Goal: Ask a question: Seek information or help from site administrators or community

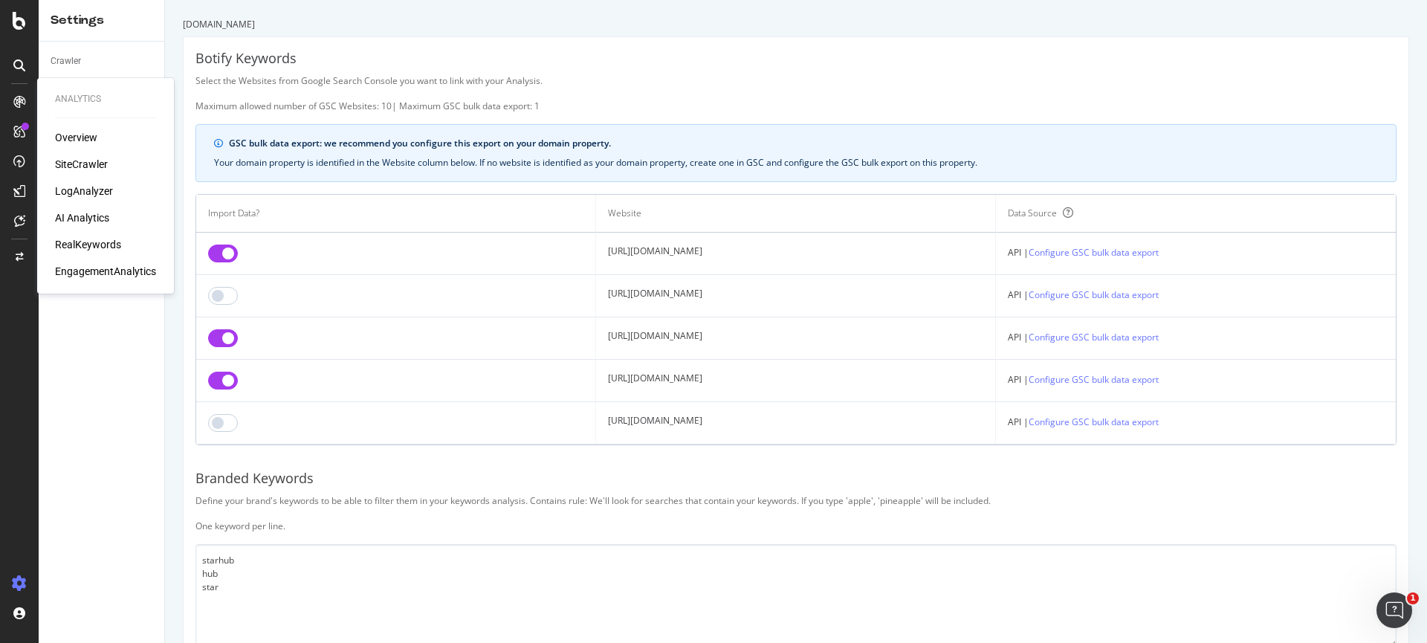
click at [97, 244] on div "RealKeywords" at bounding box center [88, 244] width 66 height 15
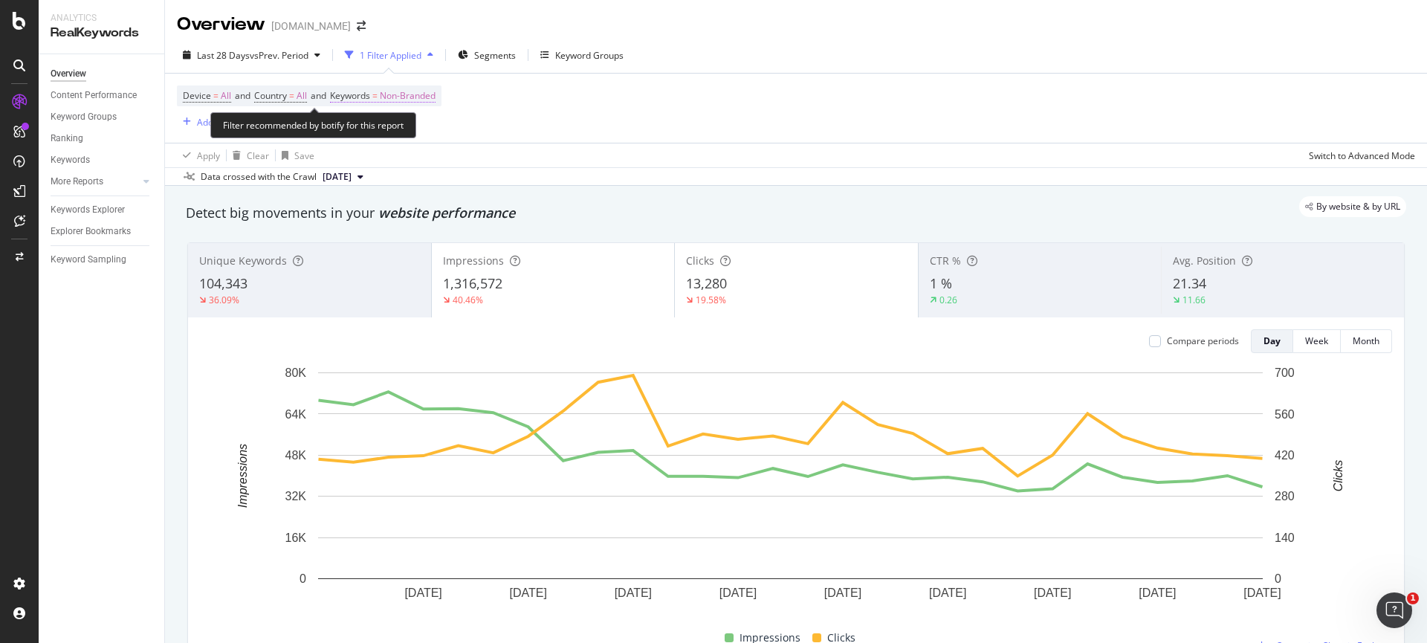
click at [418, 101] on span "Non-Branded" at bounding box center [408, 95] width 56 height 21
click at [410, 138] on div "Non-Branded" at bounding box center [392, 131] width 80 height 22
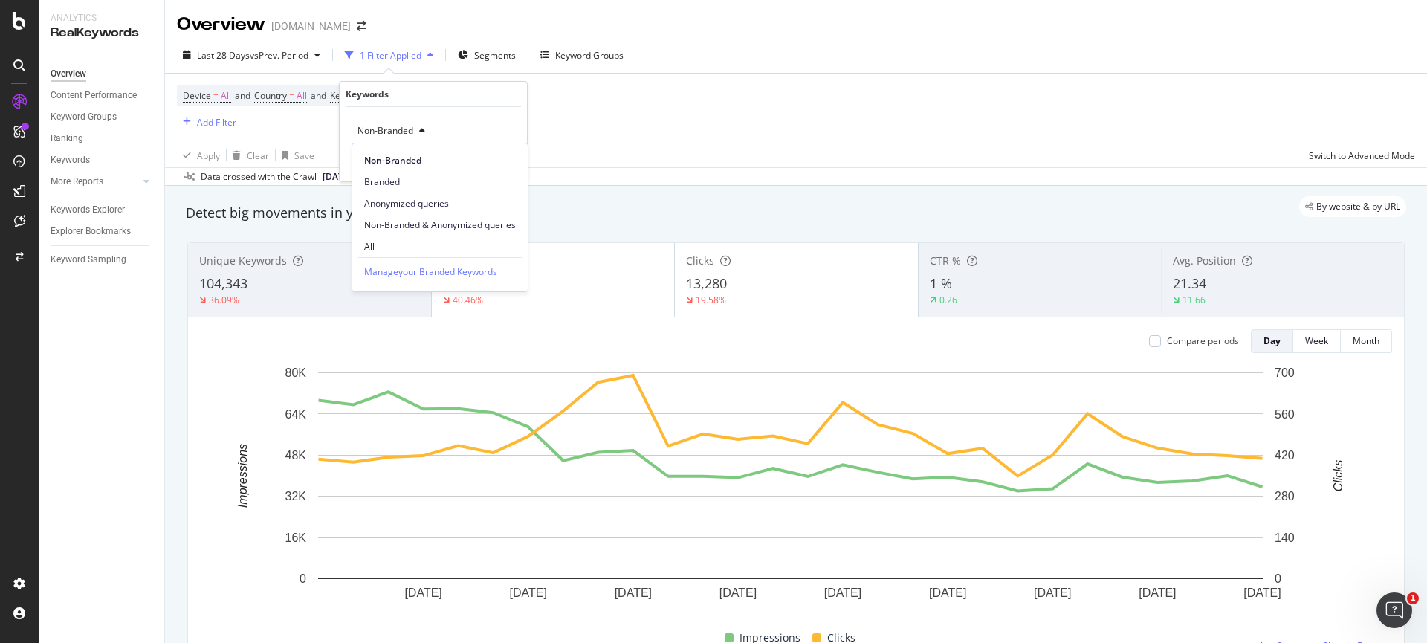
click at [409, 257] on div "Manage your Branded Keywords" at bounding box center [440, 271] width 164 height 28
drag, startPoint x: 410, startPoint y: 251, endPoint x: 424, endPoint y: 248, distance: 15.3
click at [410, 252] on span "All" at bounding box center [440, 246] width 152 height 13
click at [511, 175] on div "All Cancel Add filter Apply" at bounding box center [433, 144] width 187 height 74
click at [510, 166] on div "Apply" at bounding box center [503, 162] width 23 height 13
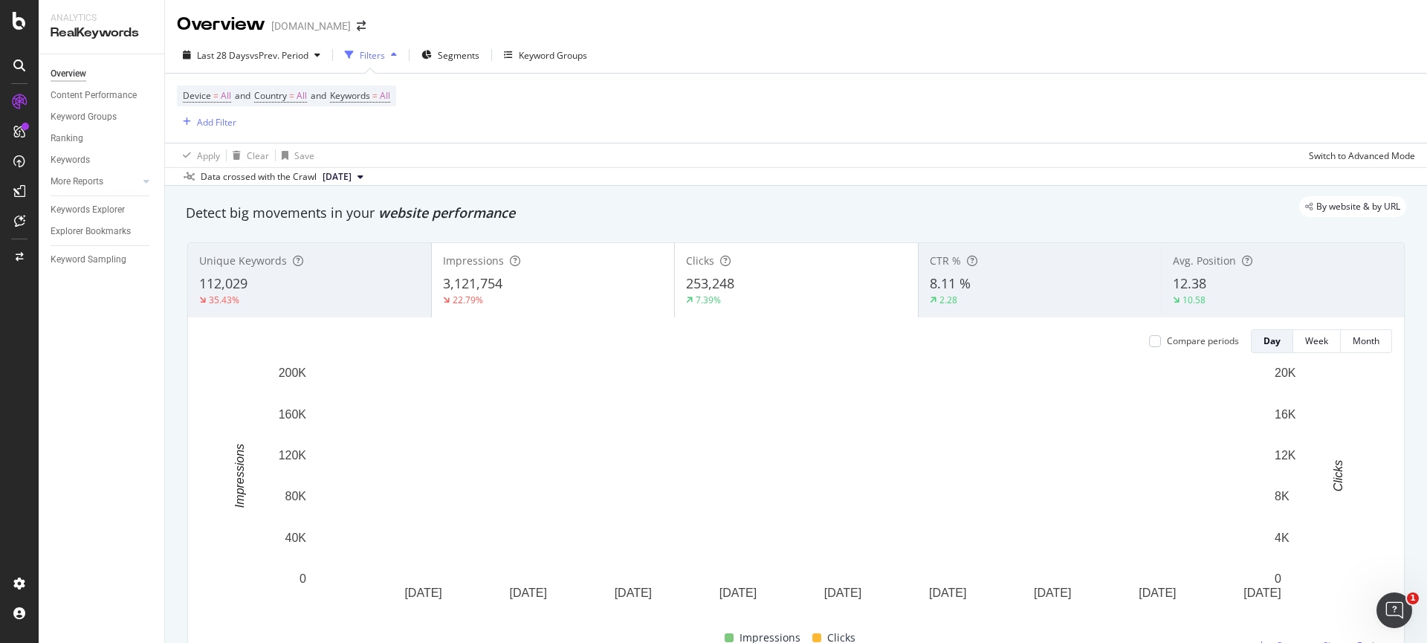
scroll to position [604, 0]
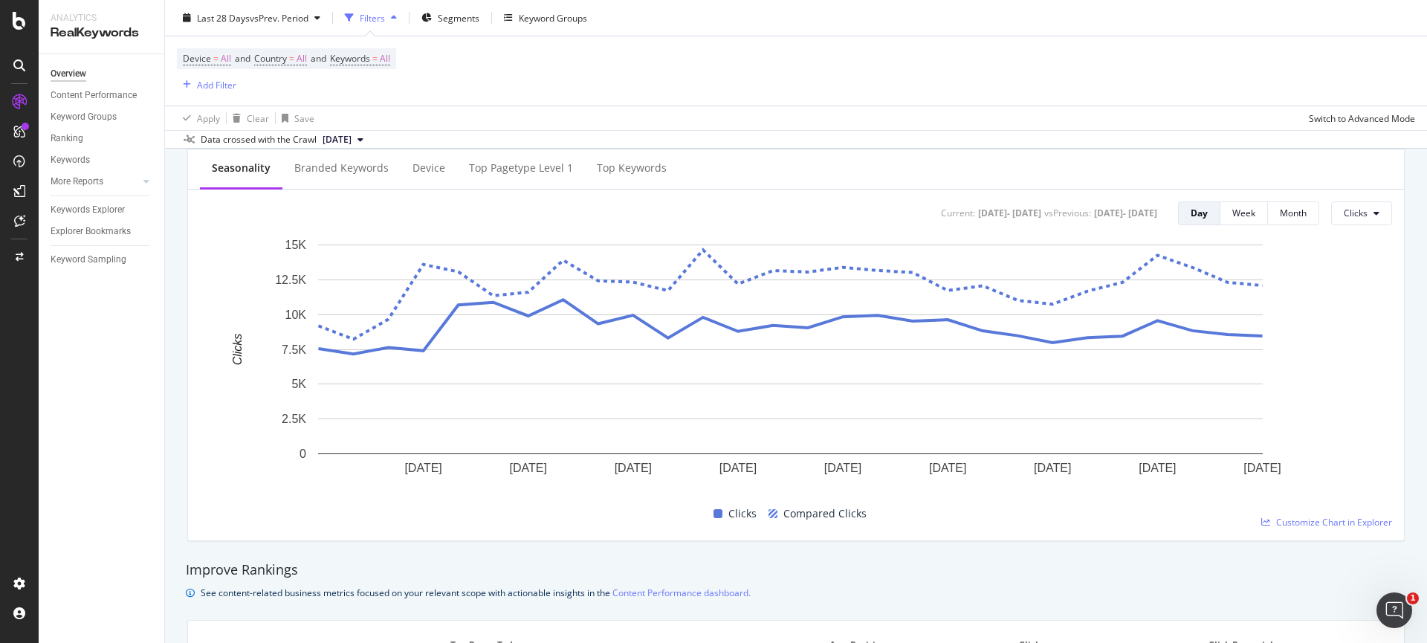
click at [1341, 512] on div "Clicks Compared Clicks" at bounding box center [790, 514] width 1192 height 29
click at [1342, 520] on span "Customize Chart in Explorer" at bounding box center [1334, 522] width 116 height 13
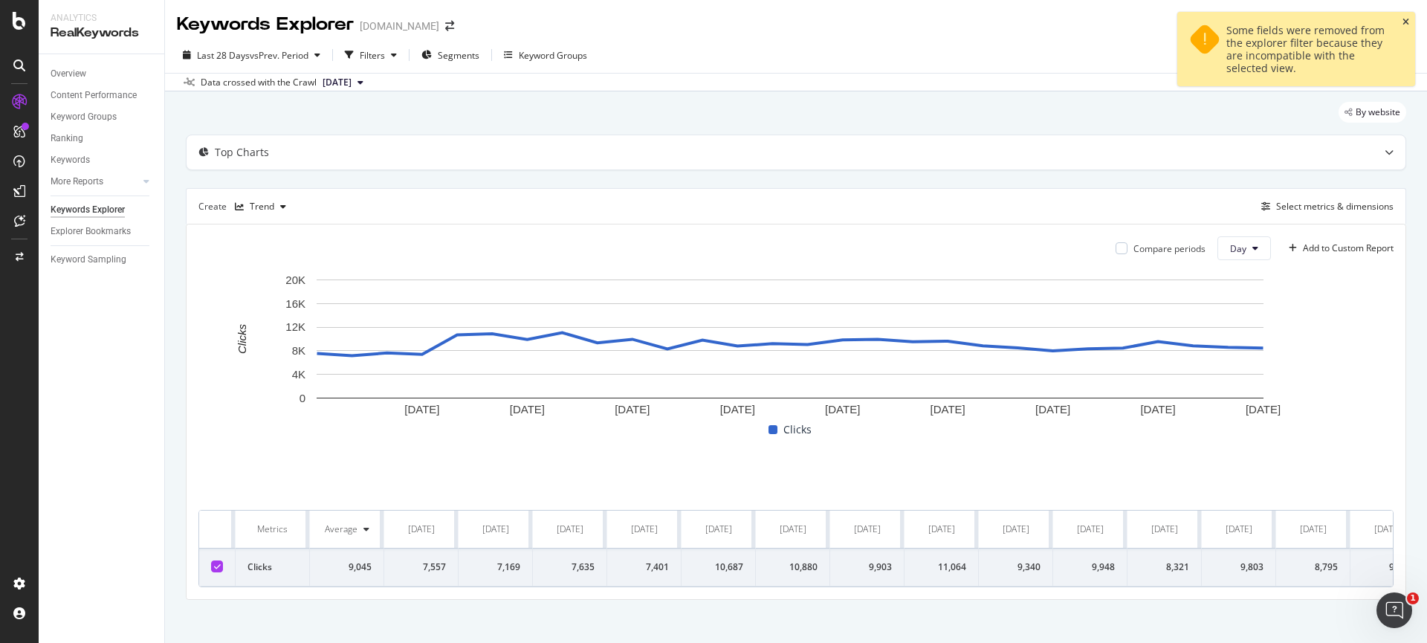
click at [1406, 22] on icon "close toast" at bounding box center [1406, 22] width 7 height 9
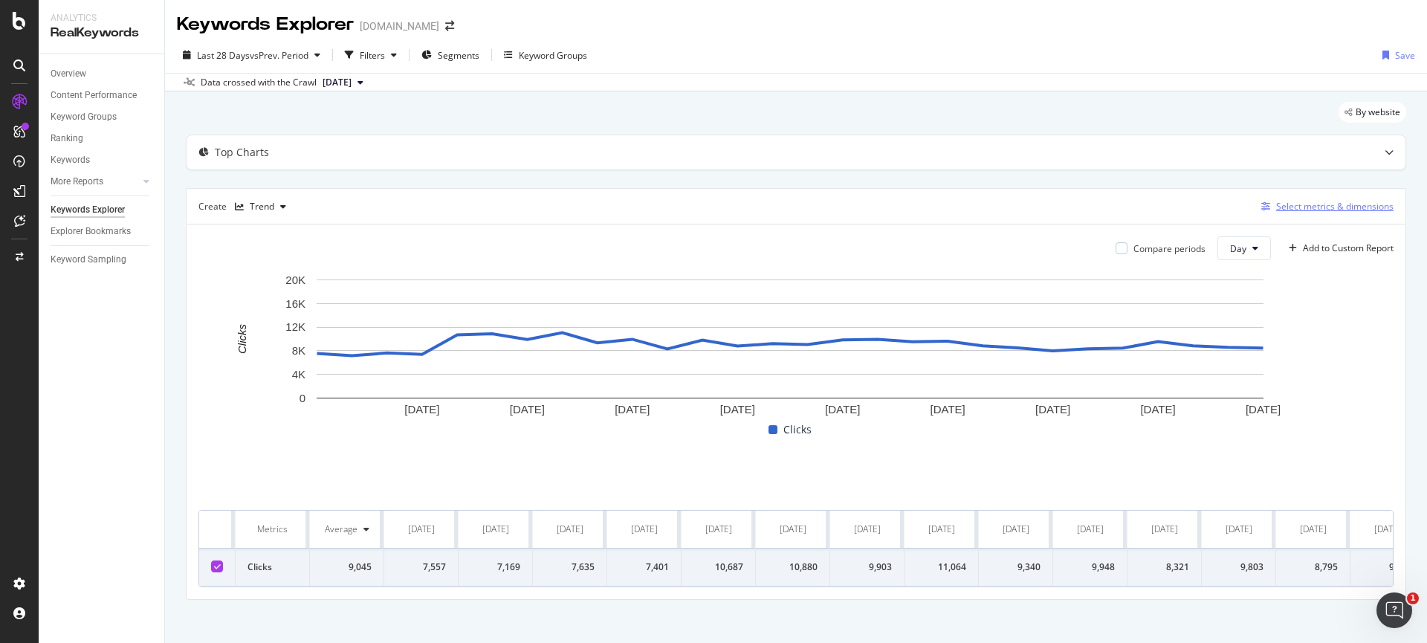
click at [1342, 201] on div "Select metrics & dimensions" at bounding box center [1334, 206] width 117 height 13
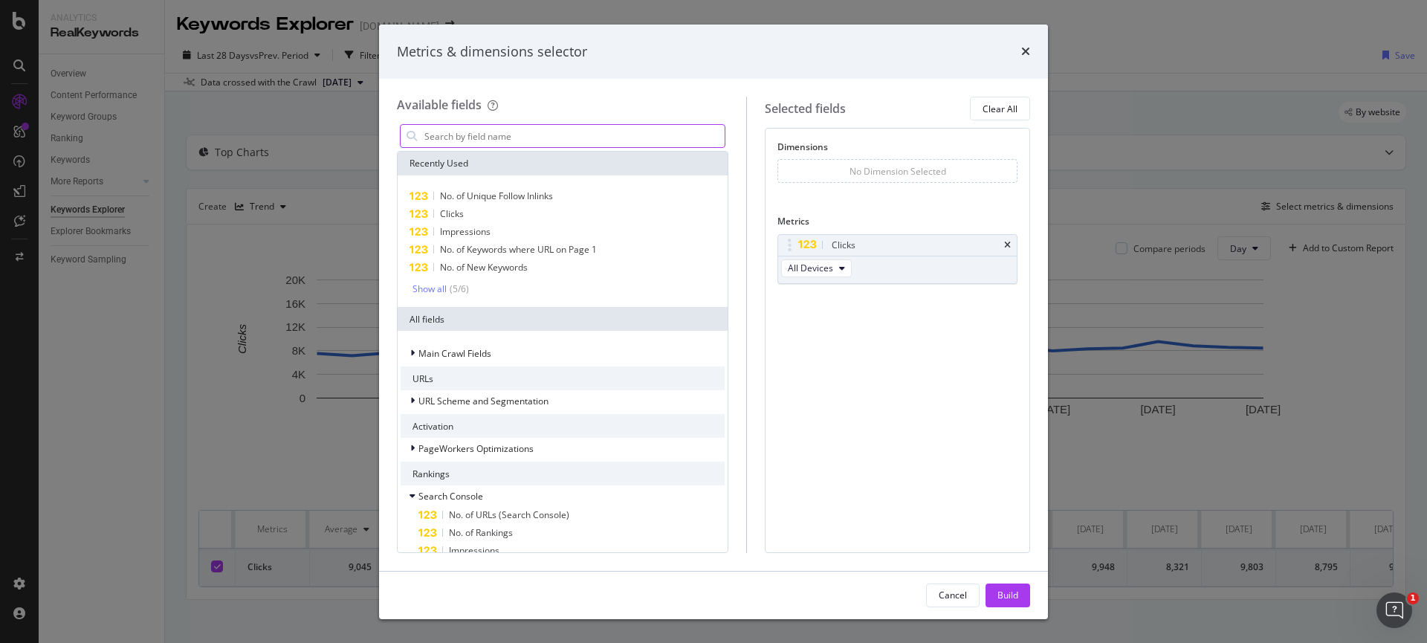
click at [529, 135] on input "modal" at bounding box center [574, 136] width 302 height 22
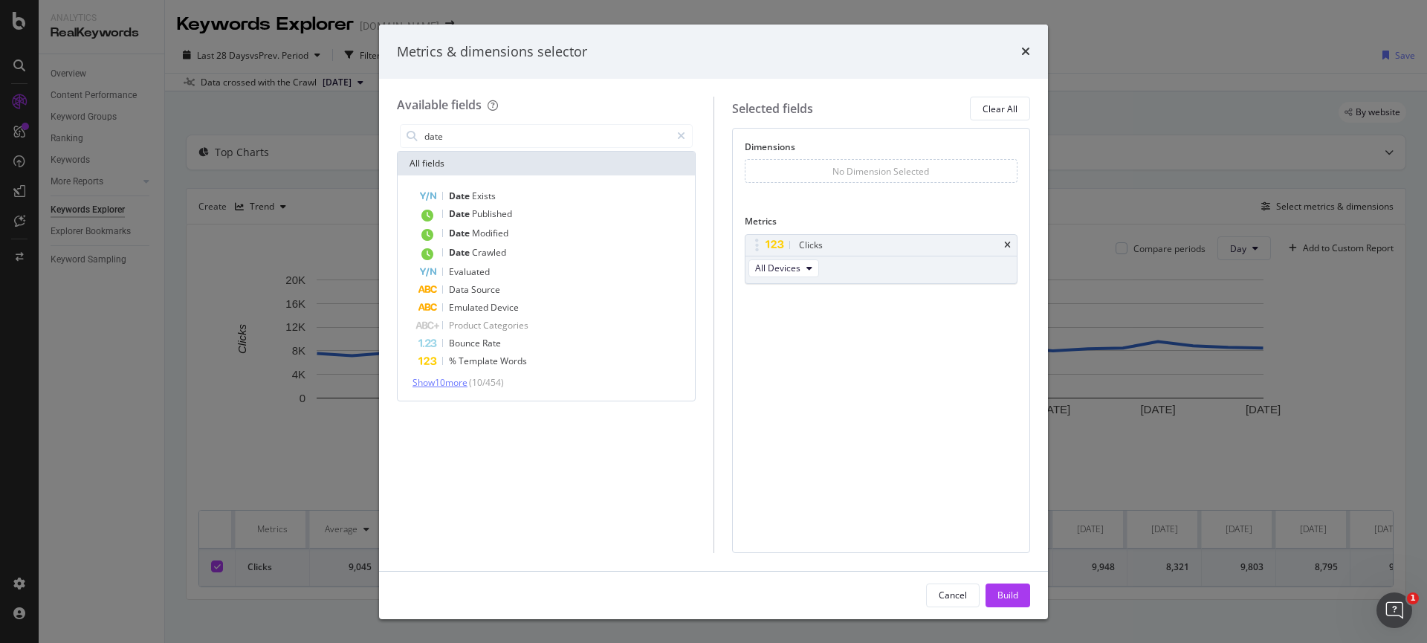
click at [431, 378] on span "Show 10 more" at bounding box center [440, 382] width 55 height 13
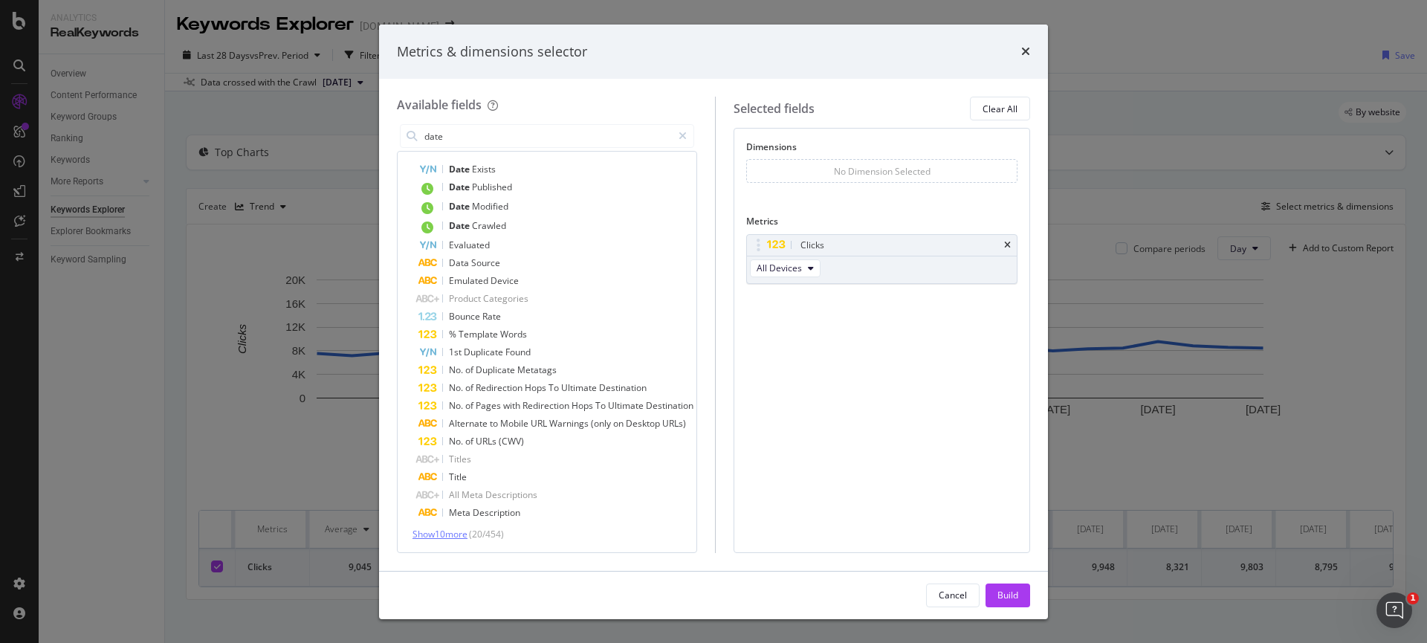
click at [456, 539] on span "Show 10 more" at bounding box center [440, 534] width 55 height 13
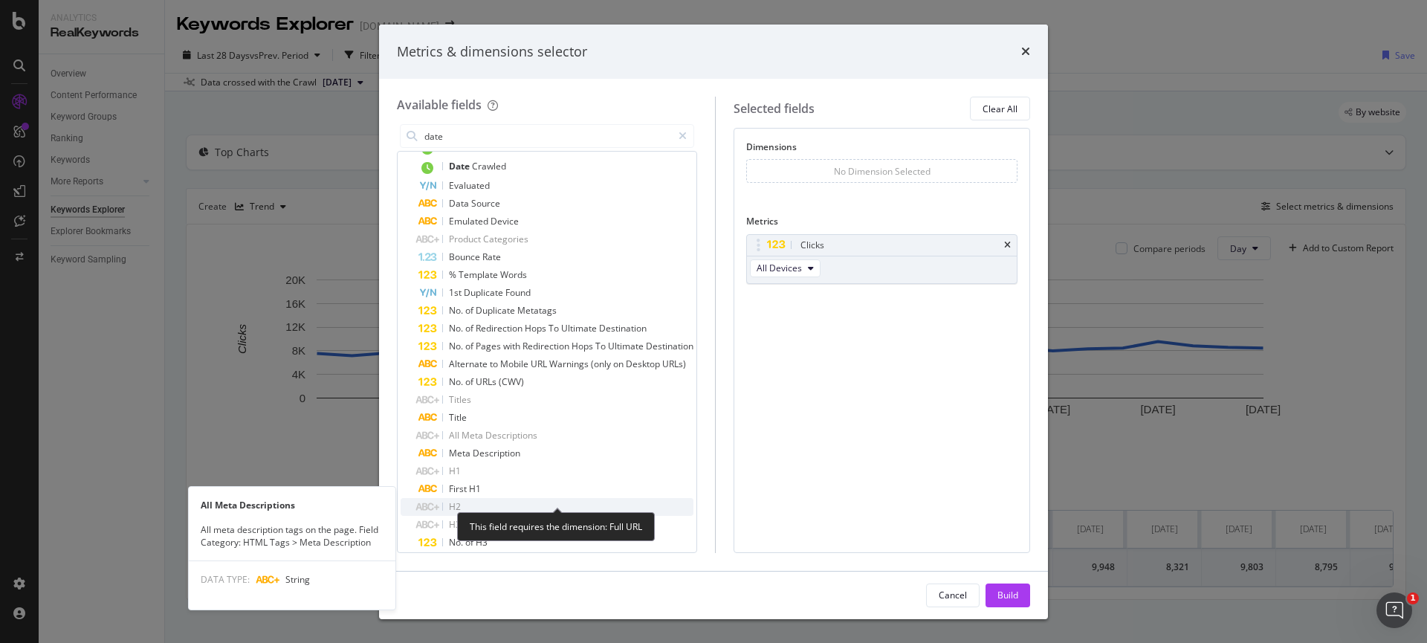
scroll to position [205, 0]
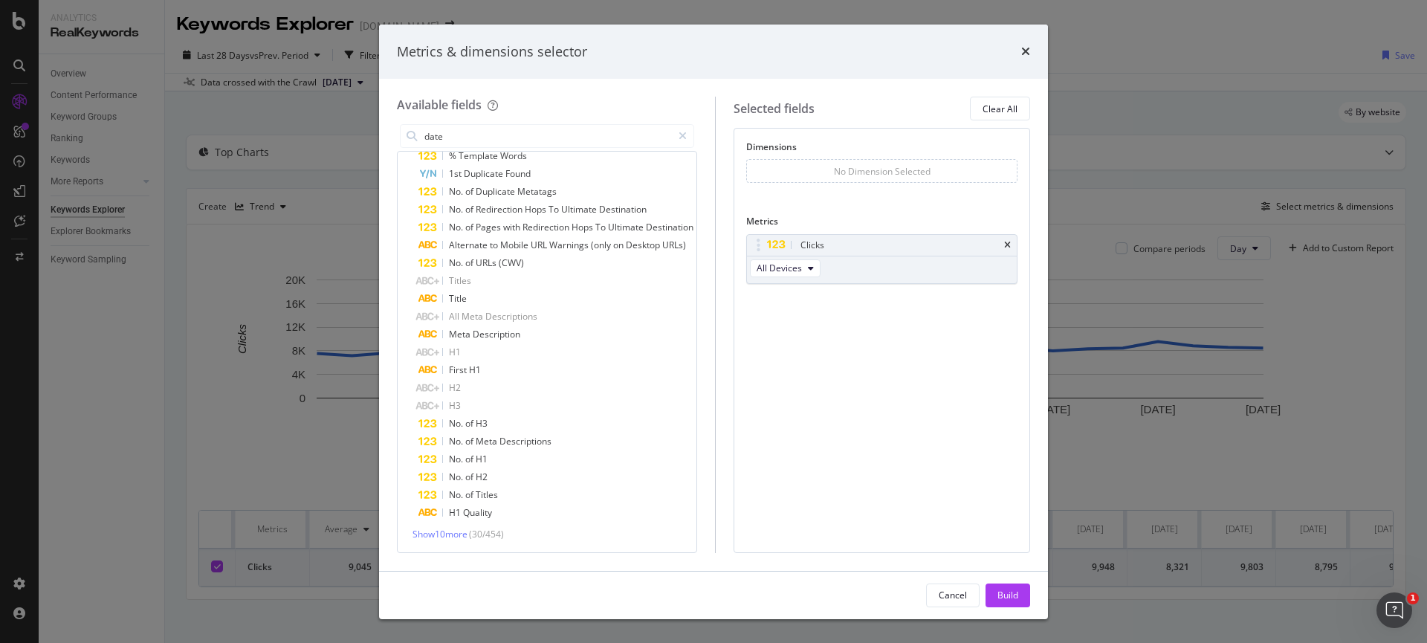
click at [477, 537] on span "( 30 / 454 )" at bounding box center [486, 534] width 35 height 13
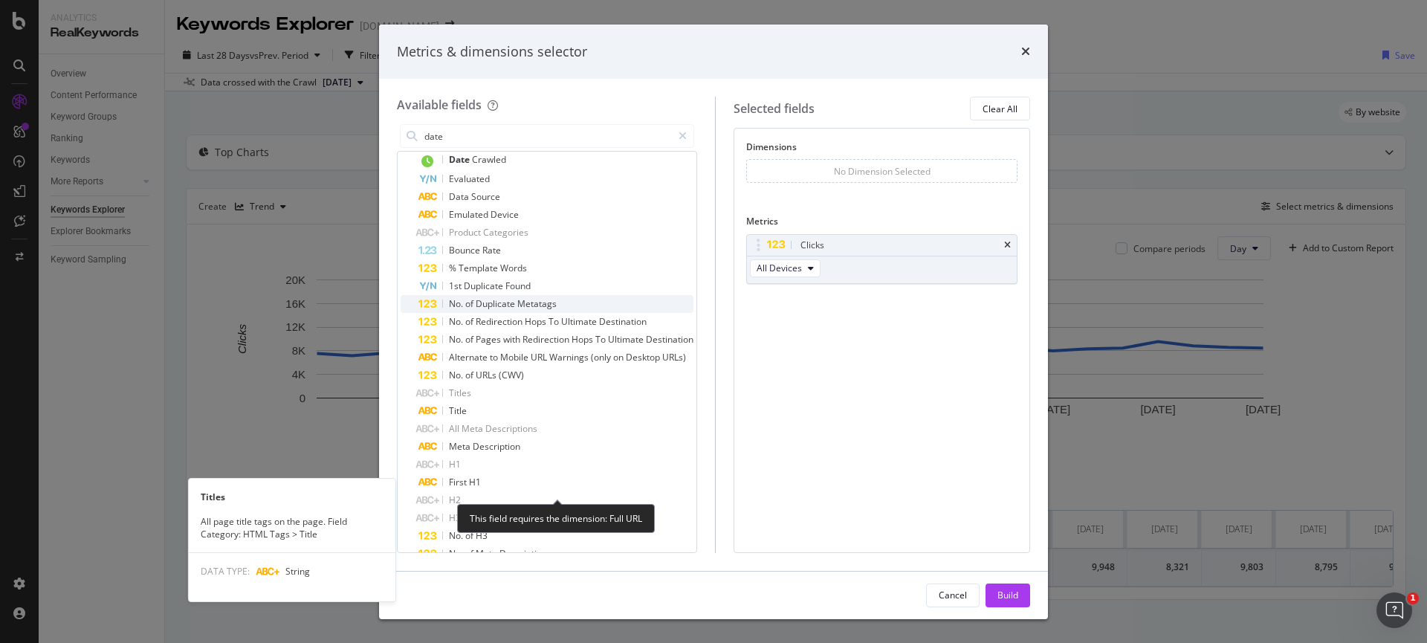
scroll to position [0, 0]
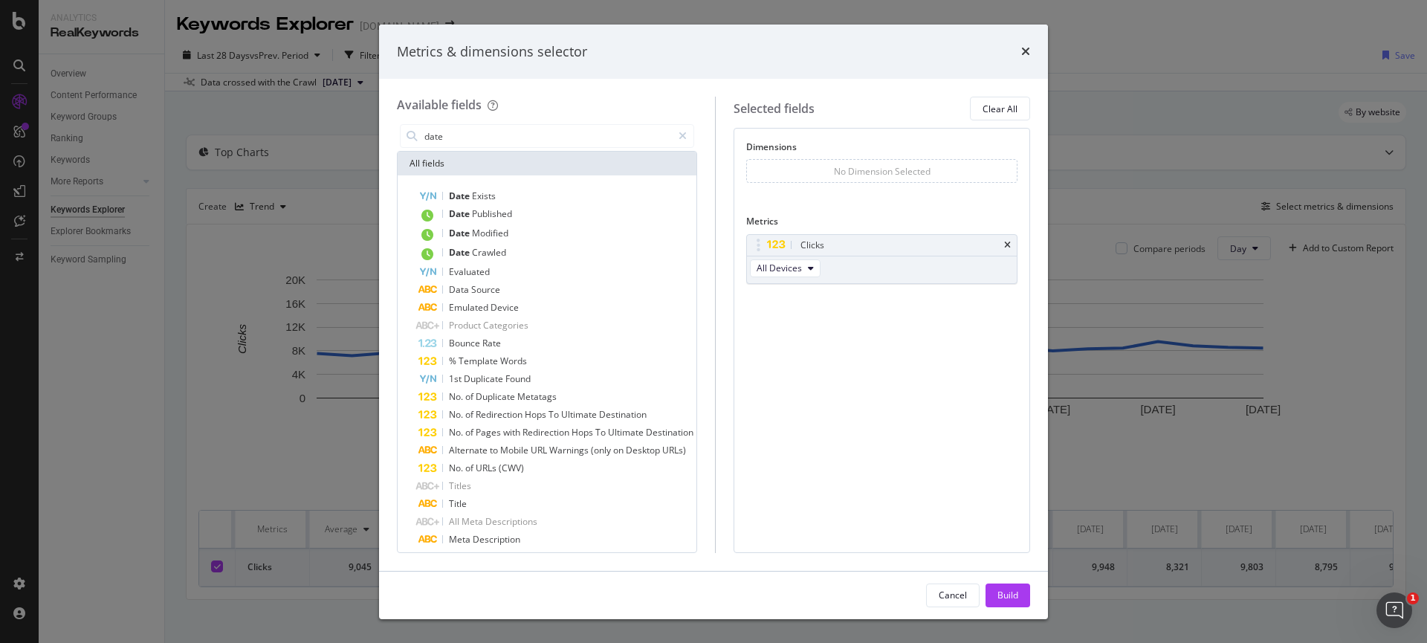
click at [519, 123] on div "date" at bounding box center [547, 136] width 300 height 30
click at [517, 129] on input "date" at bounding box center [547, 136] width 249 height 22
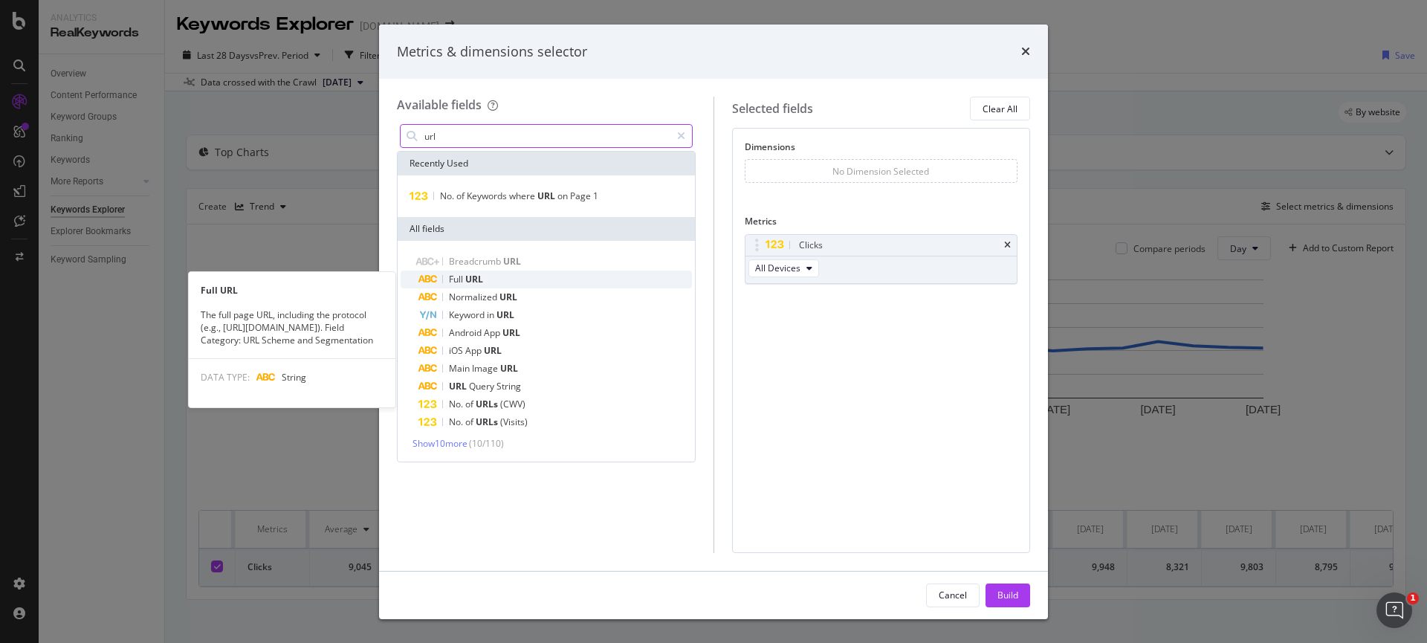
type input "url"
click at [564, 273] on div "Full URL" at bounding box center [556, 280] width 274 height 18
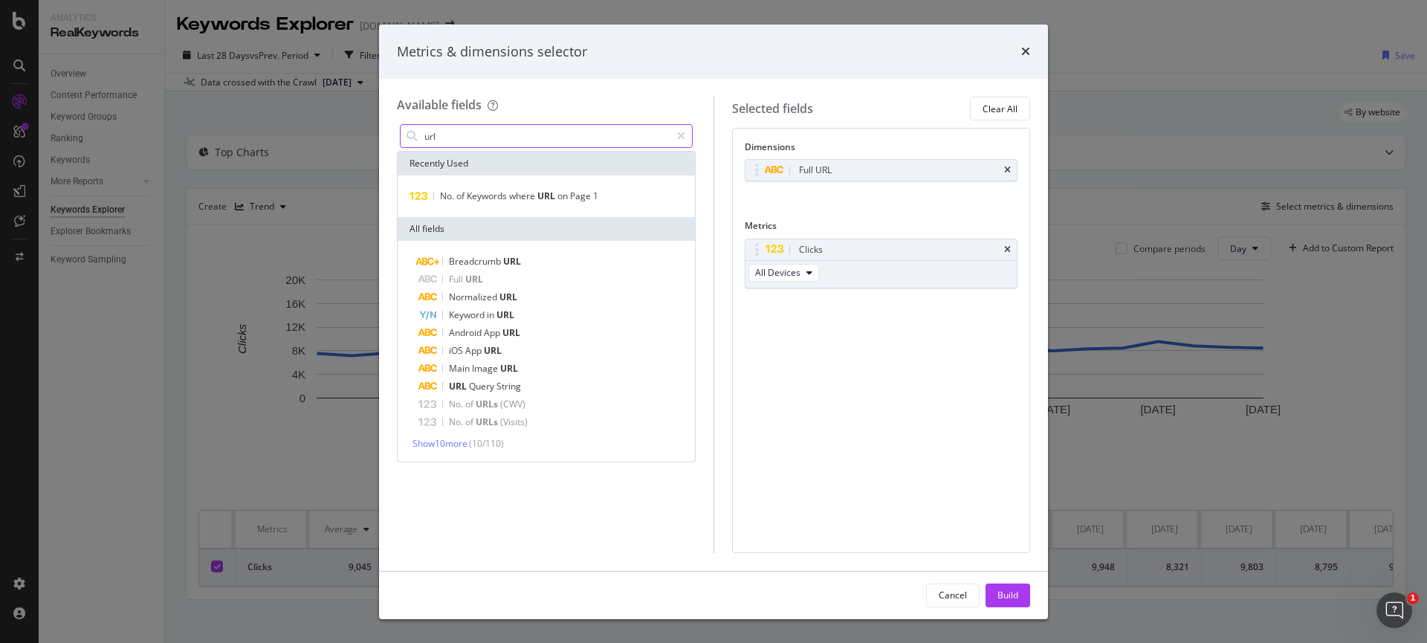
click at [497, 136] on input "url" at bounding box center [547, 136] width 248 height 22
click at [1023, 598] on button "Build" at bounding box center [1008, 596] width 45 height 24
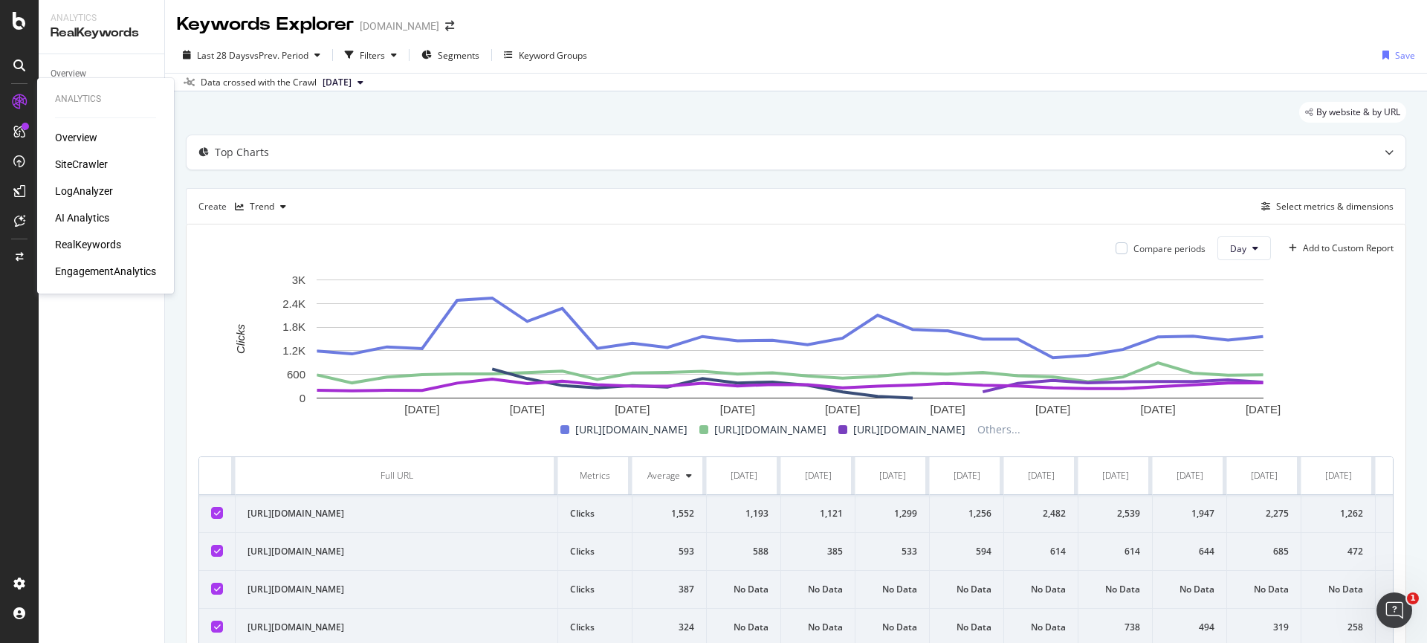
click at [85, 169] on div "SiteCrawler" at bounding box center [81, 164] width 53 height 15
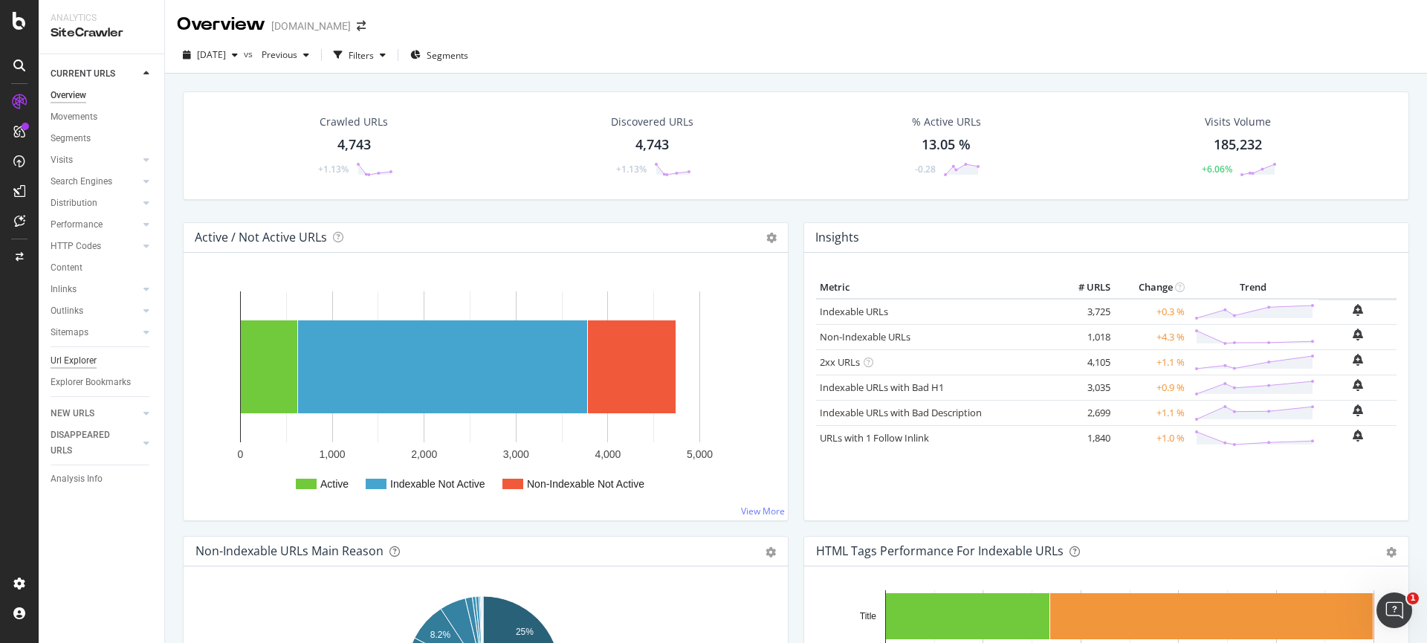
click at [91, 362] on div "Url Explorer" at bounding box center [74, 361] width 46 height 16
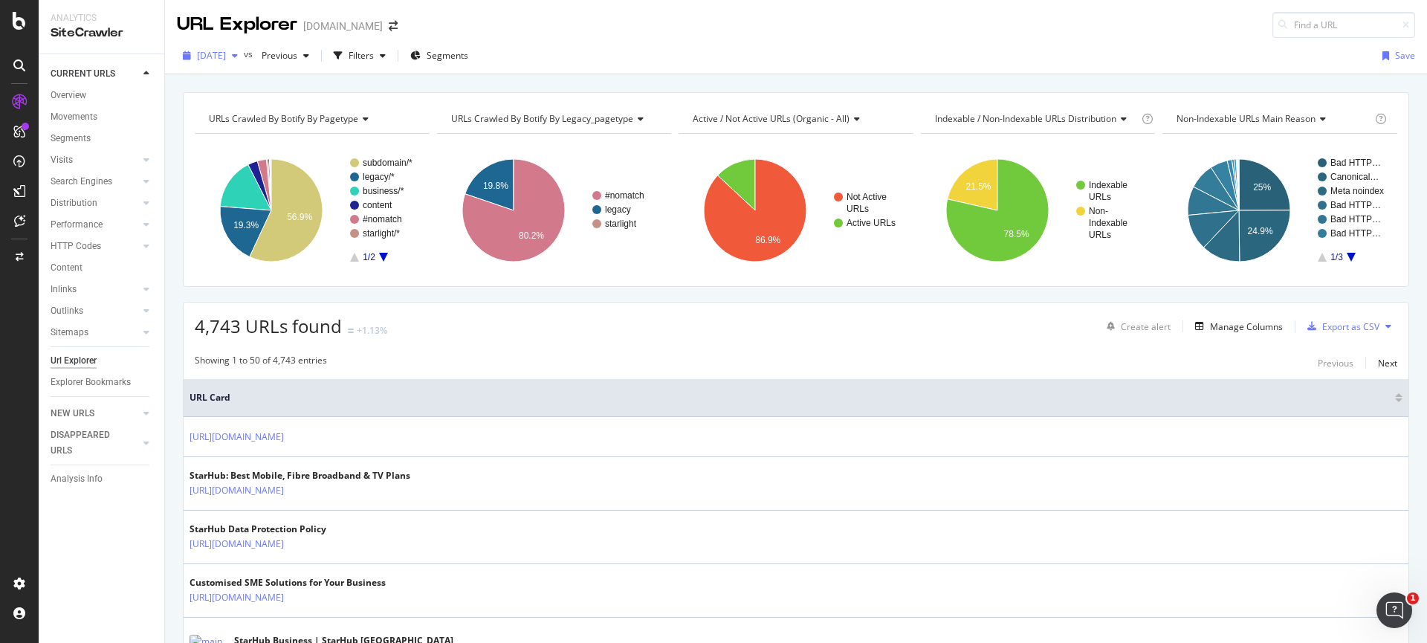
click at [226, 56] on span "[DATE]" at bounding box center [211, 55] width 29 height 13
click at [631, 71] on div "[DATE] vs Previous Filters Segments Save" at bounding box center [796, 59] width 1262 height 30
click at [145, 180] on icon at bounding box center [146, 181] width 6 height 9
click at [85, 178] on div "Search Engines" at bounding box center [82, 182] width 62 height 16
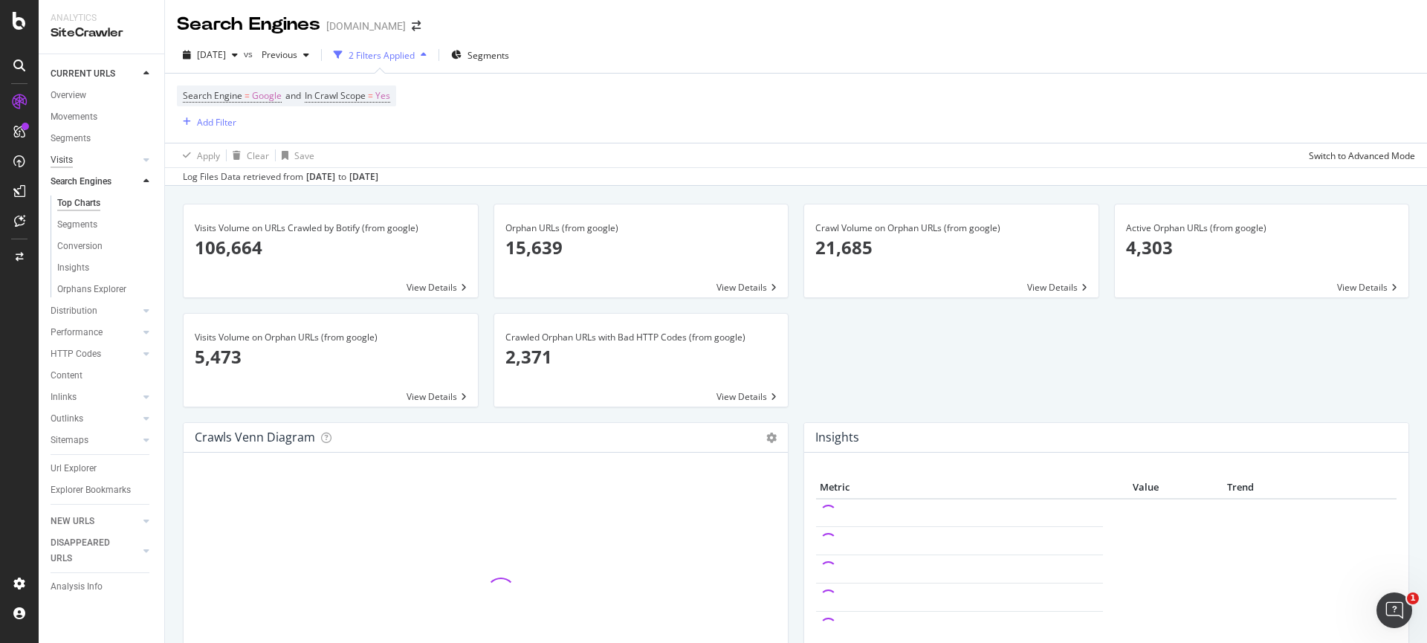
click at [67, 158] on div "Visits" at bounding box center [62, 160] width 22 height 16
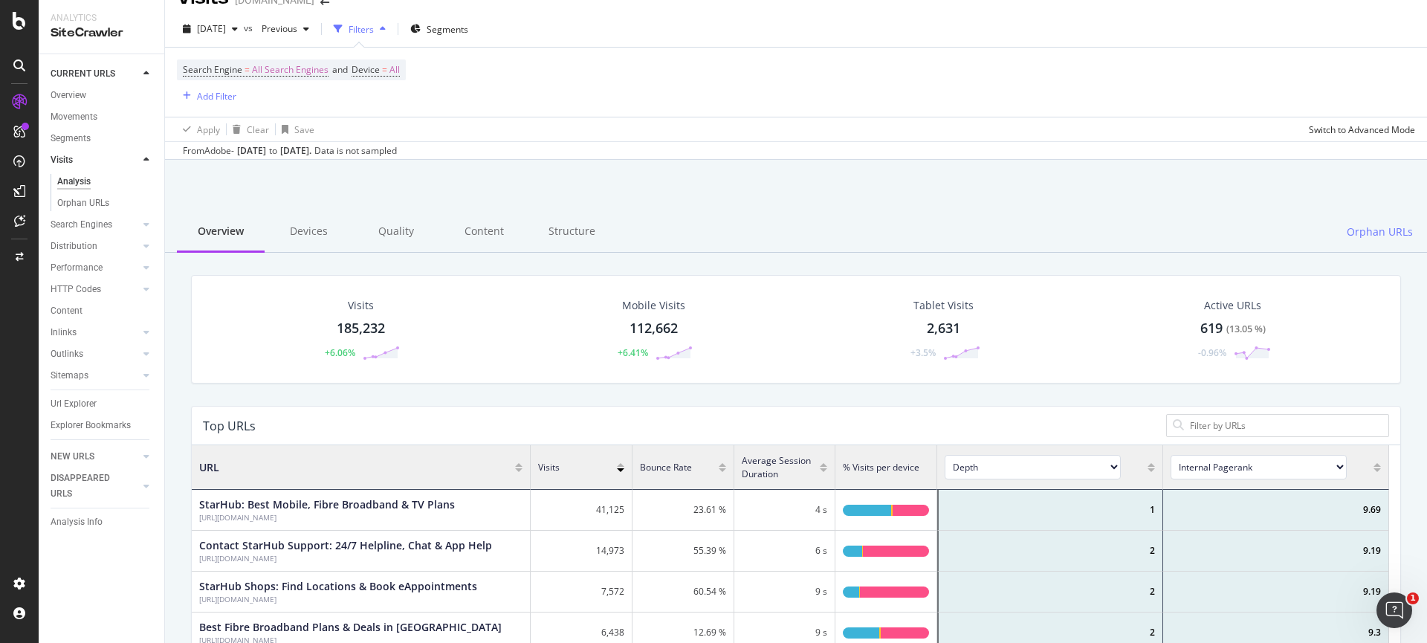
scroll to position [30, 0]
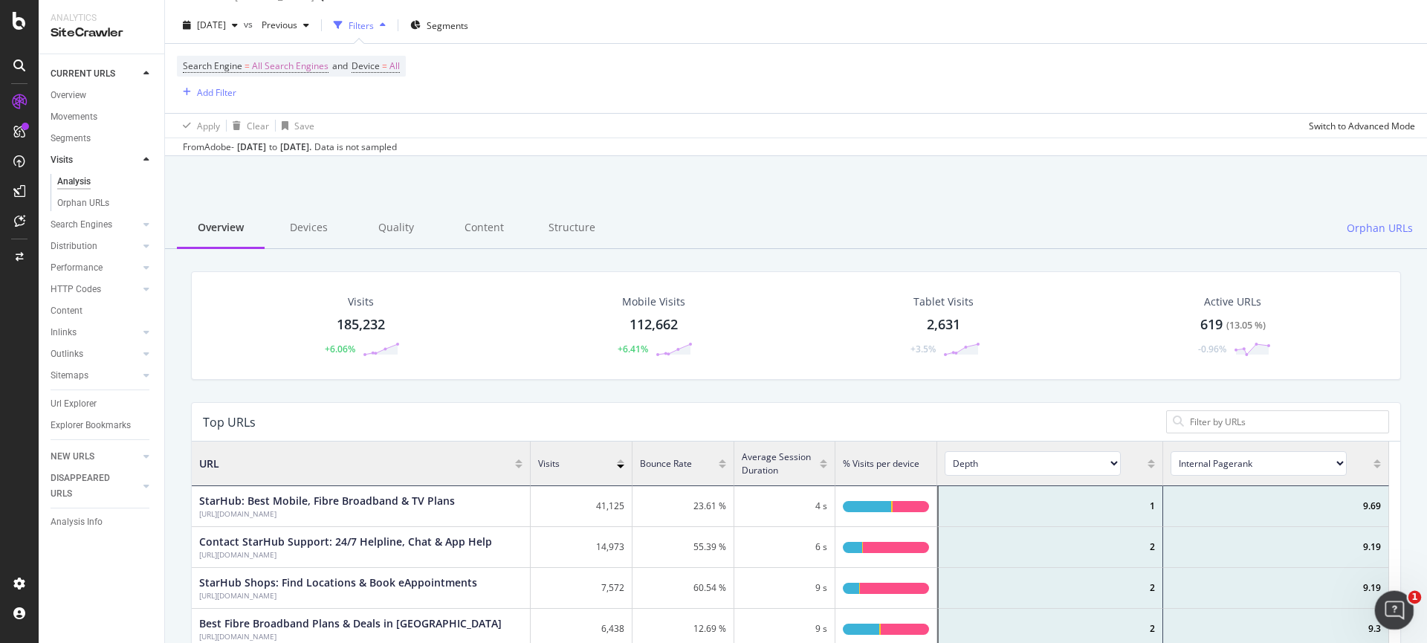
click at [1383, 604] on icon "Open Intercom Messenger" at bounding box center [1392, 608] width 25 height 25
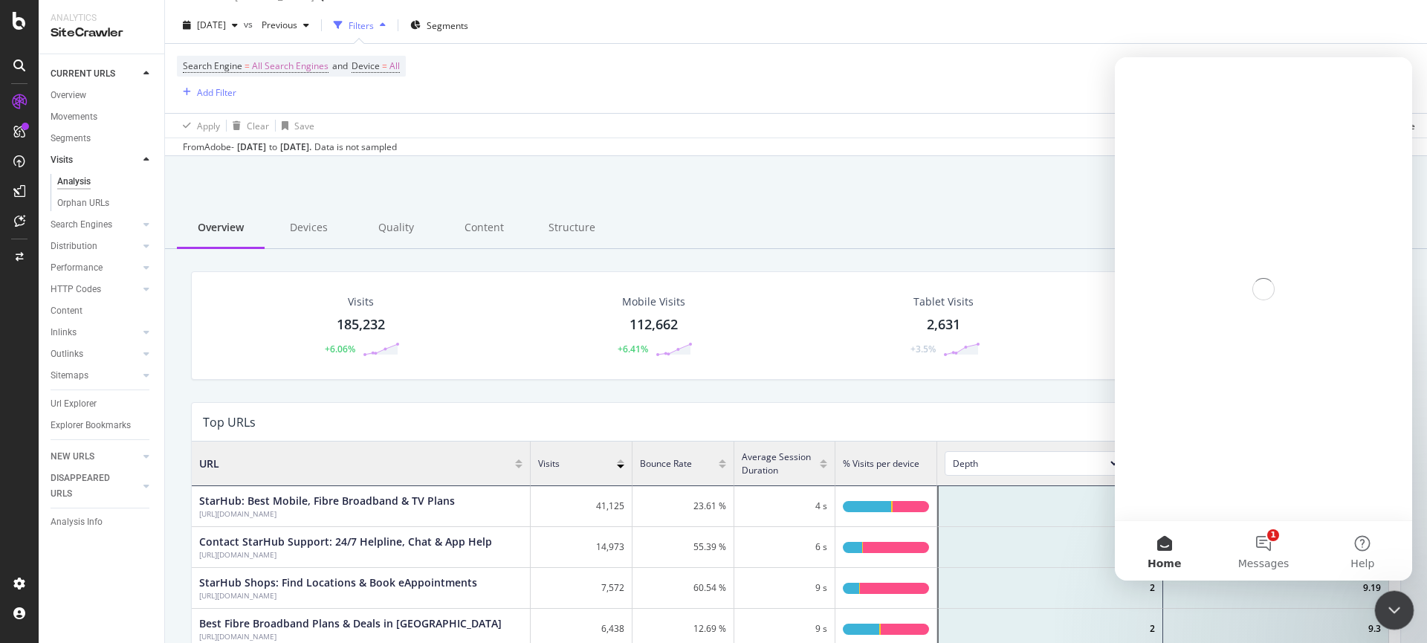
scroll to position [0, 0]
click at [1244, 537] on button "1 Messages" at bounding box center [1263, 550] width 99 height 59
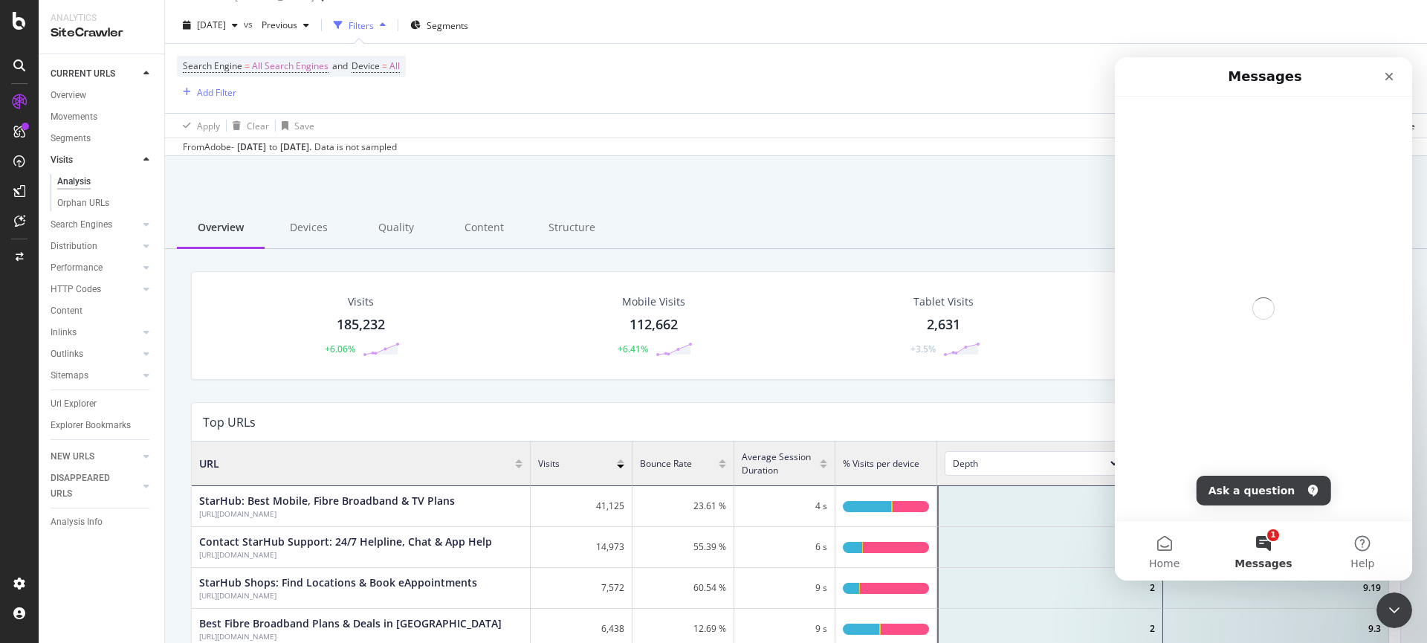
click at [1247, 548] on button "1 Messages" at bounding box center [1263, 550] width 99 height 59
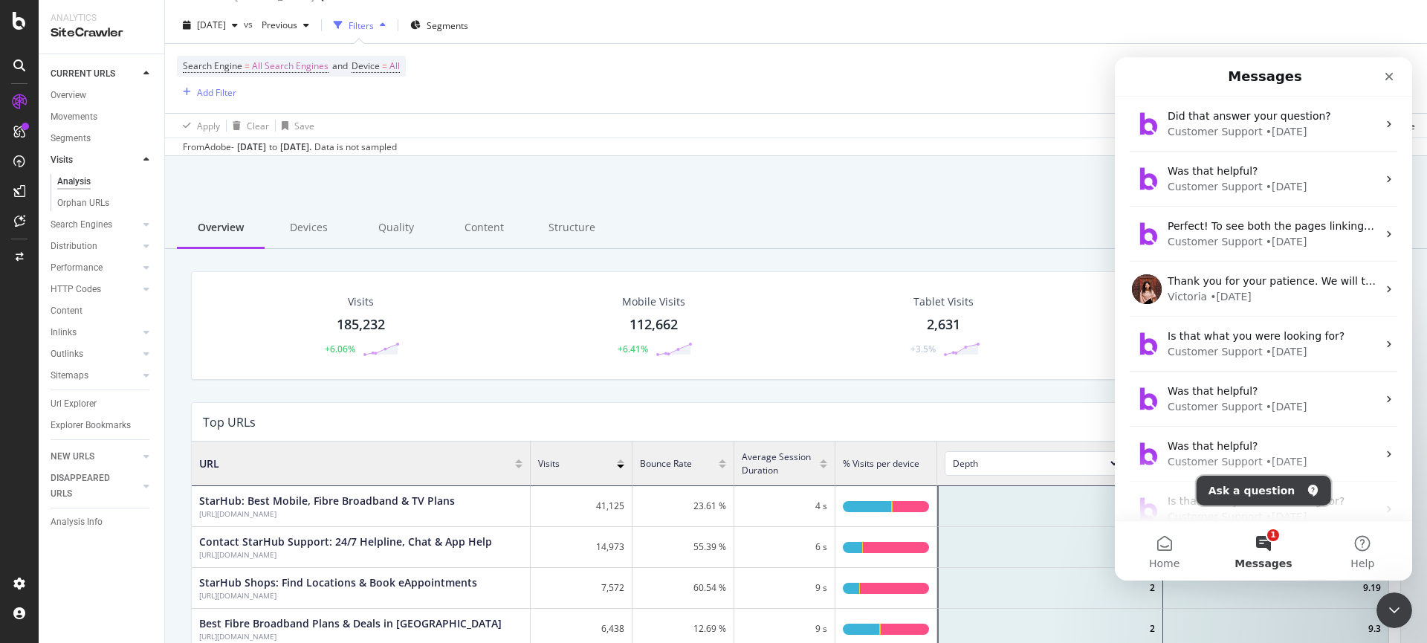
click at [1241, 499] on button "Ask a question" at bounding box center [1264, 491] width 135 height 30
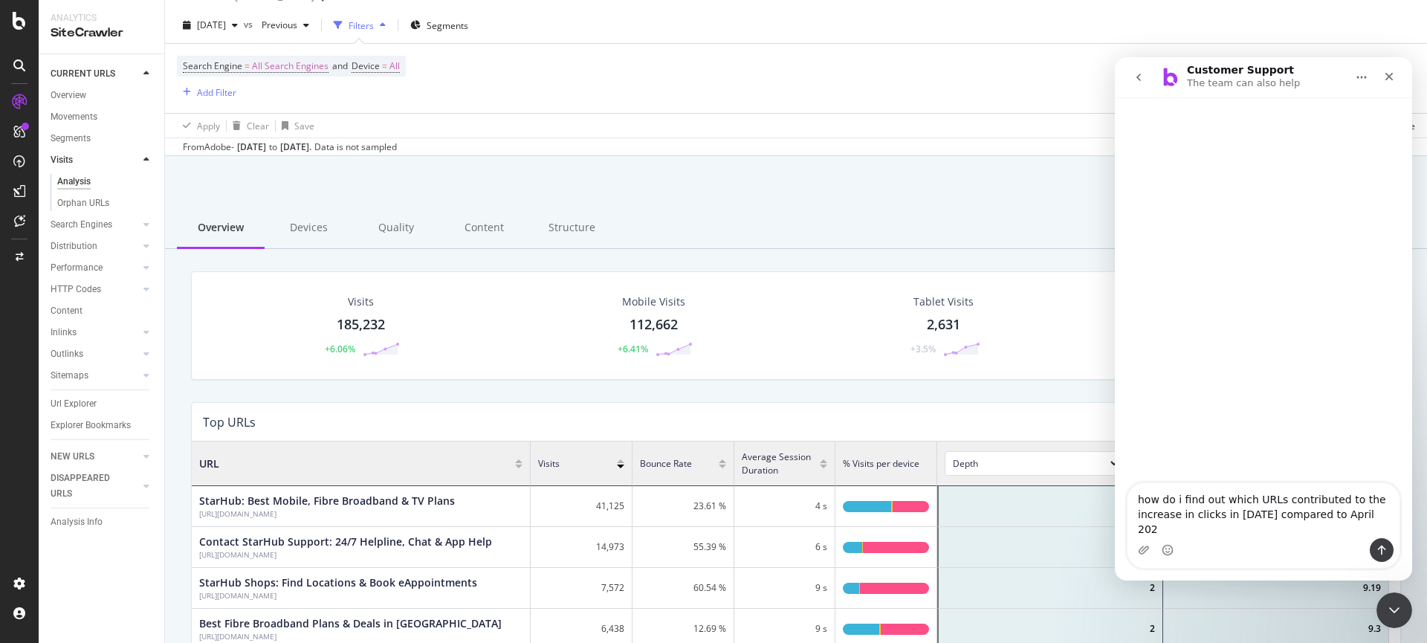
type textarea "how do i find out which URLs contributed to the increase in clicks in [DATE] co…"
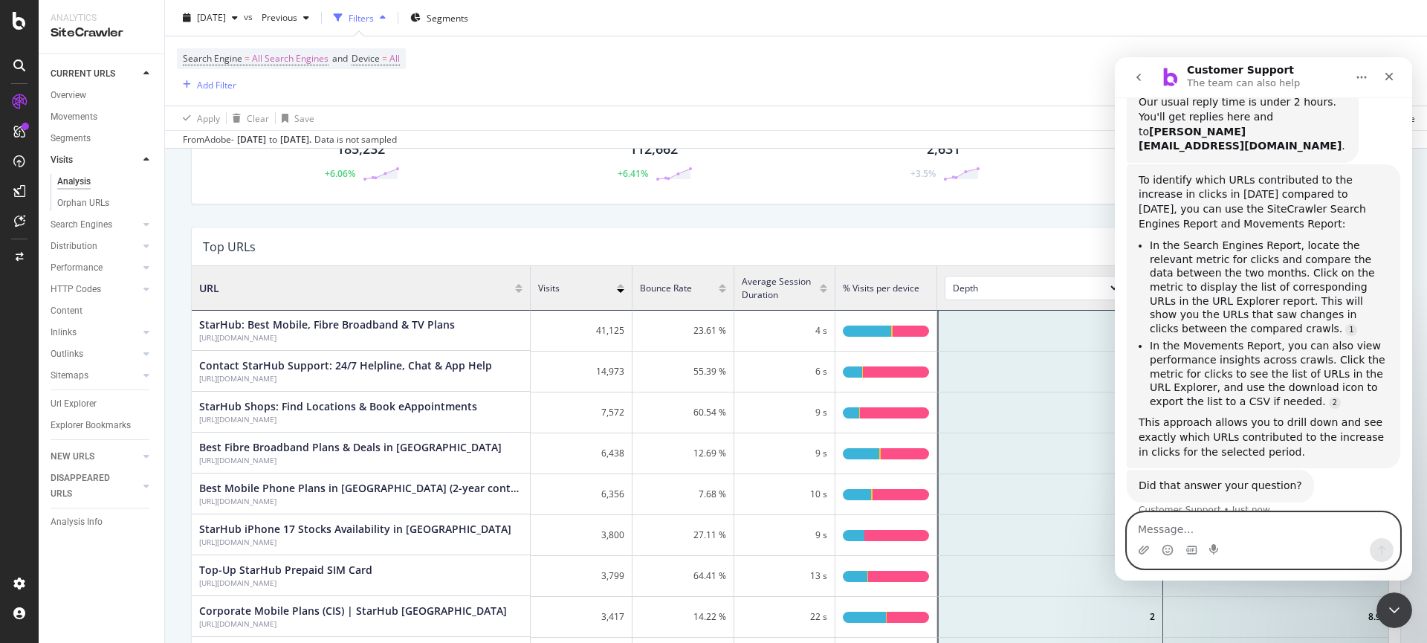
scroll to position [181, 0]
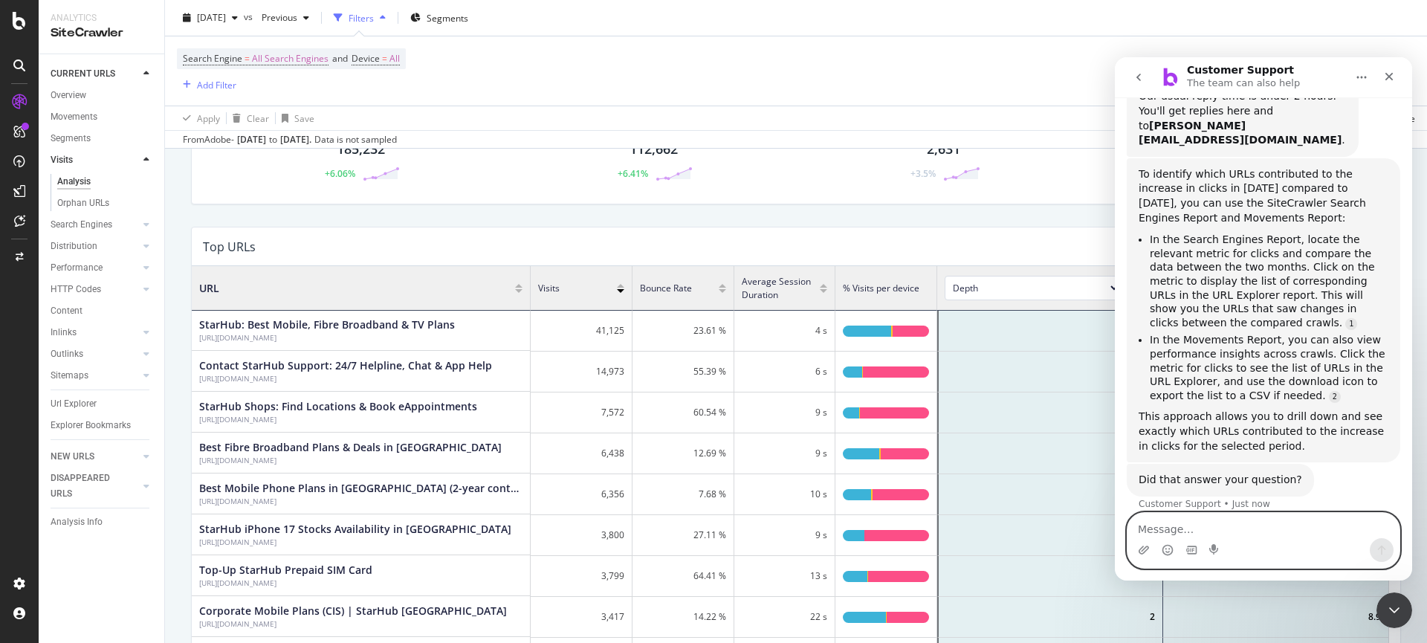
click at [1278, 532] on textarea "Message…" at bounding box center [1264, 525] width 272 height 25
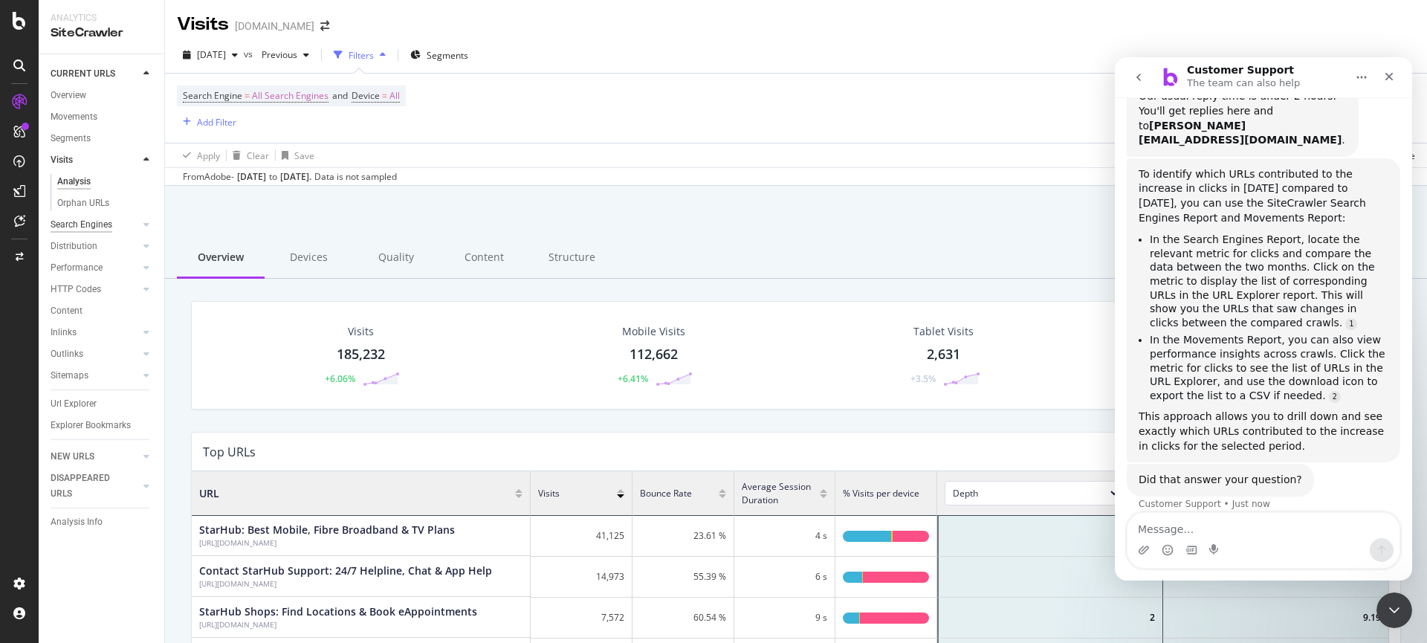
click at [80, 219] on div "Search Engines" at bounding box center [82, 225] width 62 height 16
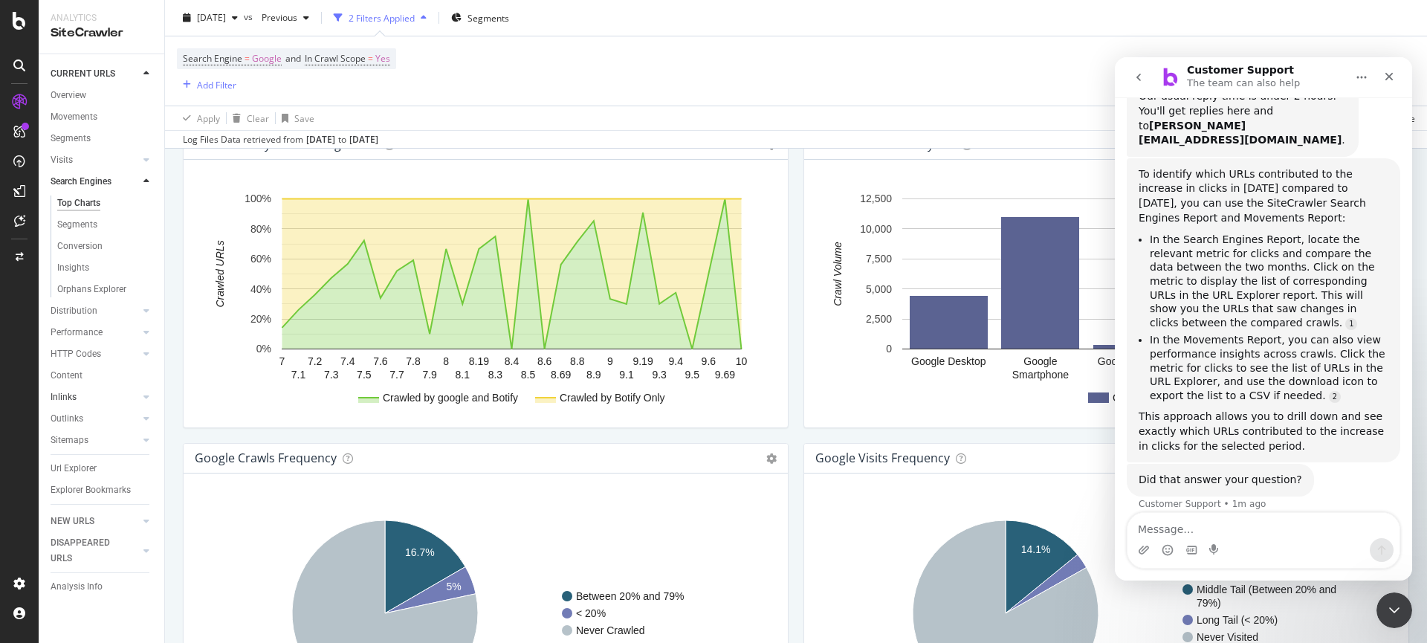
scroll to position [1547, 0]
click at [1191, 534] on textarea "Message…" at bounding box center [1264, 525] width 272 height 25
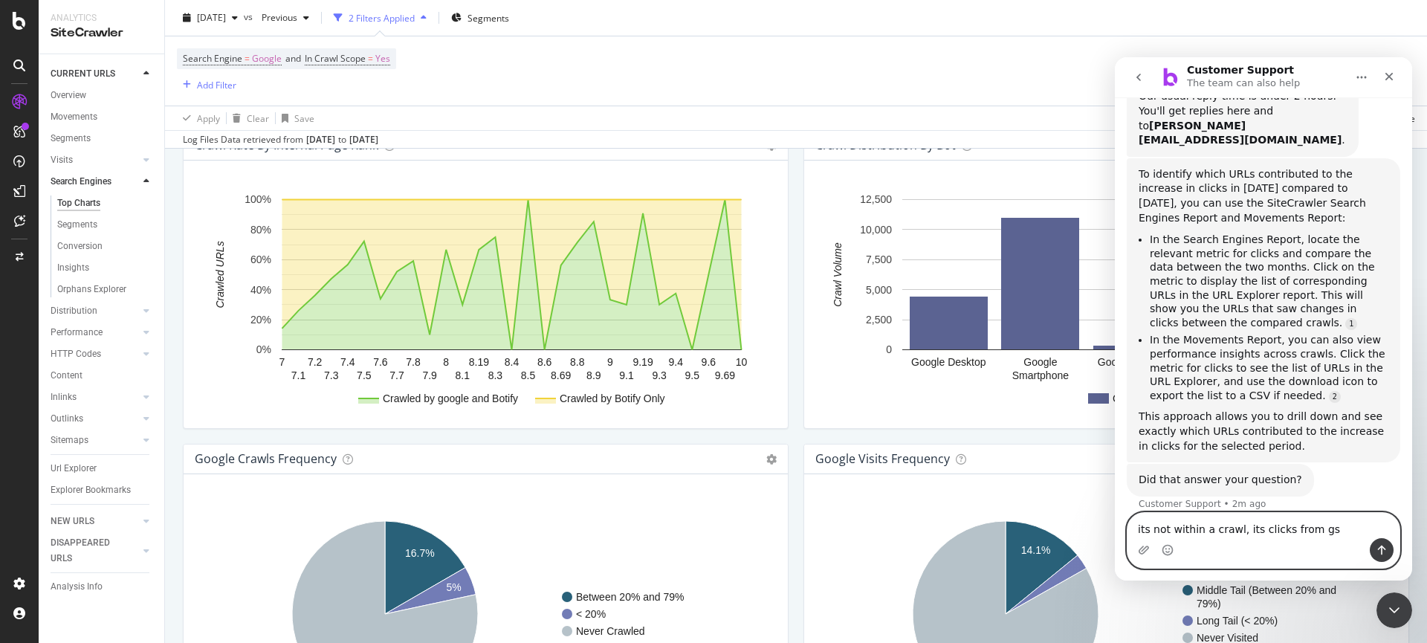
type textarea "its not within a crawl, its clicks from gsc"
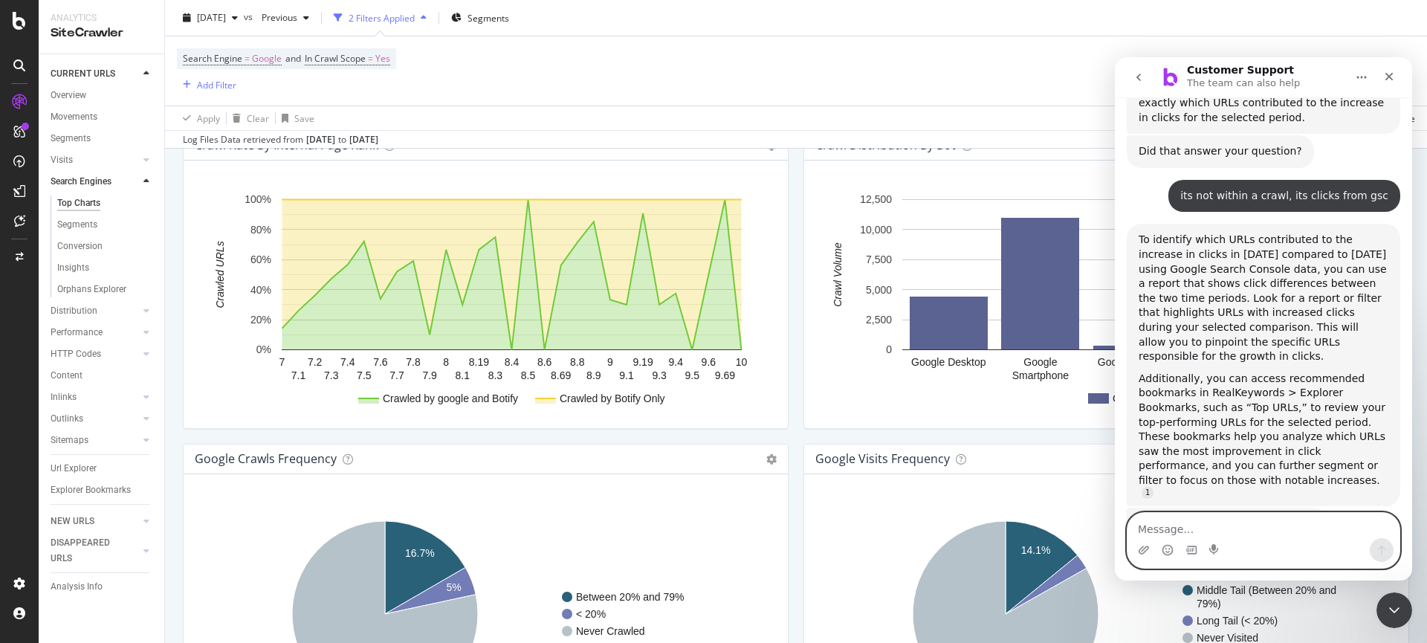
scroll to position [545, 0]
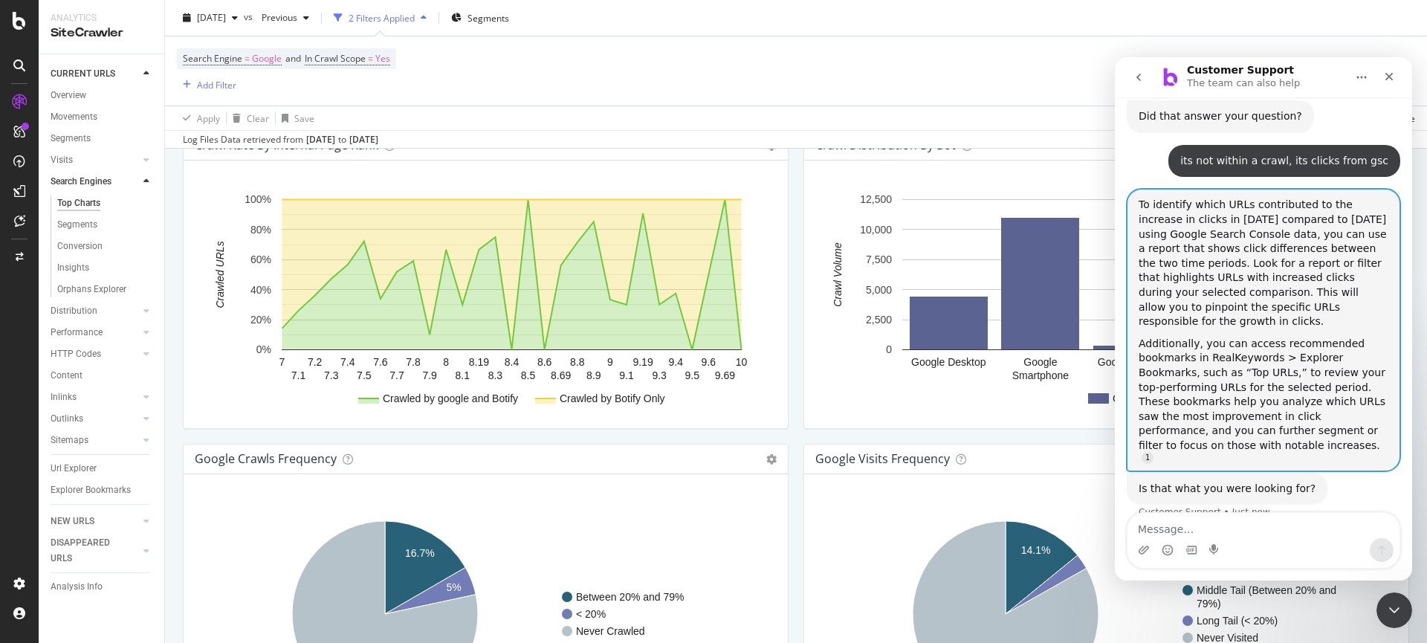
click at [1261, 258] on div "To identify which URLs contributed to the increase in clicks in [DATE] compared…" at bounding box center [1264, 263] width 250 height 131
click at [1342, 260] on div "To identify which URLs contributed to the increase in clicks in [DATE] compared…" at bounding box center [1264, 263] width 250 height 131
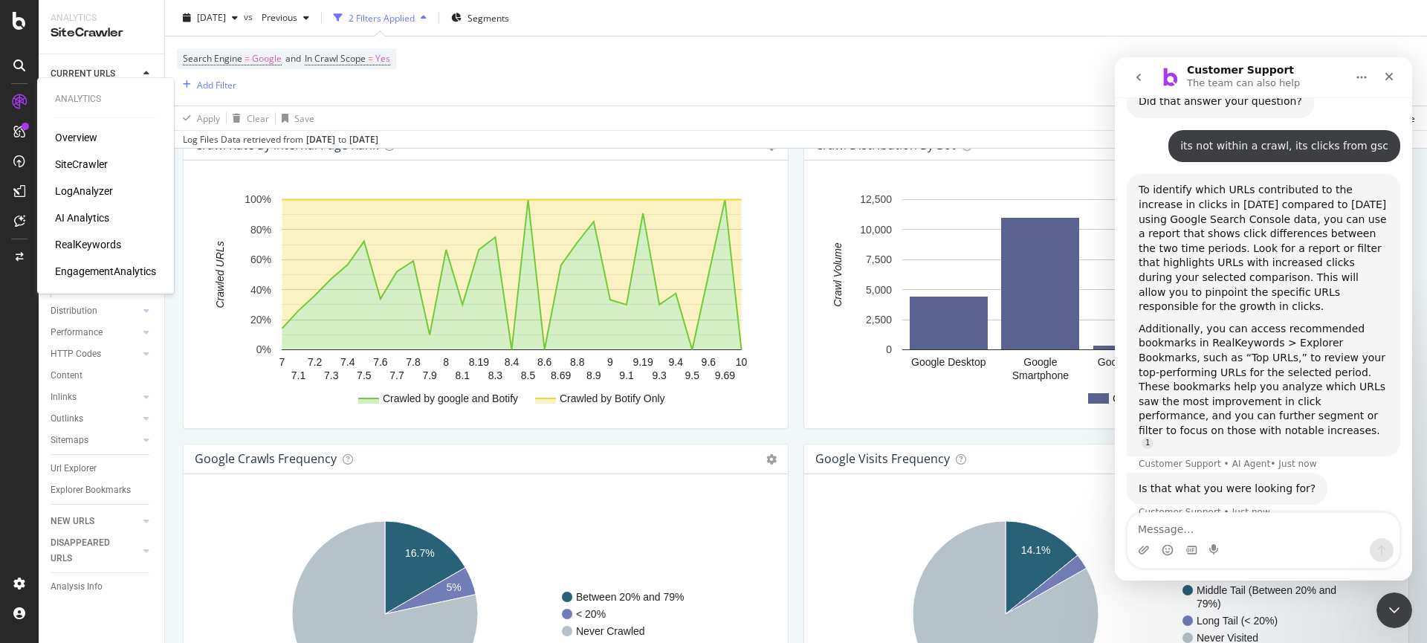
click at [98, 240] on div "RealKeywords" at bounding box center [88, 244] width 66 height 15
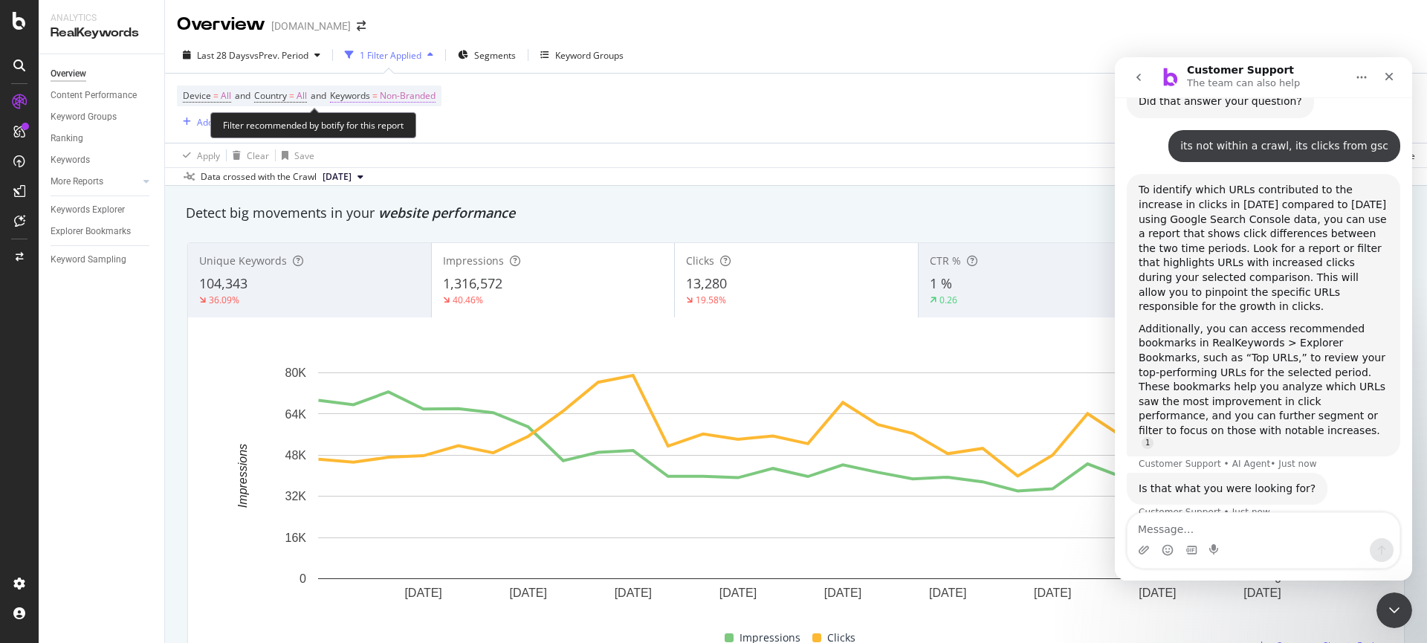
click at [429, 98] on span "Non-Branded" at bounding box center [408, 95] width 56 height 21
click at [88, 97] on div "Content Performance" at bounding box center [94, 96] width 86 height 16
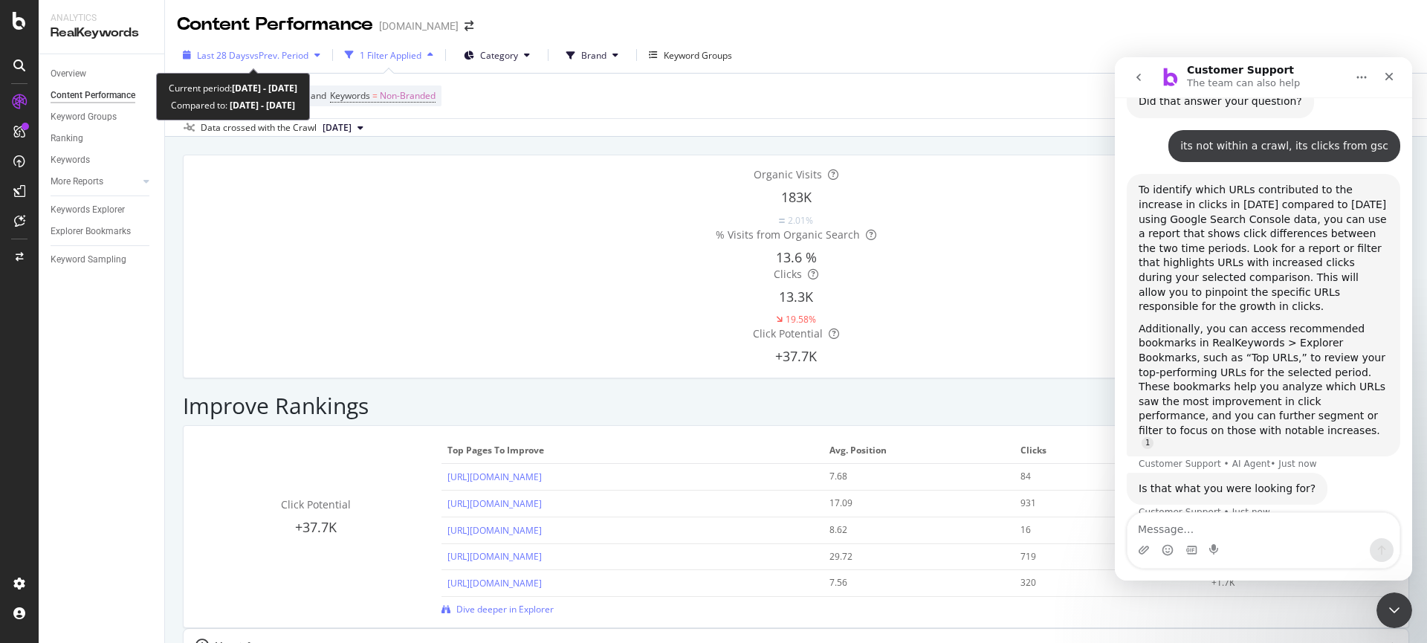
click at [271, 50] on span "vs Prev. Period" at bounding box center [279, 55] width 59 height 13
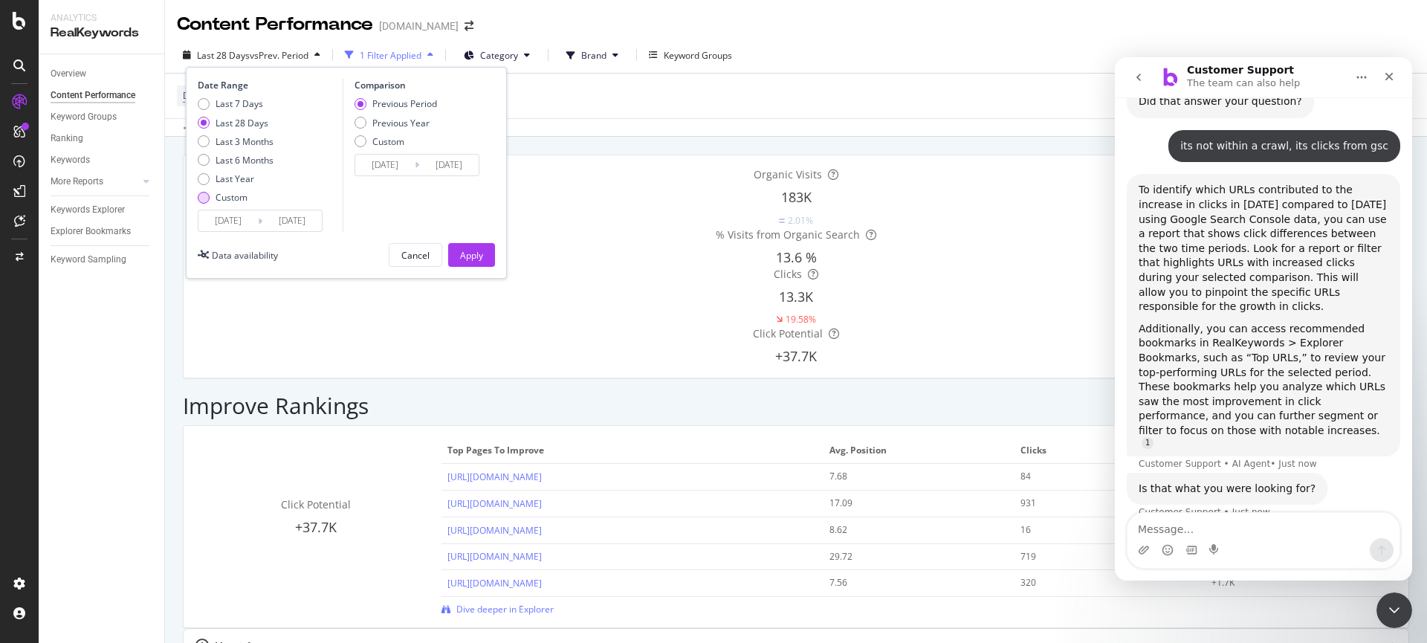
click at [222, 199] on div "Custom" at bounding box center [232, 197] width 32 height 13
click at [253, 225] on input "[DATE]" at bounding box center [227, 220] width 59 height 21
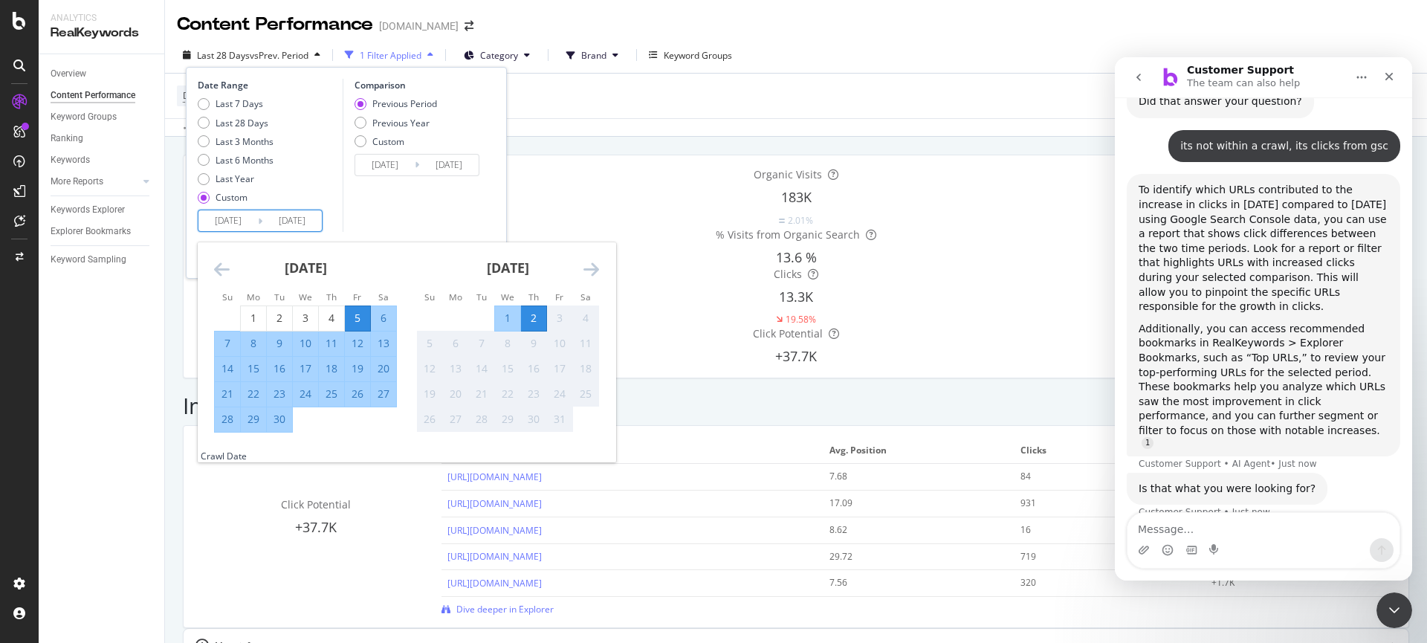
click at [233, 274] on div "[DATE]" at bounding box center [305, 273] width 183 height 63
click at [225, 270] on icon "Move backward to switch to the previous month." at bounding box center [222, 269] width 16 height 18
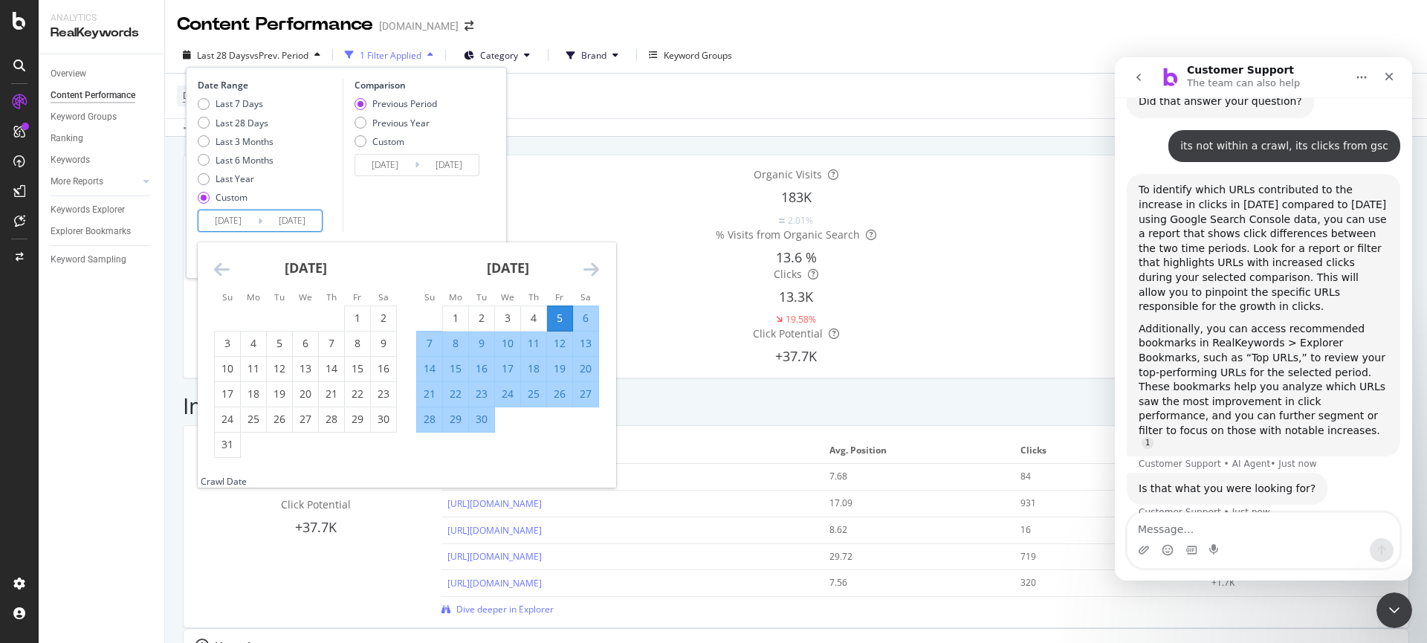
click at [225, 270] on icon "Move backward to switch to the previous month." at bounding box center [222, 269] width 16 height 18
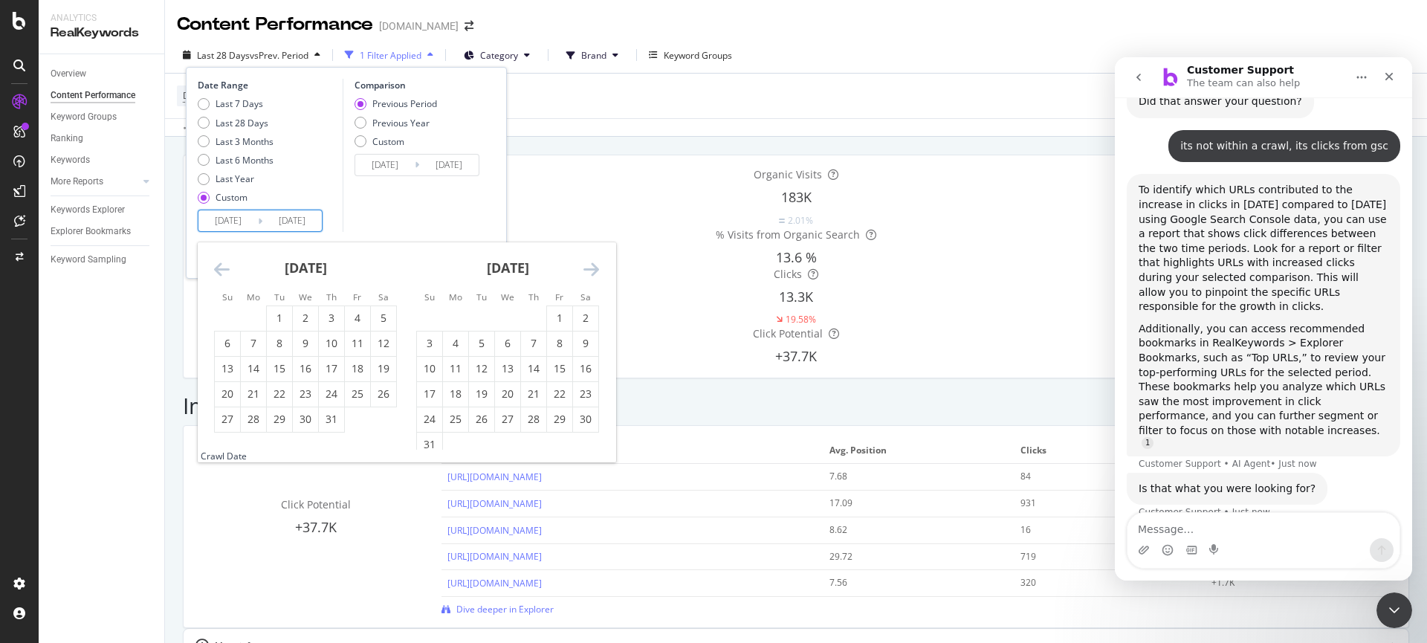
click at [224, 270] on icon "Move backward to switch to the previous month." at bounding box center [222, 269] width 16 height 18
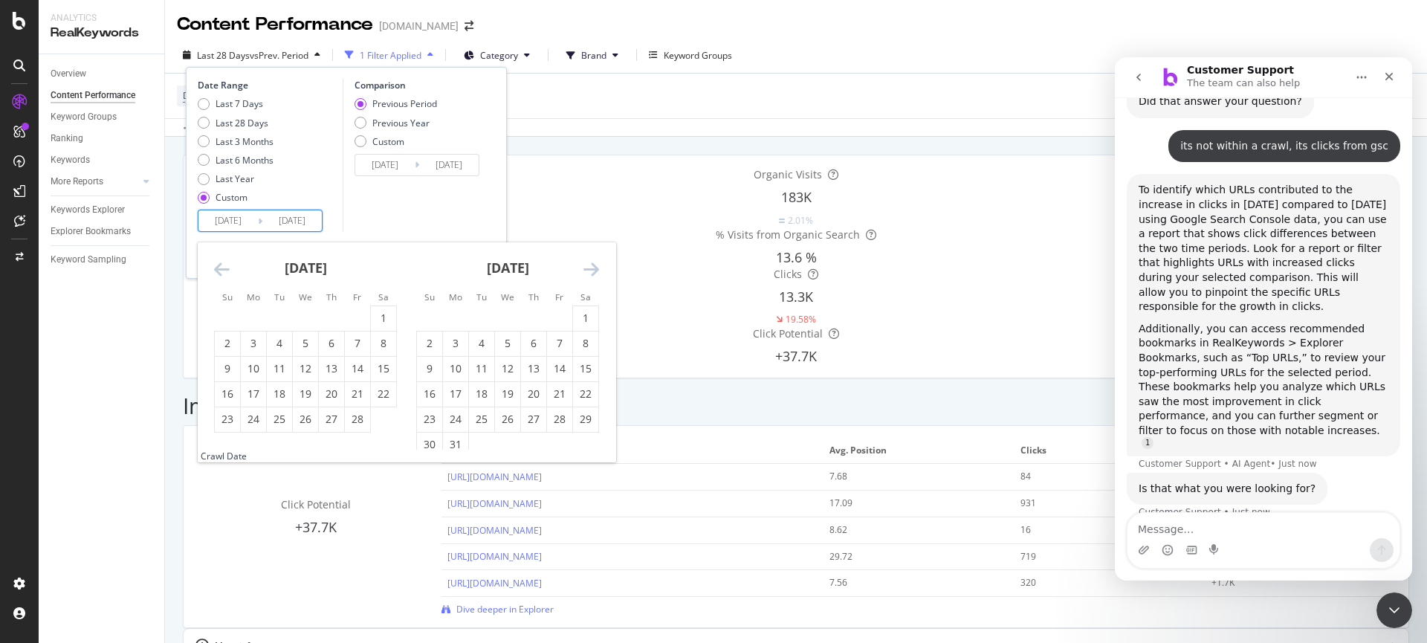
click at [224, 270] on icon "Move backward to switch to the previous month." at bounding box center [222, 269] width 16 height 18
click at [225, 268] on icon "Move backward to switch to the previous month." at bounding box center [222, 269] width 16 height 18
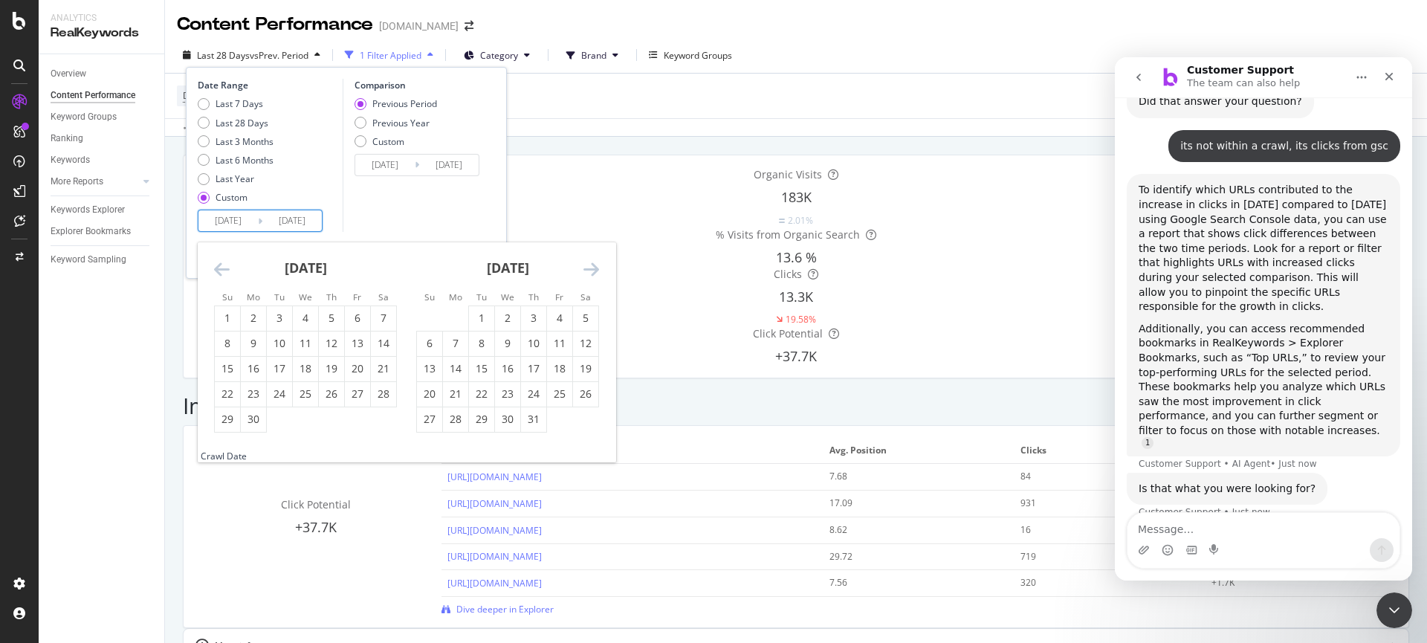
click at [225, 268] on icon "Move backward to switch to the previous month." at bounding box center [222, 269] width 16 height 18
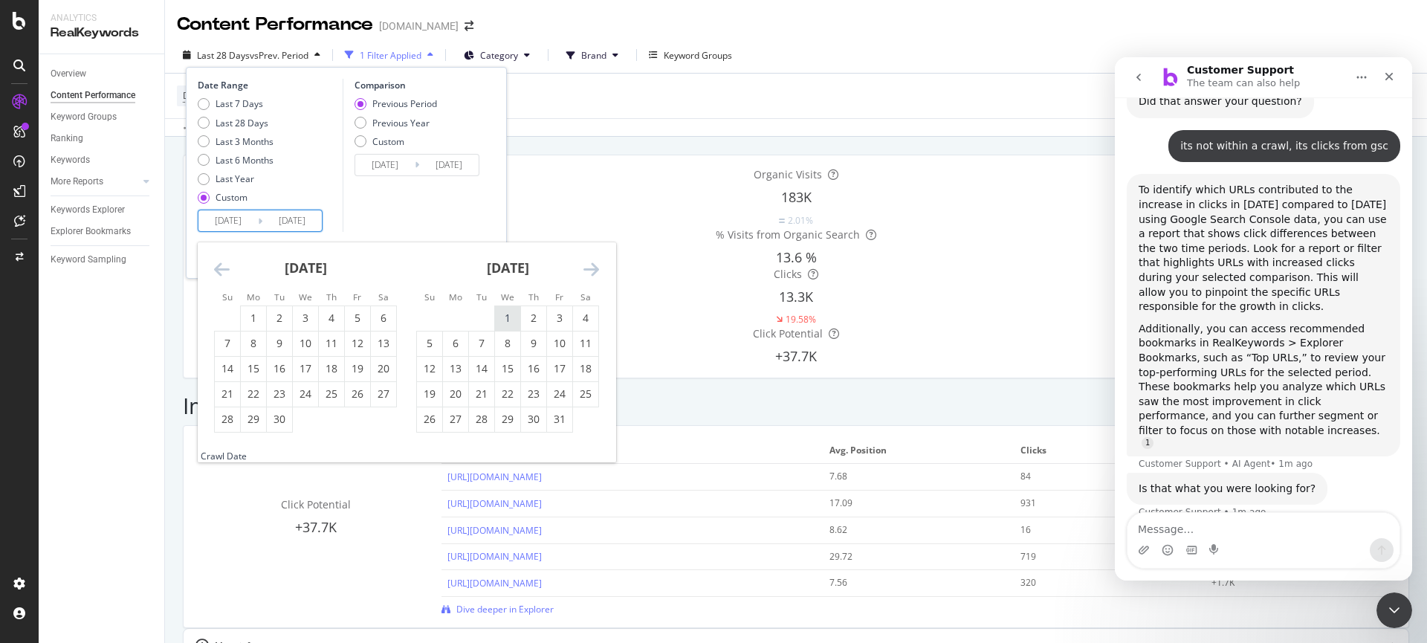
click at [510, 317] on div "1" at bounding box center [507, 318] width 25 height 15
type input "[DATE]"
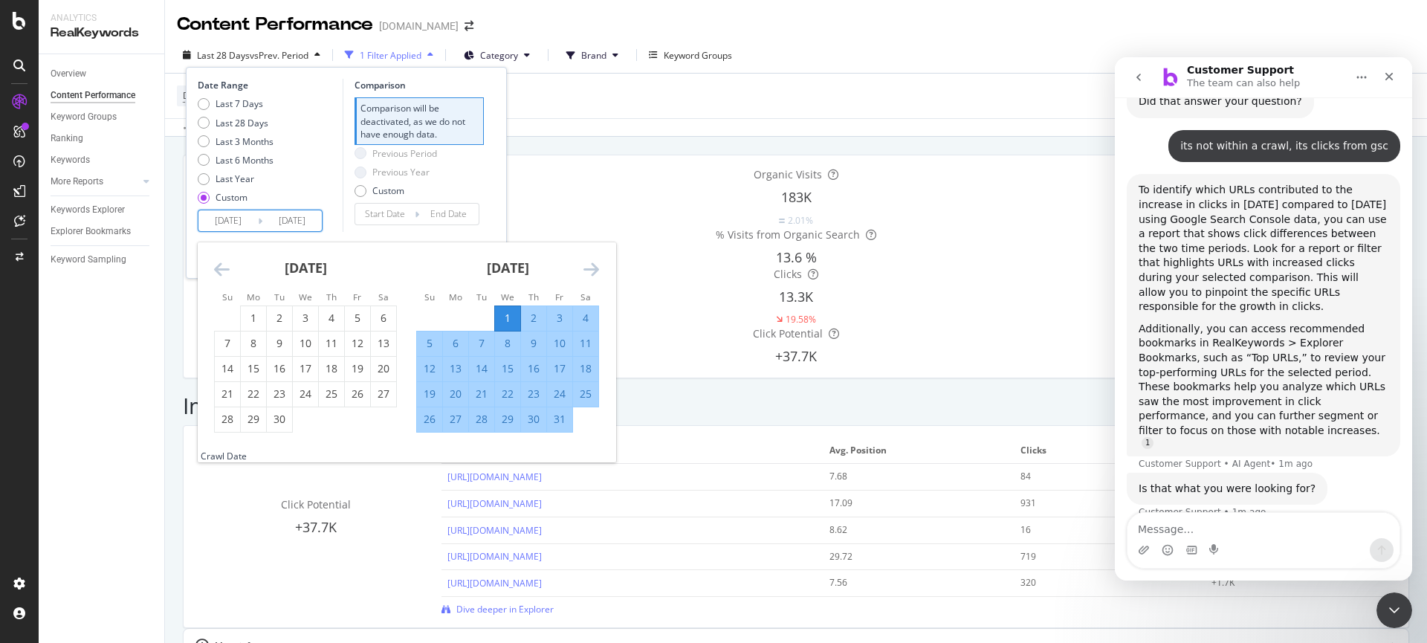
click at [566, 423] on div "31" at bounding box center [559, 419] width 25 height 15
type input "[DATE]"
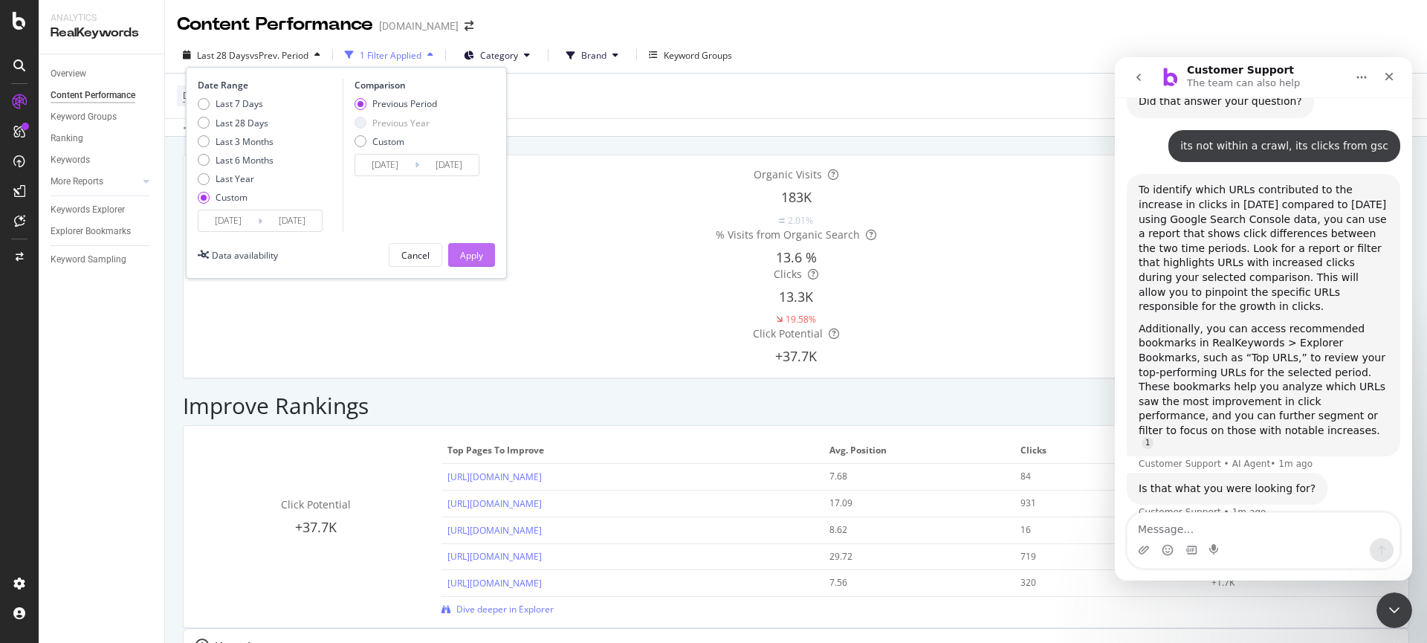
click at [471, 253] on div "Apply" at bounding box center [471, 255] width 23 height 13
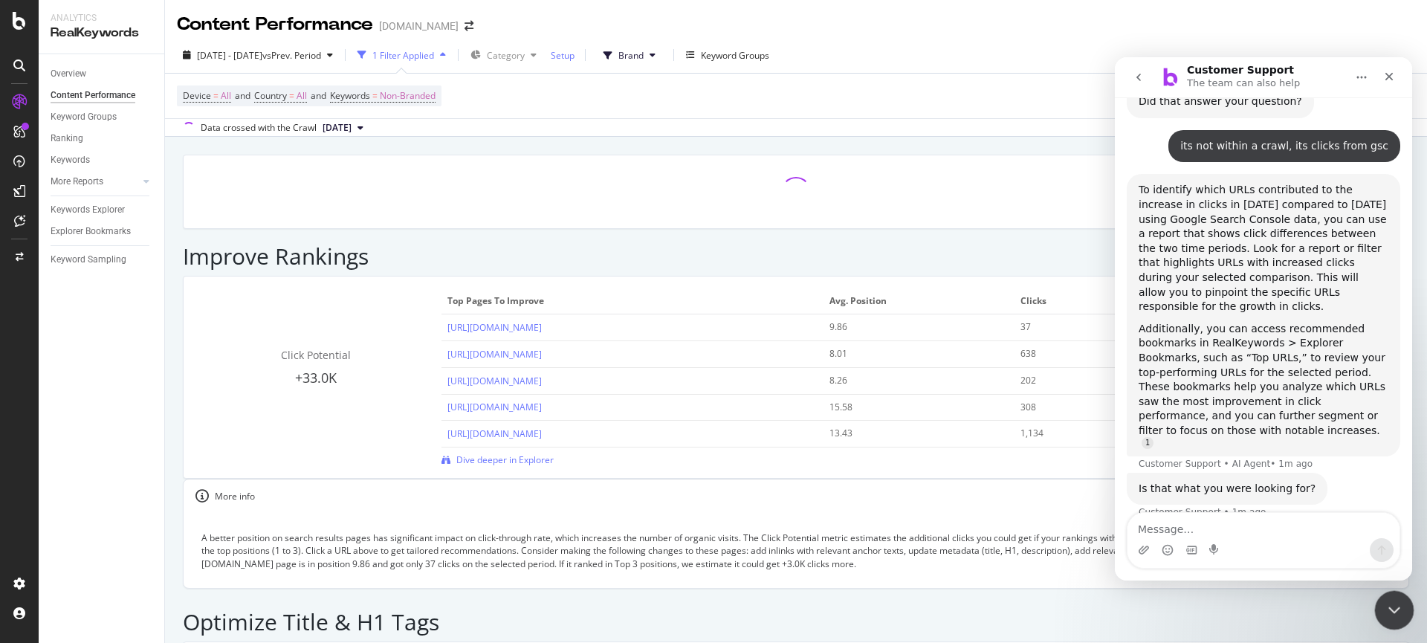
drag, startPoint x: 1395, startPoint y: 610, endPoint x: 1385, endPoint y: 606, distance: 11.3
click at [1395, 610] on icon "Close Intercom Messenger" at bounding box center [1392, 608] width 18 height 18
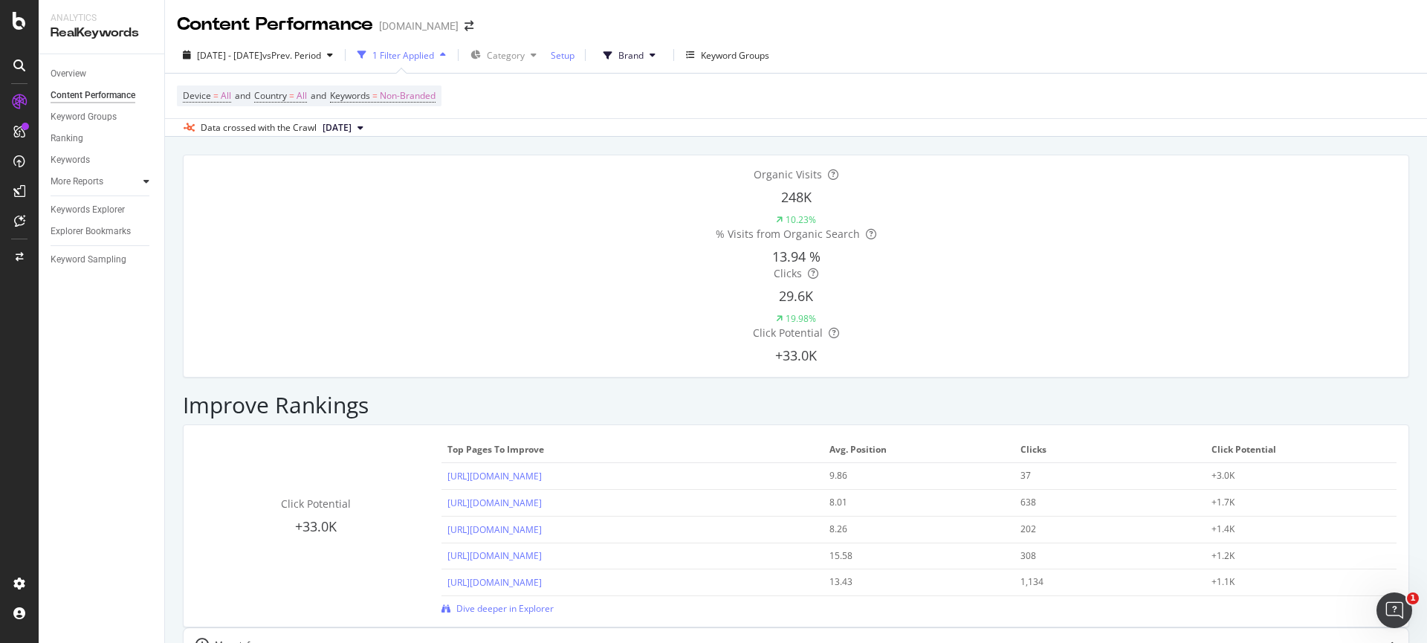
click at [148, 184] on icon at bounding box center [146, 181] width 6 height 9
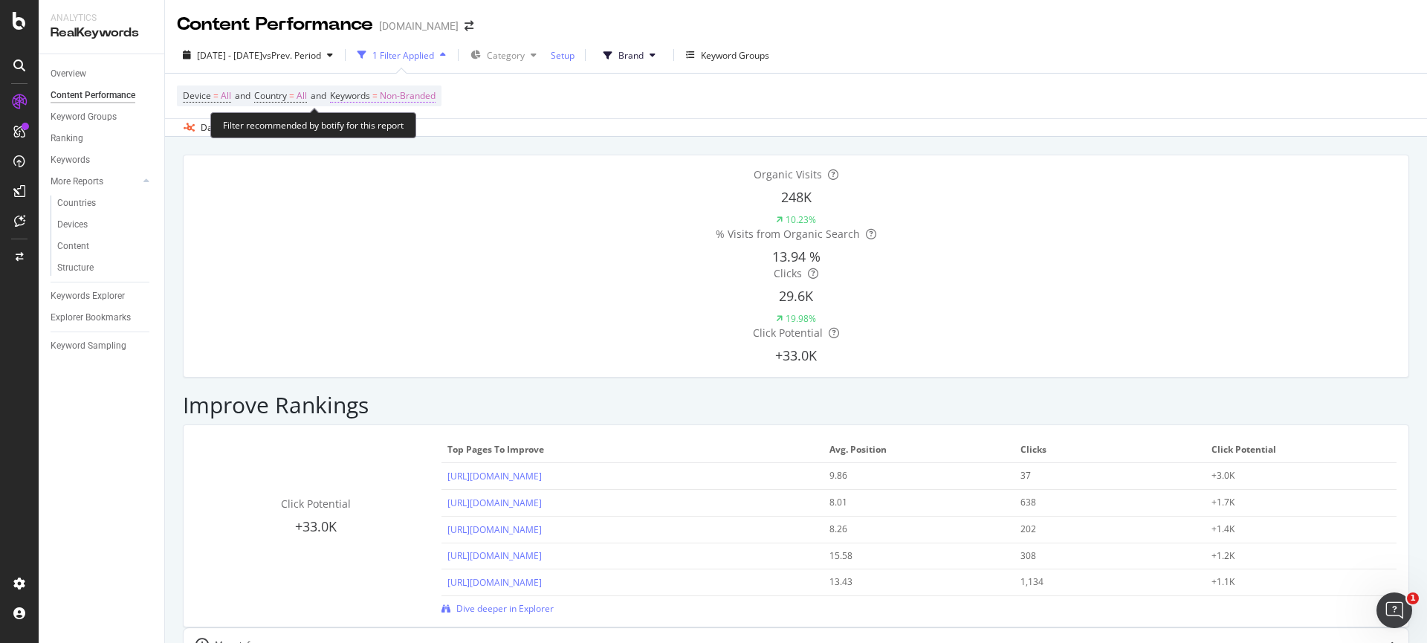
click at [378, 100] on span "=" at bounding box center [374, 95] width 5 height 13
click at [376, 124] on span "Non-Branded" at bounding box center [383, 130] width 62 height 13
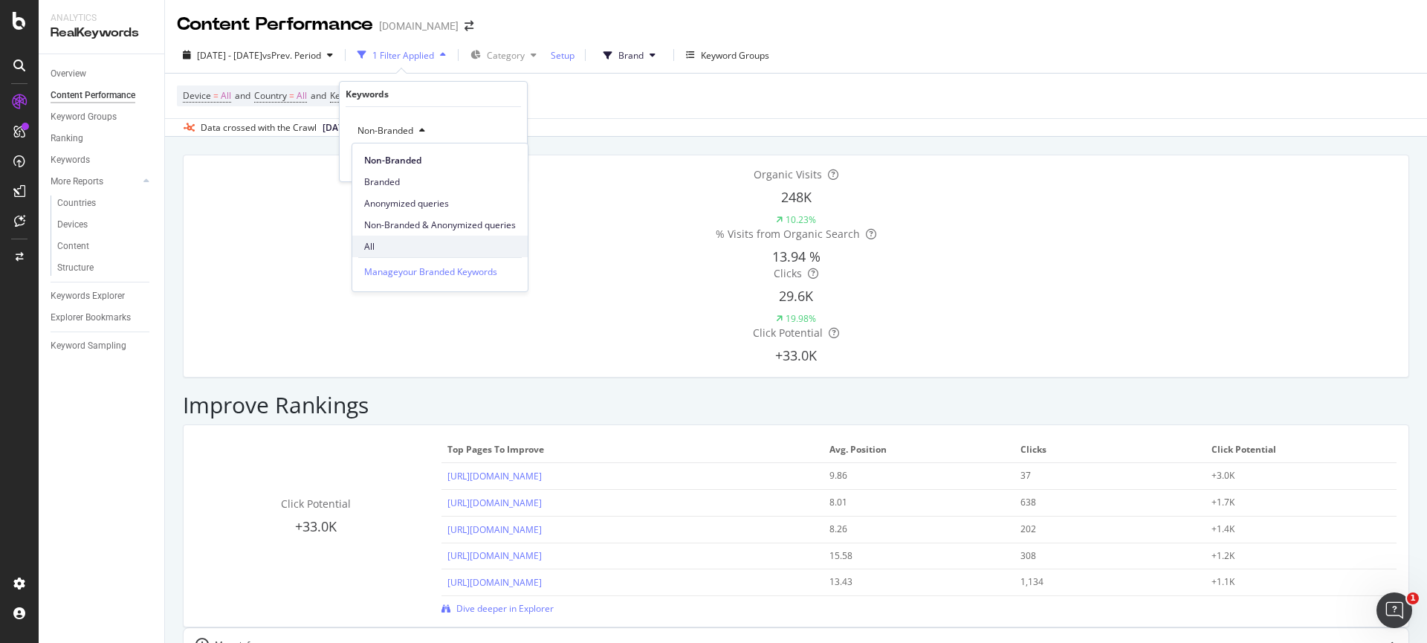
click at [379, 247] on span "All" at bounding box center [440, 246] width 152 height 13
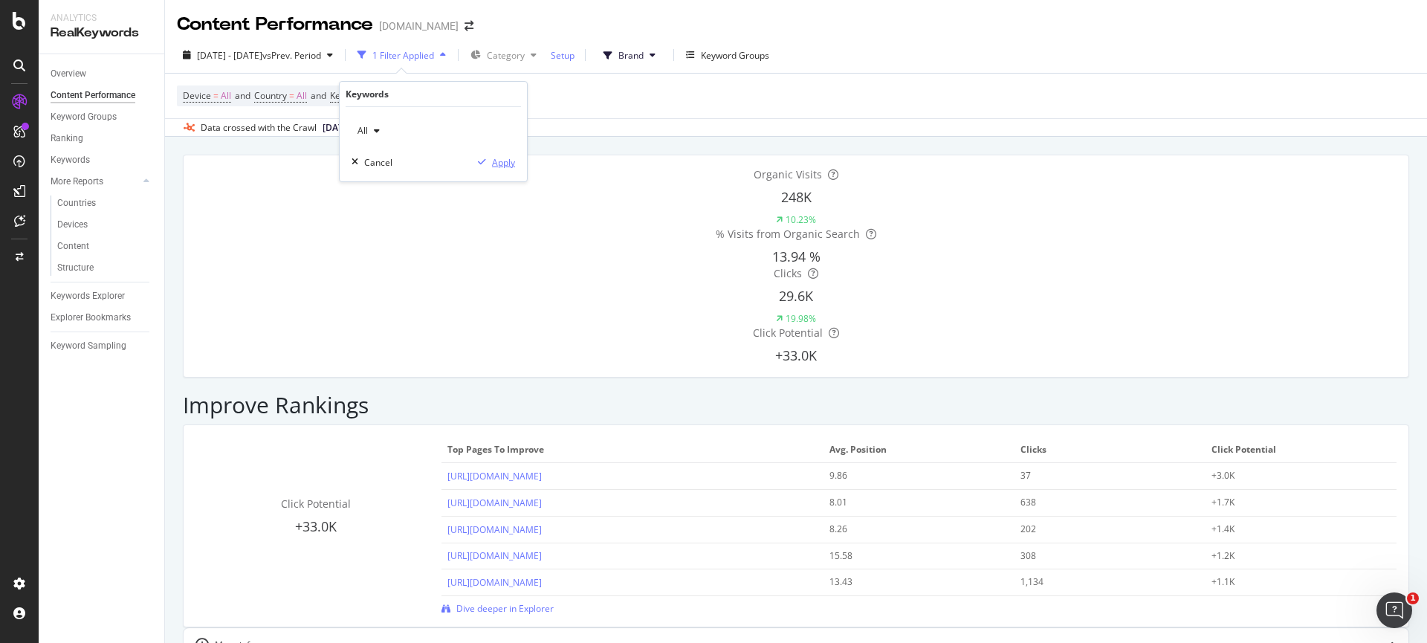
click at [508, 166] on div "Apply" at bounding box center [503, 162] width 23 height 13
click at [781, 206] on span "321K" at bounding box center [796, 197] width 30 height 18
click at [330, 228] on div "Organic Visits 321K 9.49% % Visits from Organic Search 9.68 % Clicks 349K 35.91…" at bounding box center [796, 266] width 1201 height 198
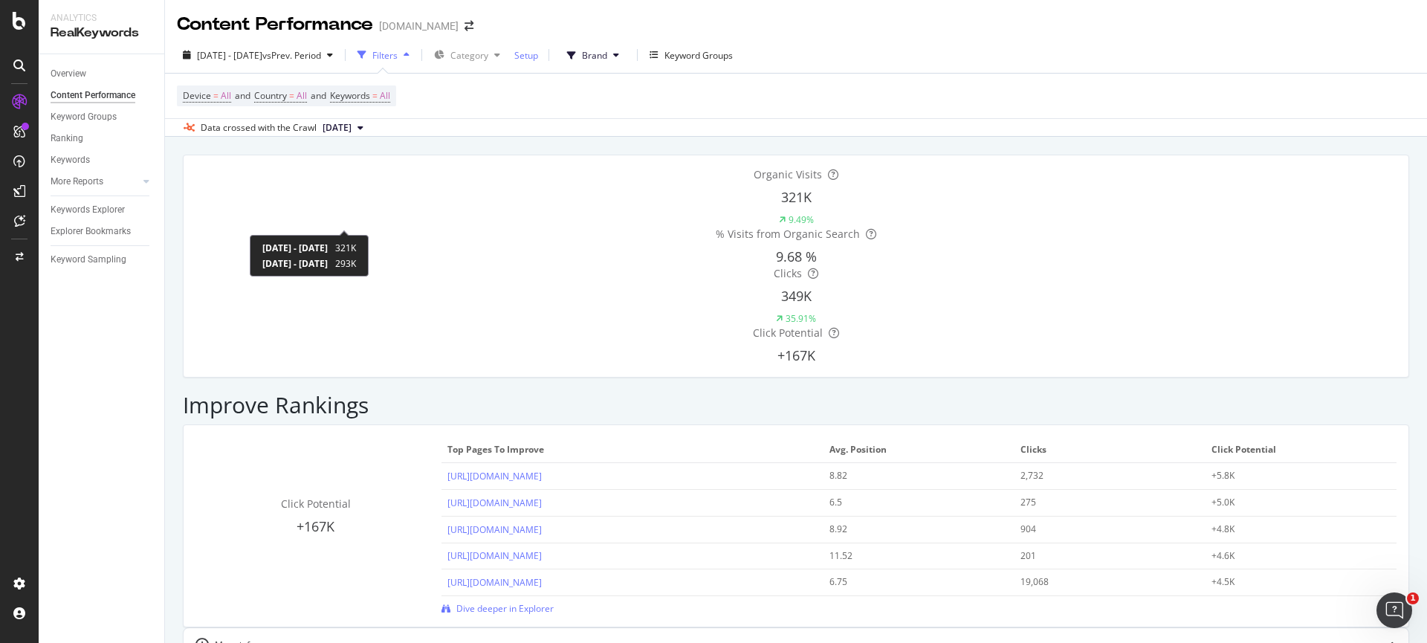
click at [789, 220] on div "9.49%" at bounding box center [801, 219] width 25 height 13
click at [781, 202] on span "321K" at bounding box center [796, 197] width 30 height 18
click at [76, 393] on div "Overview Content Performance Keyword Groups Ranking Keywords More Reports Count…" at bounding box center [102, 348] width 126 height 589
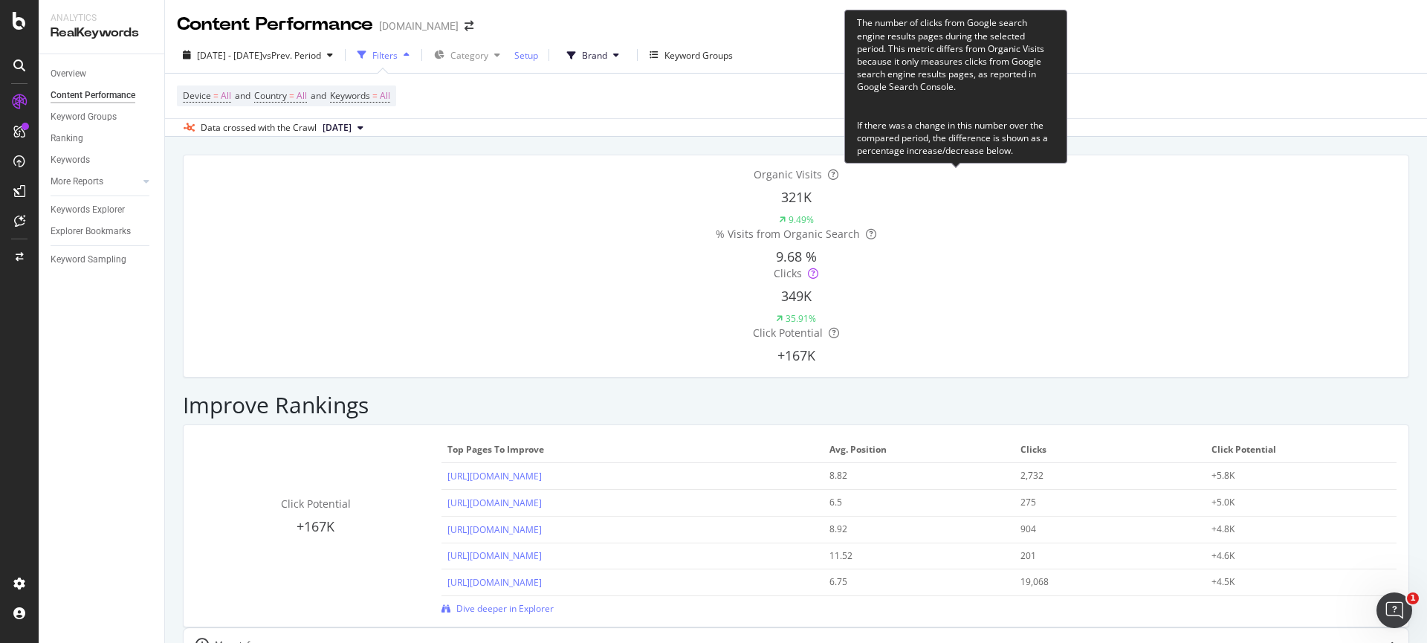
click at [818, 268] on icon at bounding box center [813, 273] width 10 height 10
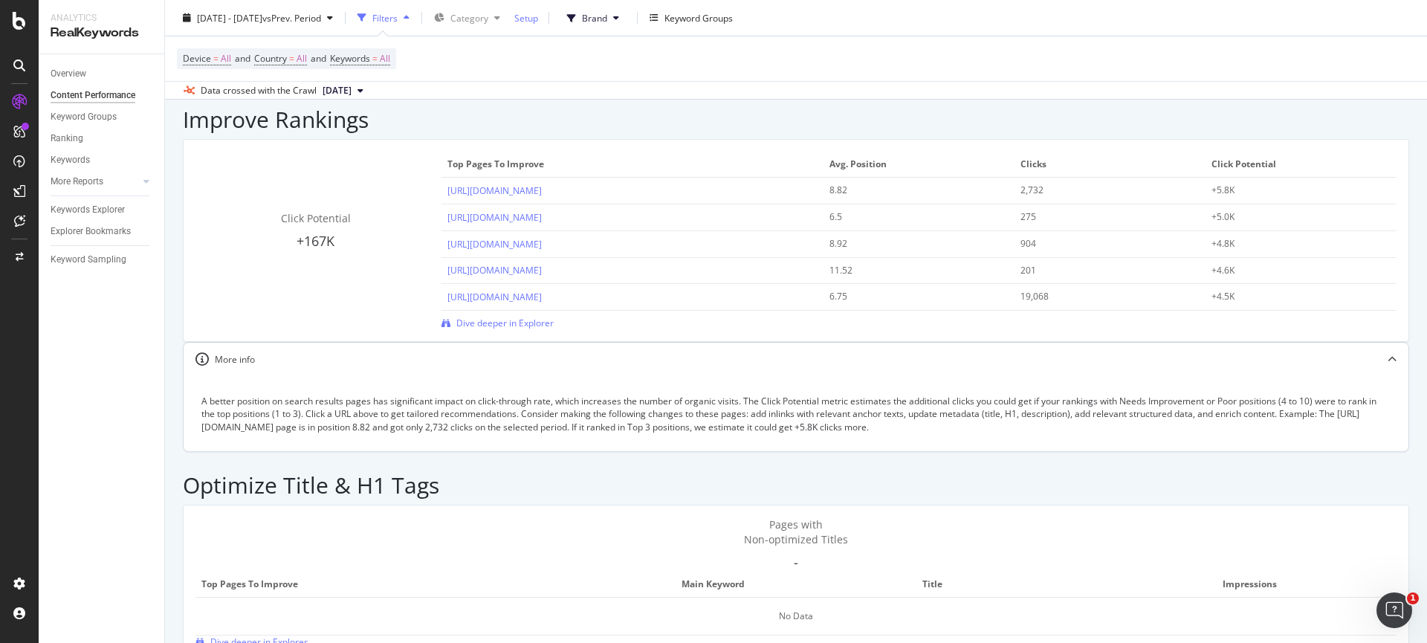
scroll to position [11, 0]
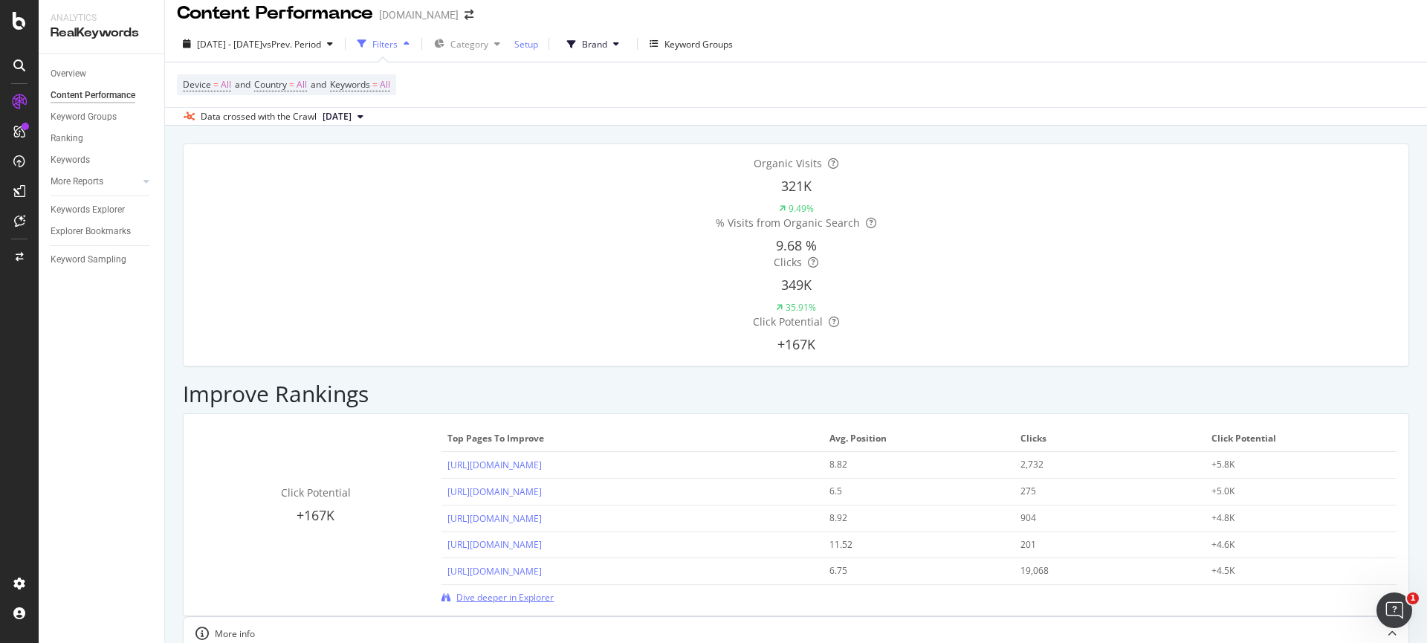
click at [521, 591] on span "Dive deeper in Explorer" at bounding box center [504, 597] width 97 height 13
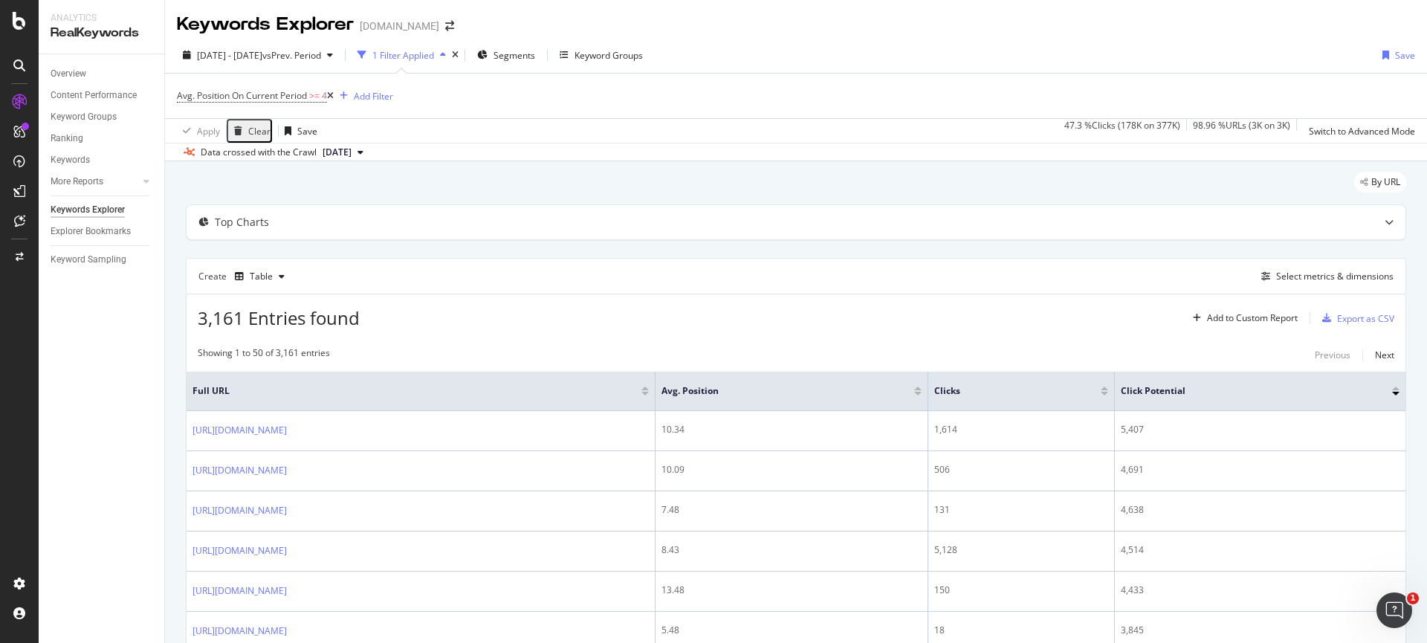
click at [334, 95] on icon at bounding box center [330, 95] width 7 height 9
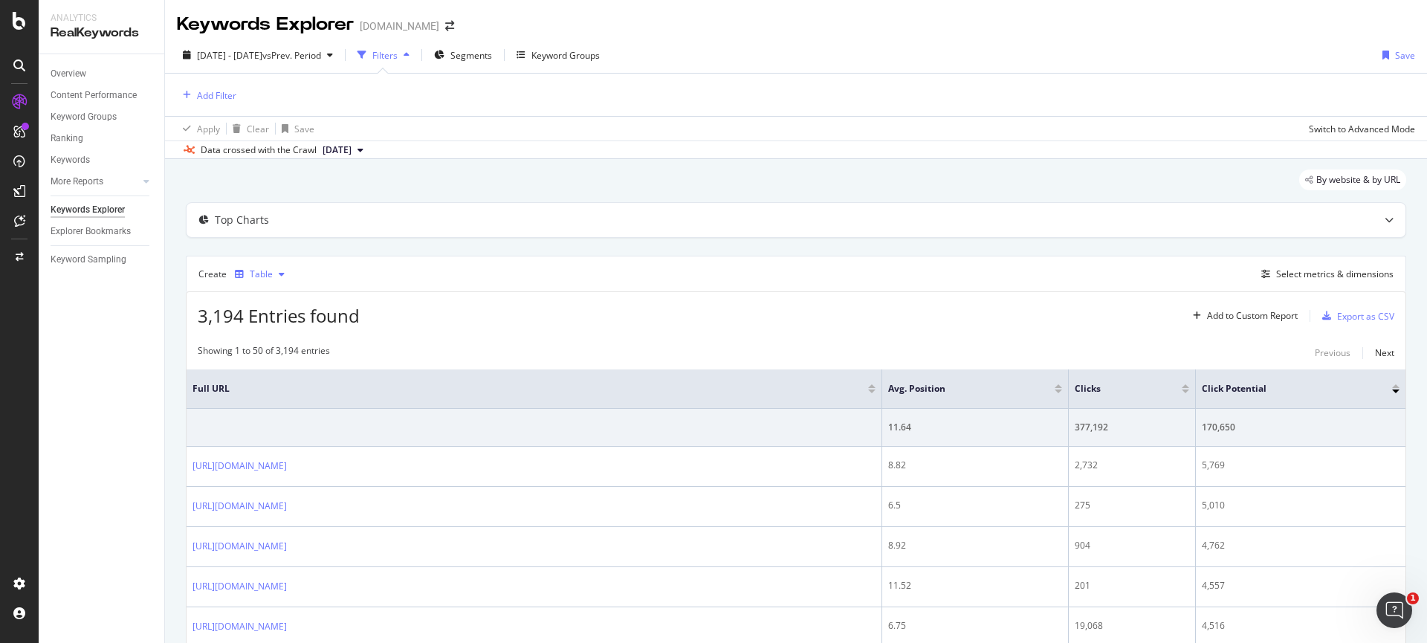
click at [256, 277] on div "Table" at bounding box center [261, 274] width 23 height 9
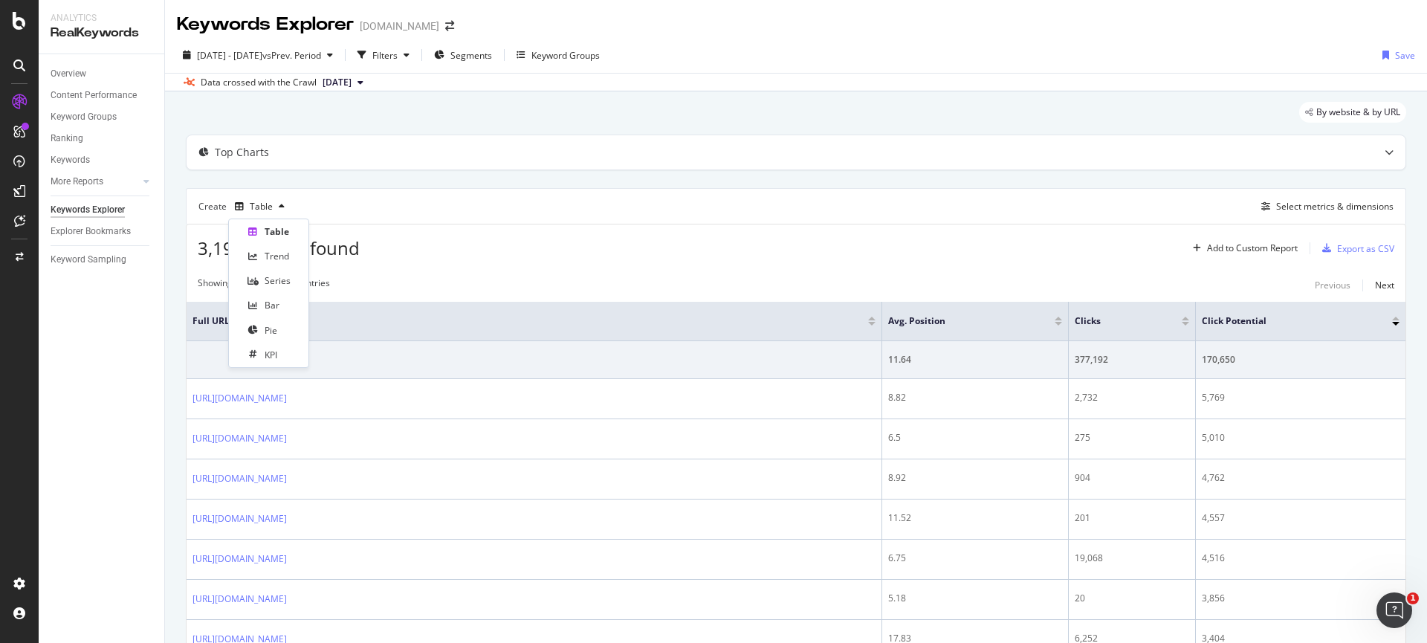
drag, startPoint x: 1006, startPoint y: 259, endPoint x: 1070, endPoint y: 243, distance: 66.0
click at [1007, 259] on div "3,194 Entries found Add to Custom Report Export as CSV" at bounding box center [796, 243] width 1219 height 36
click at [1300, 209] on div "Select metrics & dimensions" at bounding box center [1334, 206] width 117 height 13
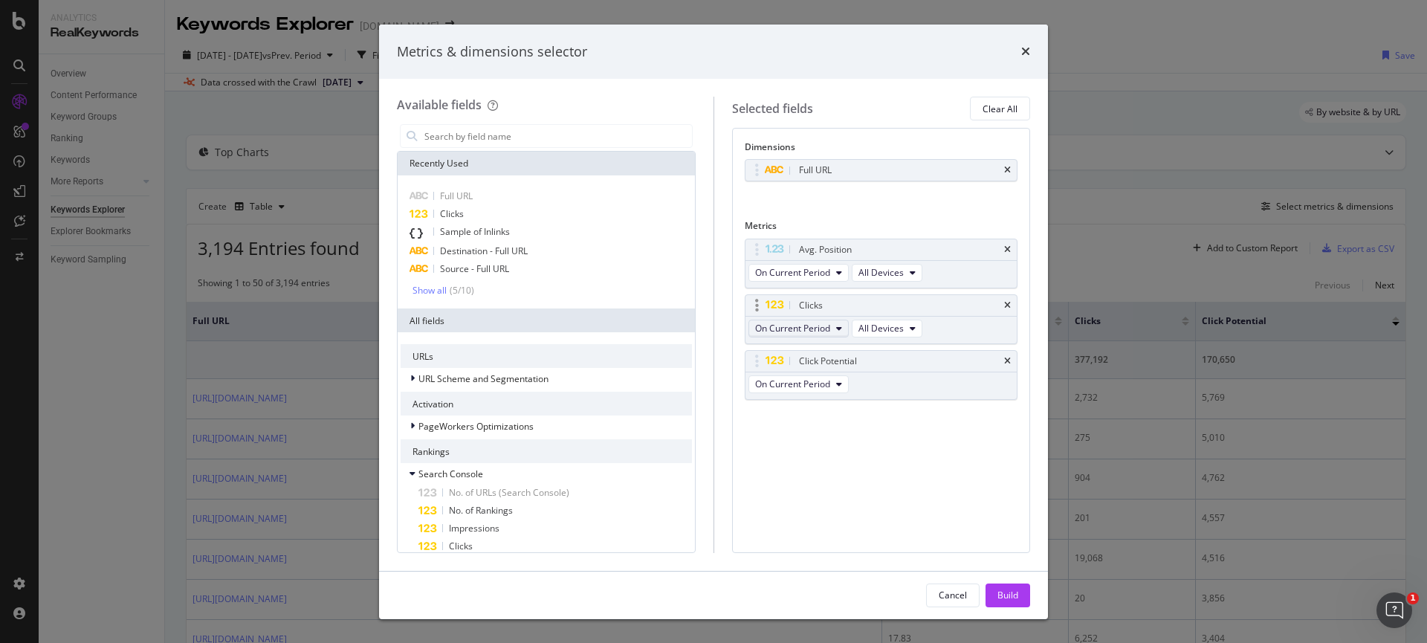
click at [807, 330] on span "On Current Period" at bounding box center [792, 328] width 75 height 13
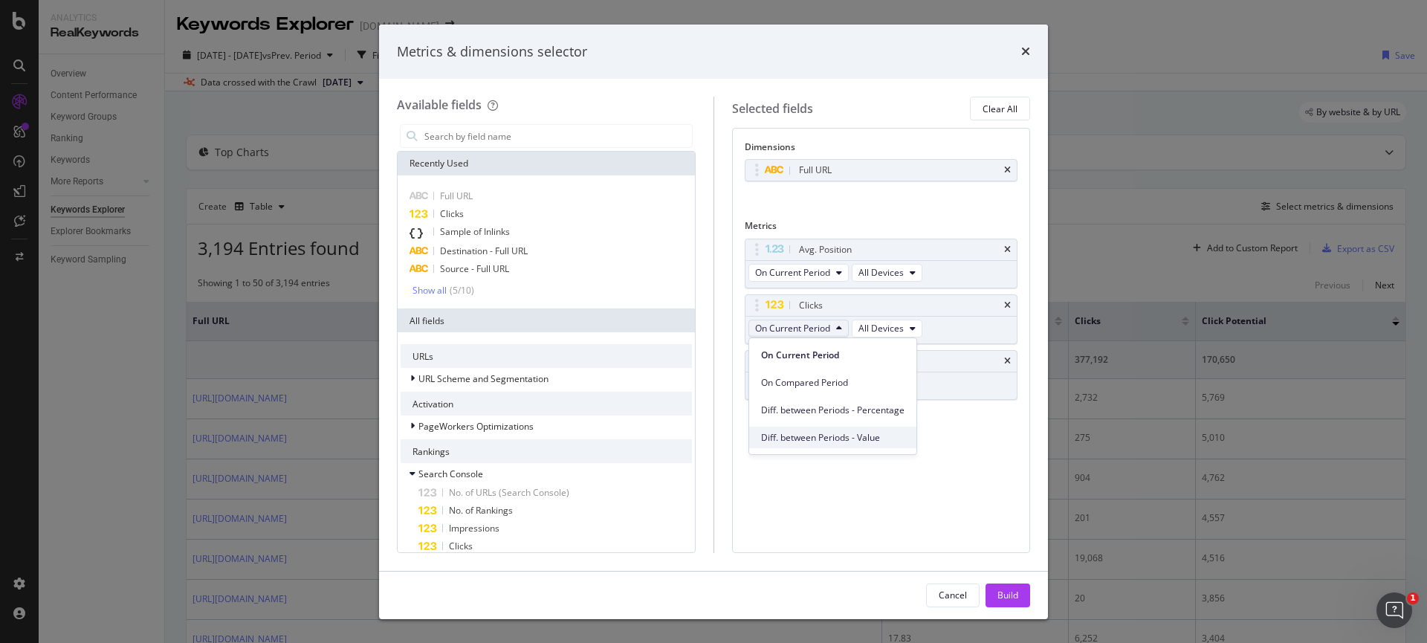
click at [882, 431] on span "Diff. between Periods - Value" at bounding box center [832, 437] width 143 height 13
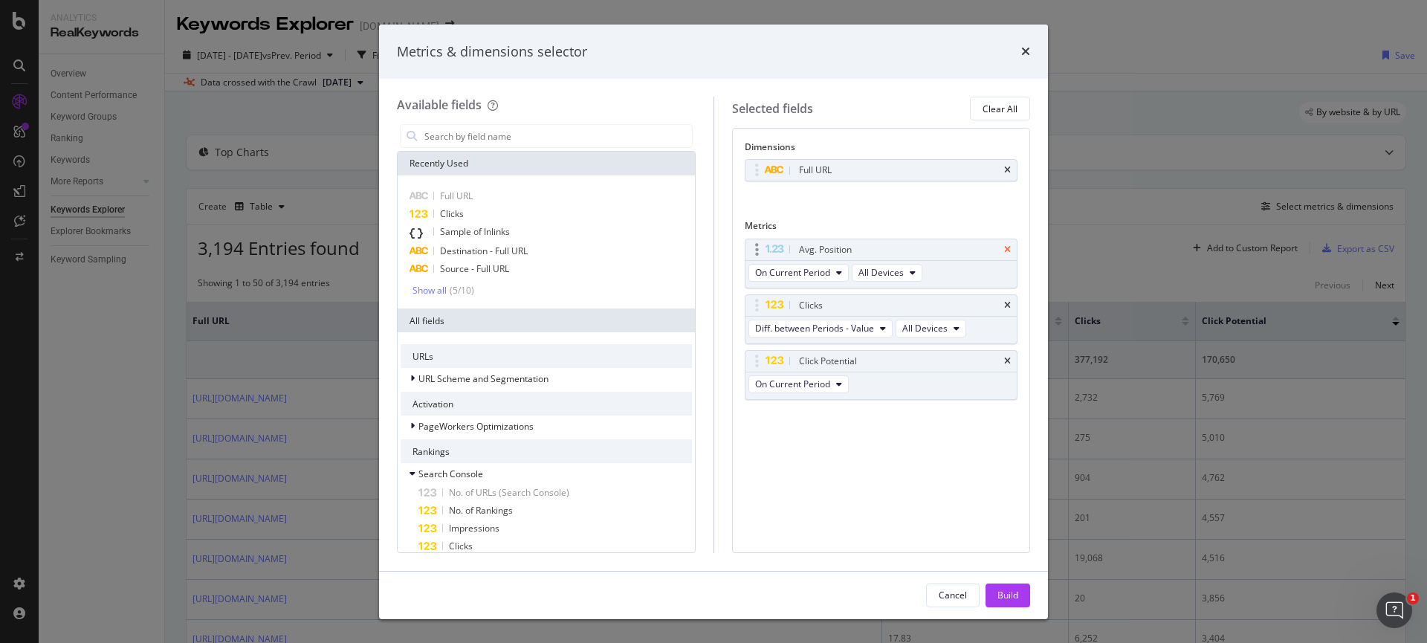
click at [1007, 251] on icon "times" at bounding box center [1007, 249] width 7 height 9
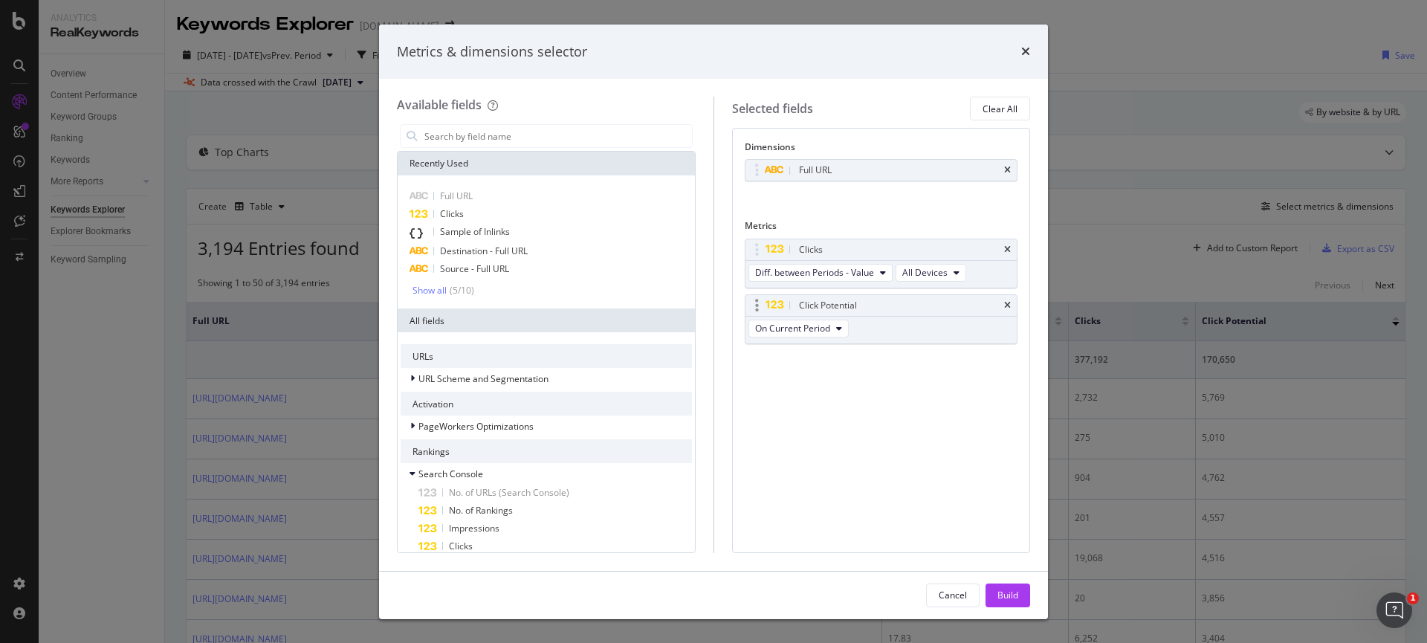
click at [1011, 308] on div "Click Potential" at bounding box center [882, 305] width 272 height 21
click at [1005, 303] on icon "times" at bounding box center [1007, 305] width 7 height 9
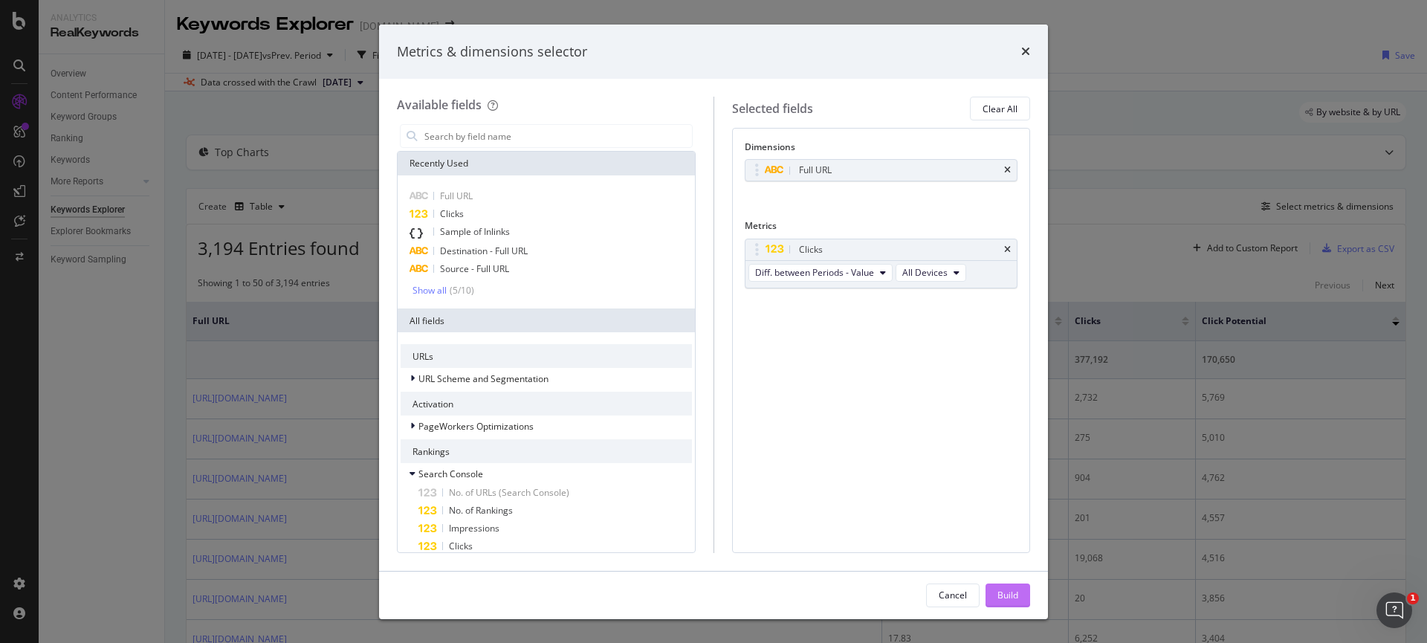
click at [1012, 590] on div "Build" at bounding box center [1008, 595] width 21 height 13
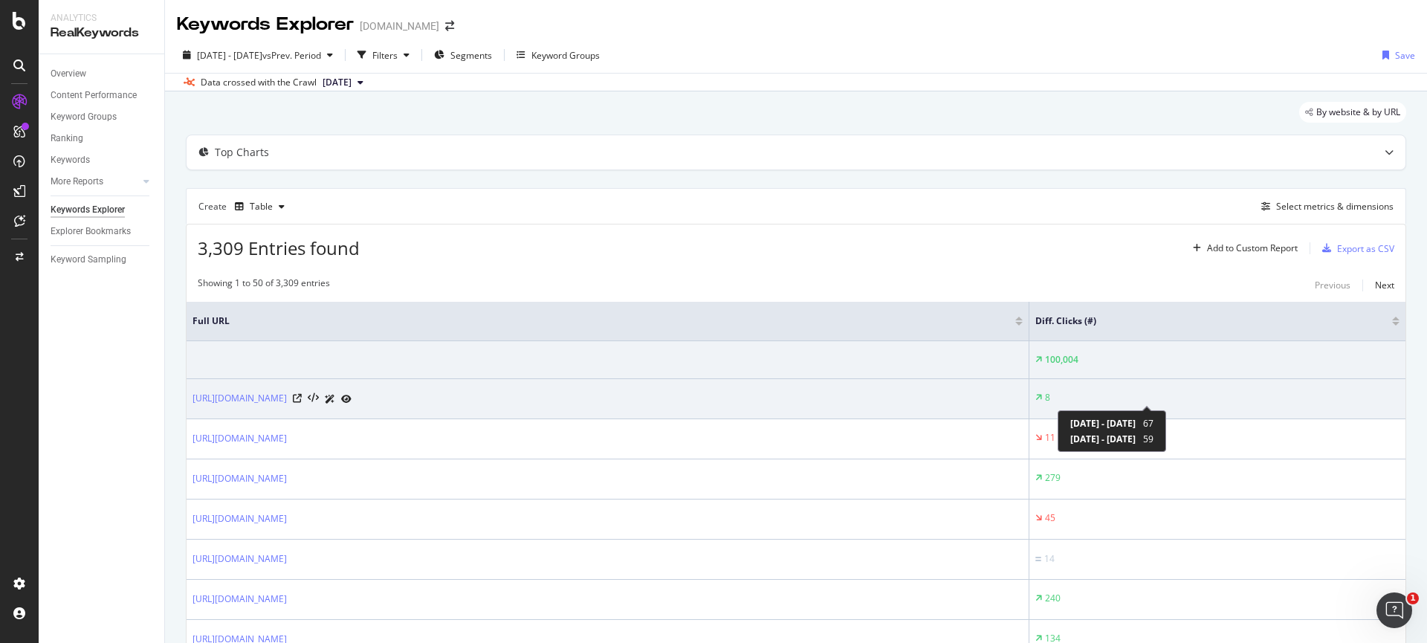
click at [1050, 395] on div "8" at bounding box center [1047, 397] width 5 height 13
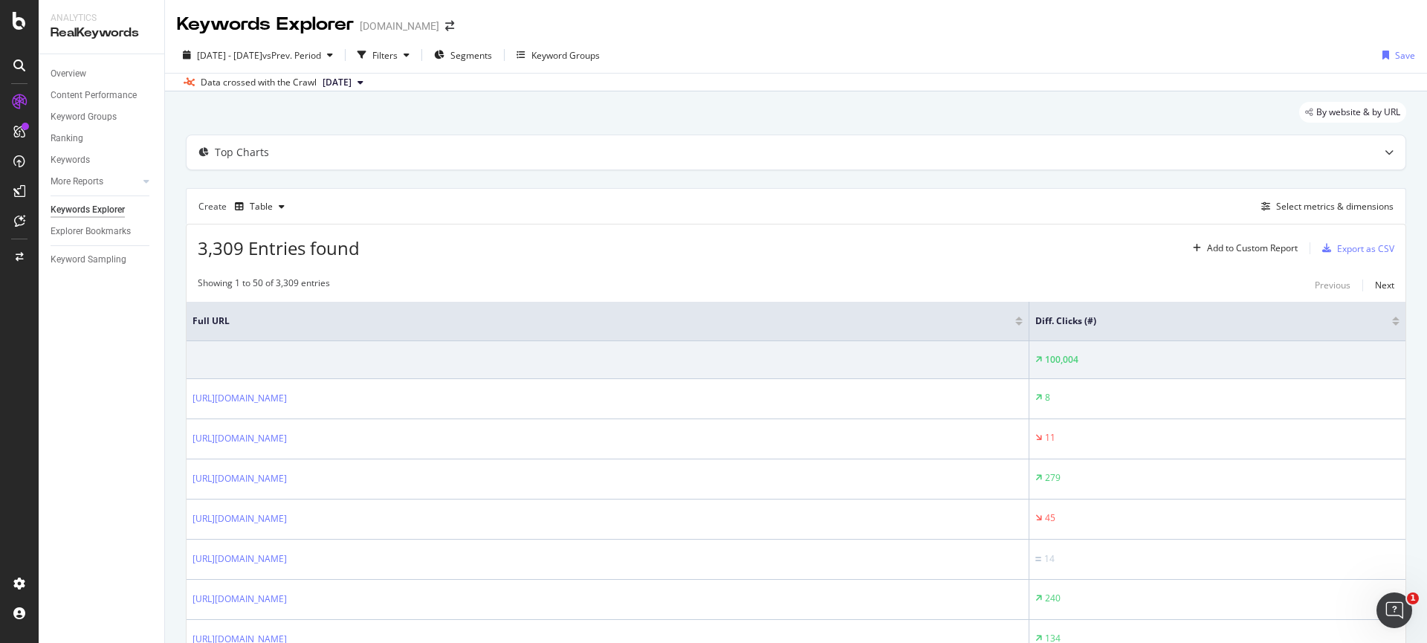
click at [1392, 318] on div at bounding box center [1395, 319] width 7 height 4
click at [1392, 317] on div at bounding box center [1395, 319] width 7 height 4
click at [1386, 326] on div "Diff. Clicks (#)" at bounding box center [1270, 321] width 260 height 15
click at [1392, 323] on div at bounding box center [1395, 324] width 7 height 4
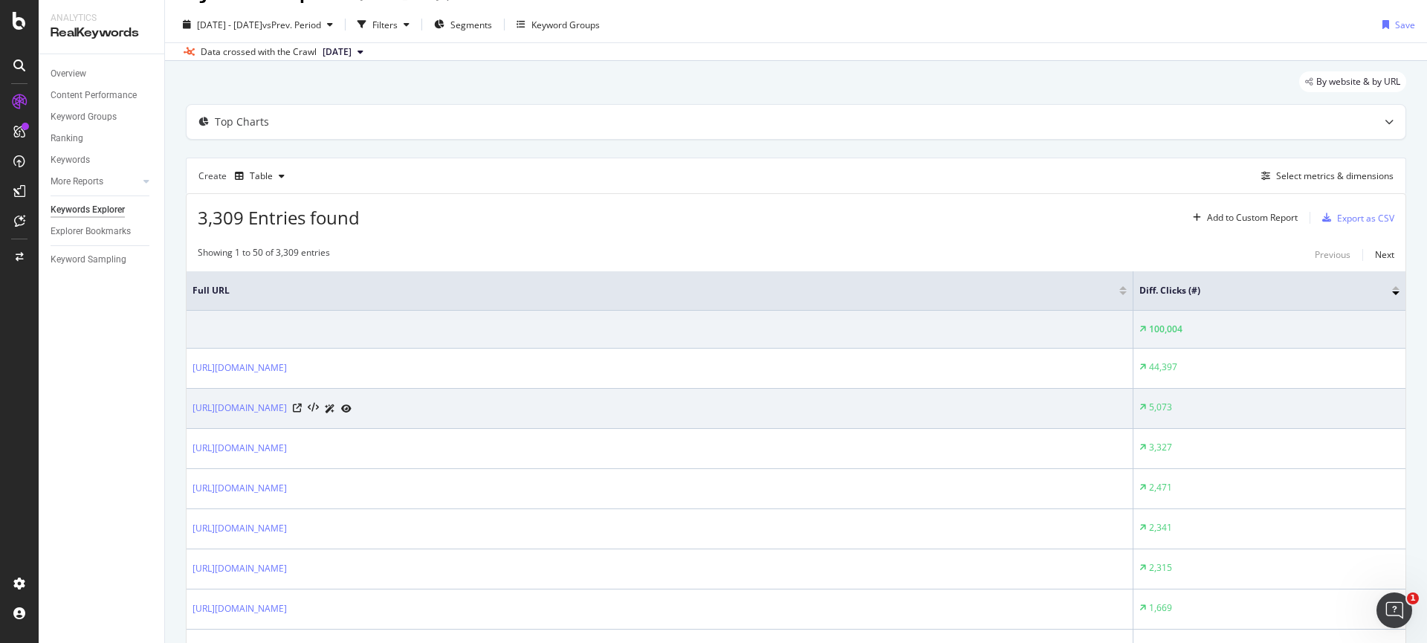
scroll to position [31, 0]
click at [302, 407] on icon at bounding box center [297, 407] width 9 height 9
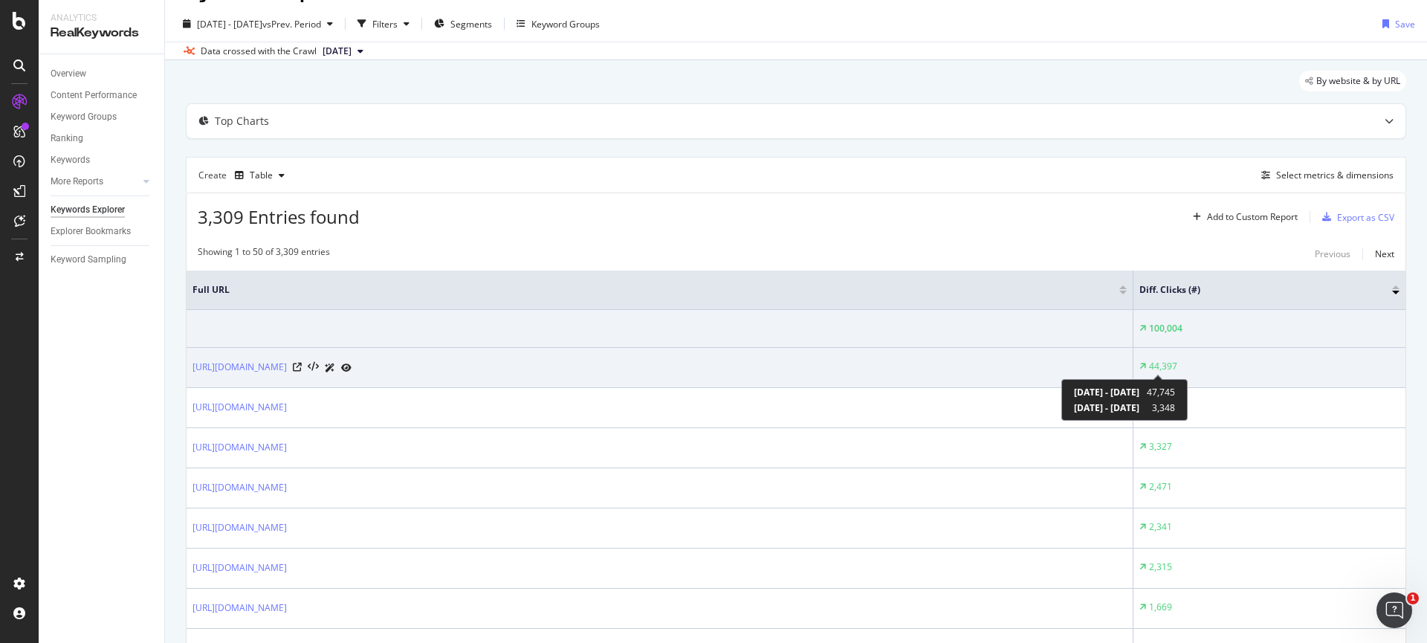
click at [1153, 365] on div "44,397" at bounding box center [1163, 366] width 28 height 13
click at [1163, 366] on div "44,397" at bounding box center [1163, 366] width 28 height 13
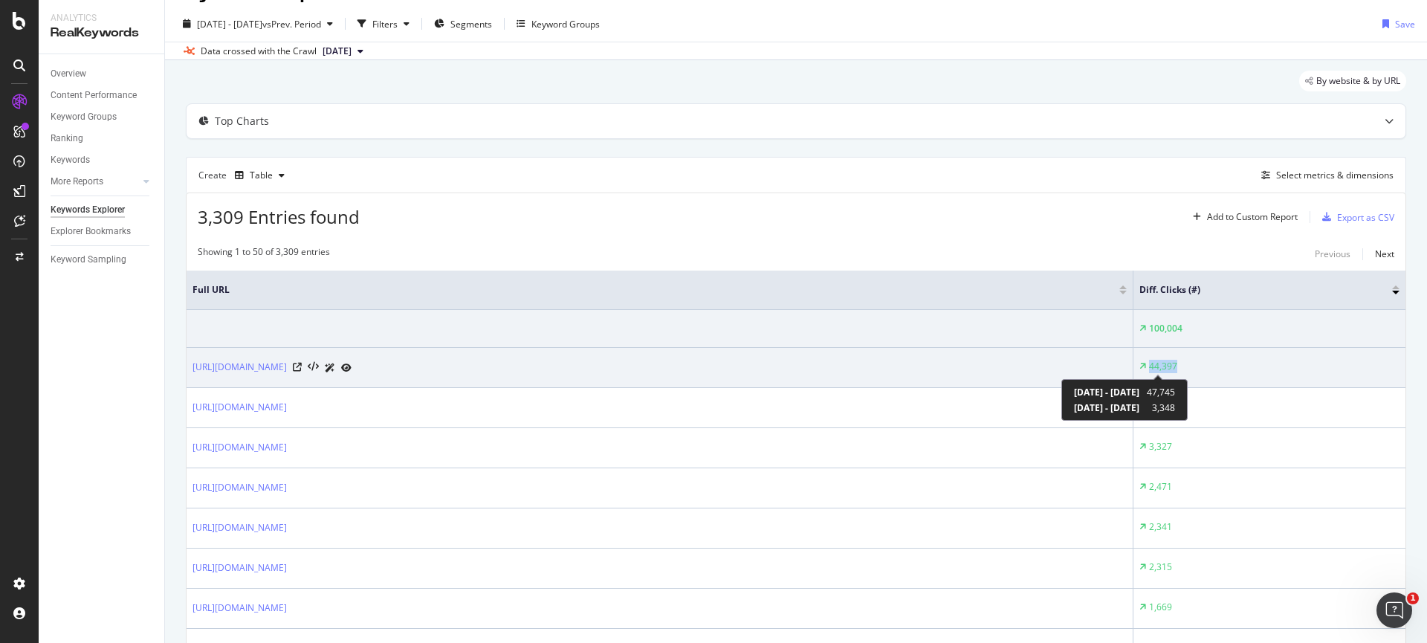
click at [1163, 366] on div "44,397" at bounding box center [1163, 366] width 28 height 13
click at [352, 365] on icon at bounding box center [346, 368] width 10 height 9
click at [287, 369] on link "[URL][DOMAIN_NAME]" at bounding box center [240, 367] width 94 height 15
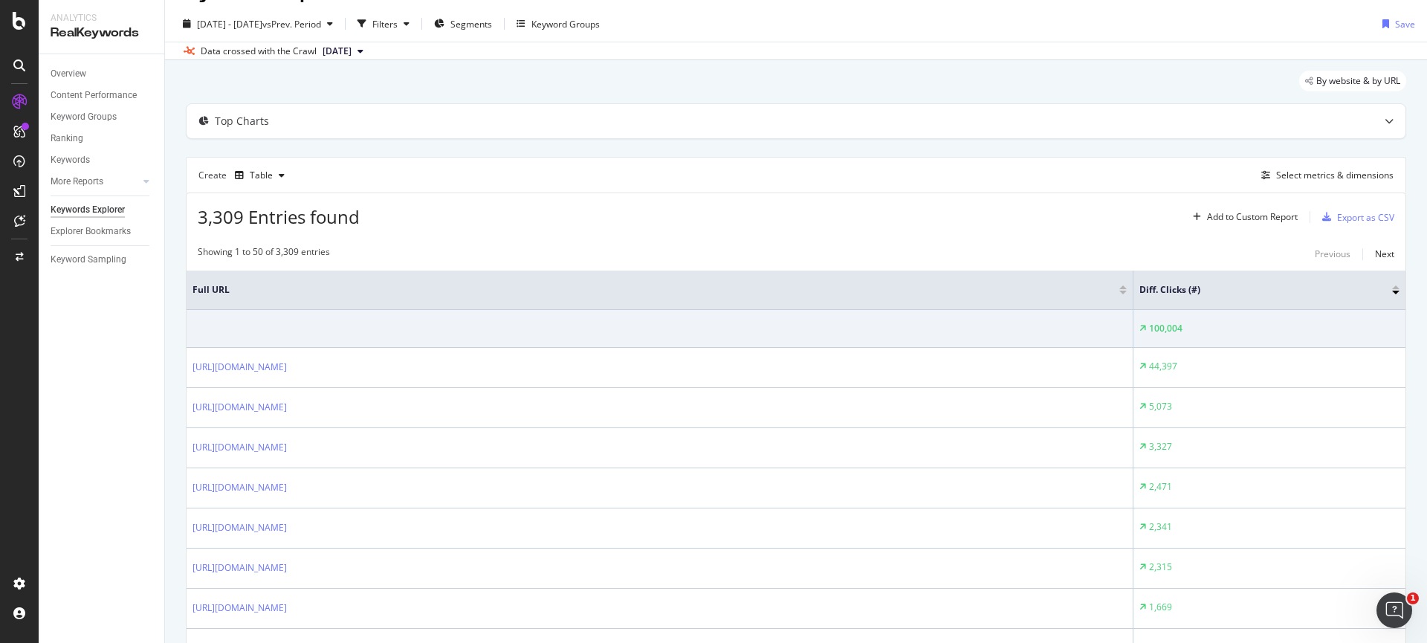
click at [125, 408] on div "Overview Content Performance Keyword Groups Ranking Keywords More Reports Count…" at bounding box center [102, 348] width 126 height 589
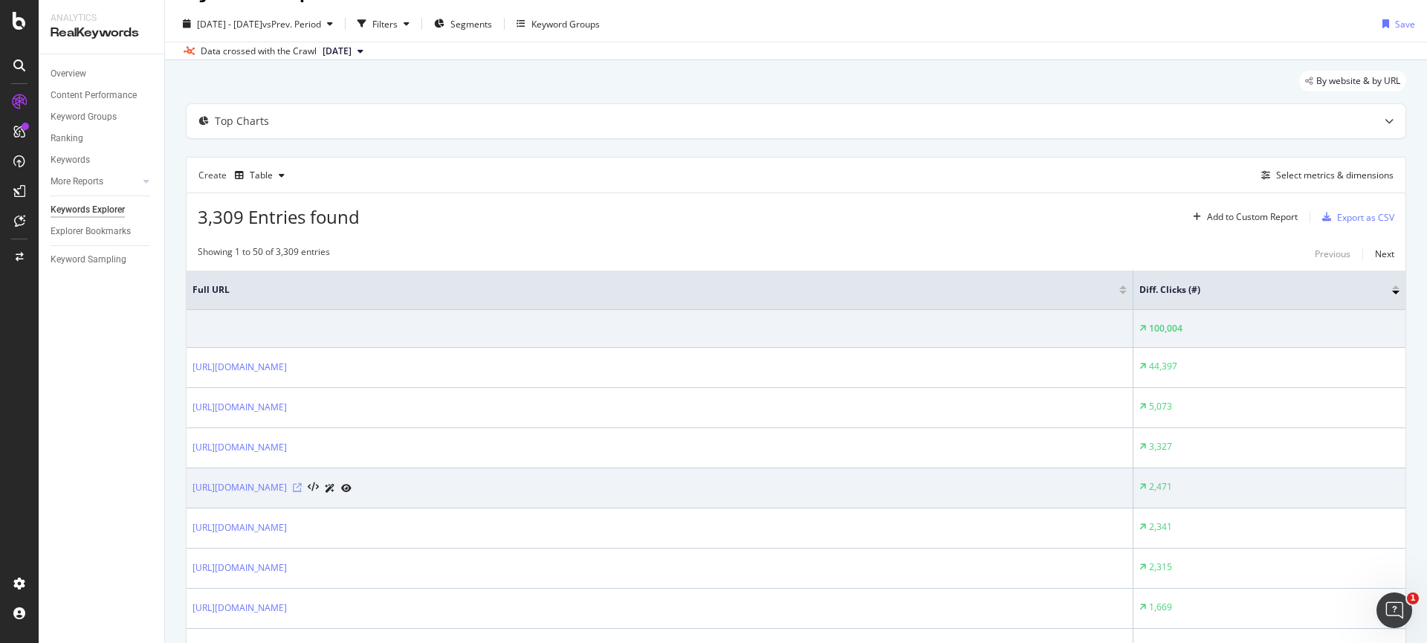
click at [302, 487] on icon at bounding box center [297, 487] width 9 height 9
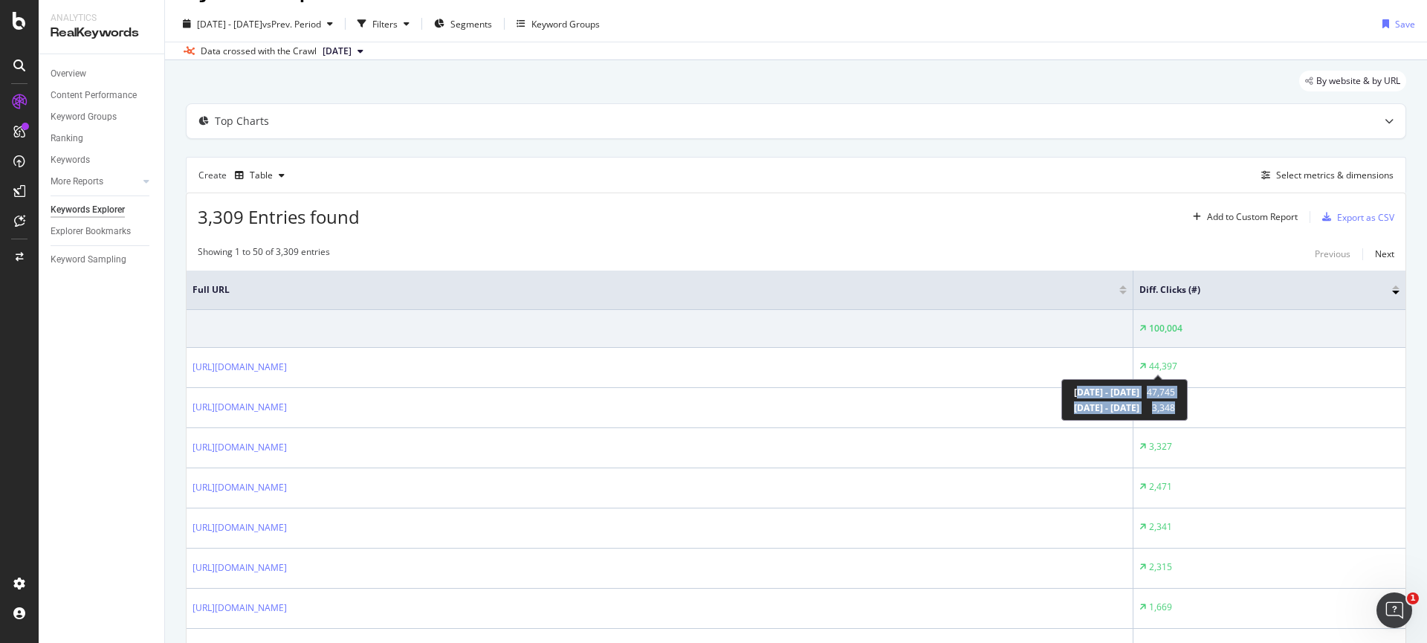
drag, startPoint x: 1078, startPoint y: 393, endPoint x: 1244, endPoint y: 410, distance: 167.4
click at [1188, 410] on div "[DATE] - [DATE] 47,745 [DATE] - [DATE] 3,348" at bounding box center [1125, 400] width 126 height 42
drag, startPoint x: 1242, startPoint y: 410, endPoint x: 1074, endPoint y: 394, distance: 168.7
click at [1074, 394] on div "[DATE] - [DATE] 47,745 [DATE] - [DATE] 3,348" at bounding box center [1125, 400] width 126 height 42
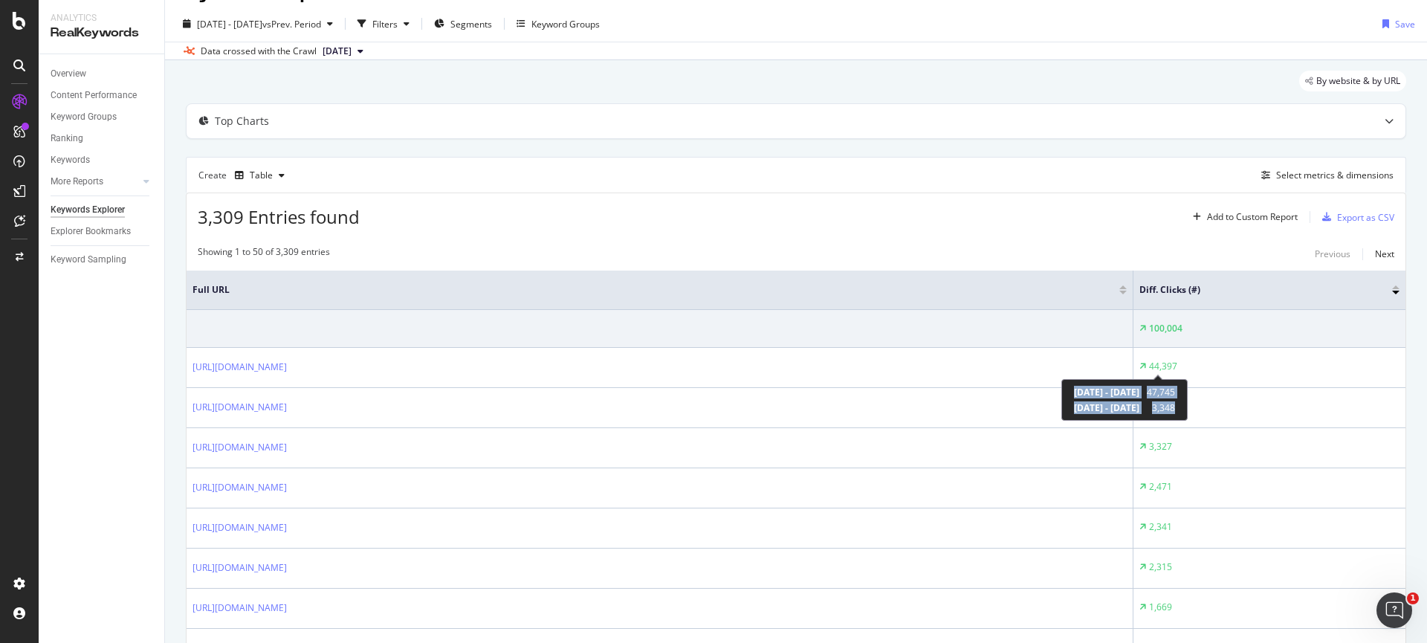
copy div "[DATE] - [DATE] 47,745 [DATE] - [DATE] 3,348"
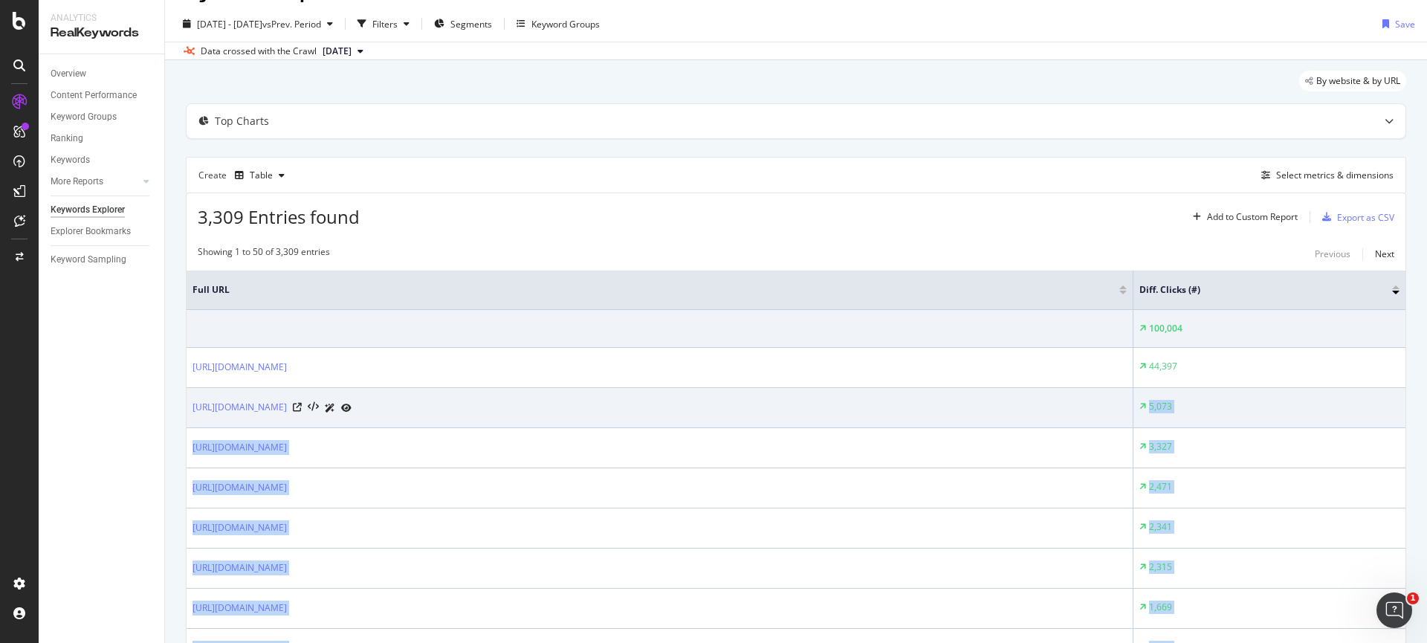
drag, startPoint x: 1073, startPoint y: 390, endPoint x: 1201, endPoint y: 387, distance: 127.9
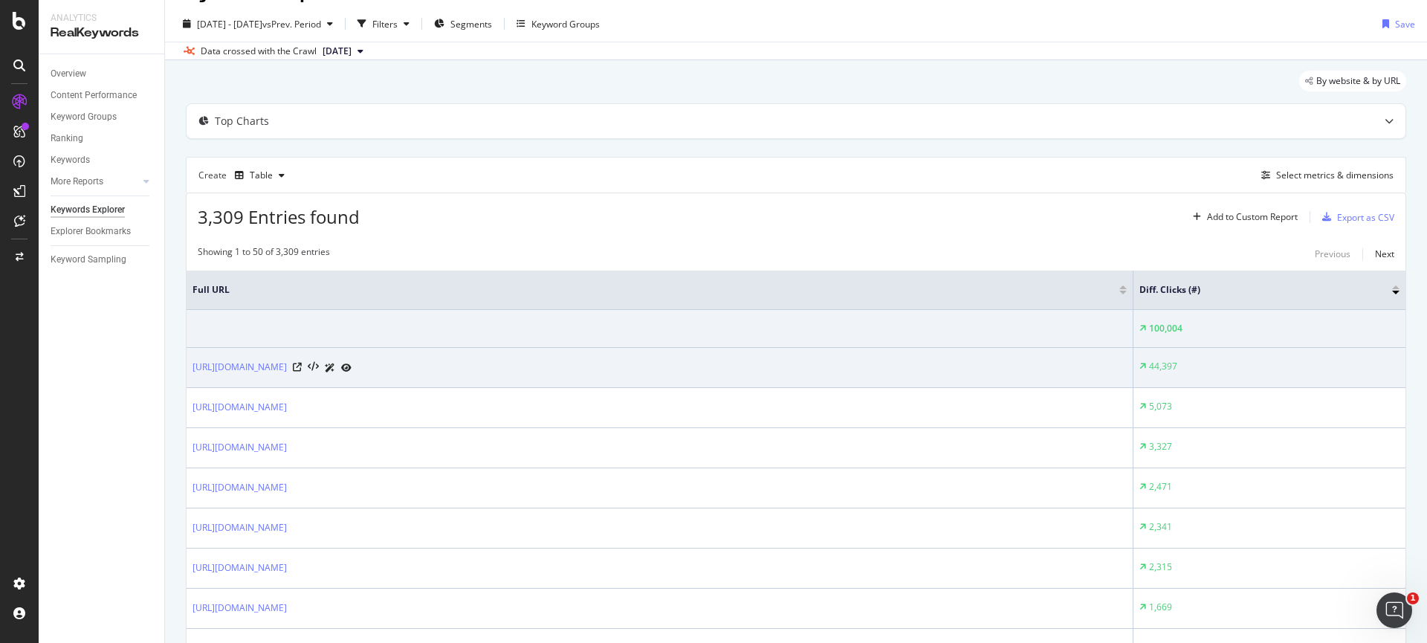
click at [1181, 375] on td "44,397" at bounding box center [1270, 368] width 272 height 40
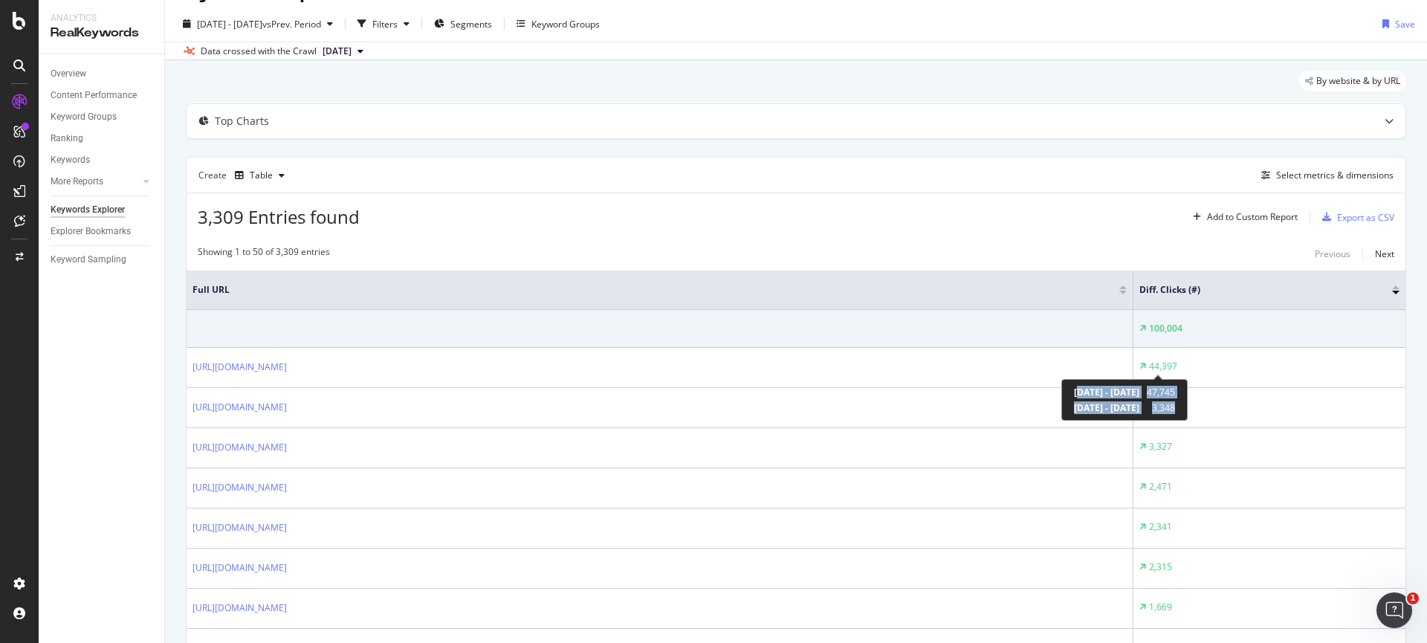
drag, startPoint x: 1078, startPoint y: 393, endPoint x: 1241, endPoint y: 405, distance: 164.0
click at [1175, 405] on div "[DATE] - [DATE] 47,745 [DATE] - [DATE] 3,348" at bounding box center [1124, 400] width 101 height 28
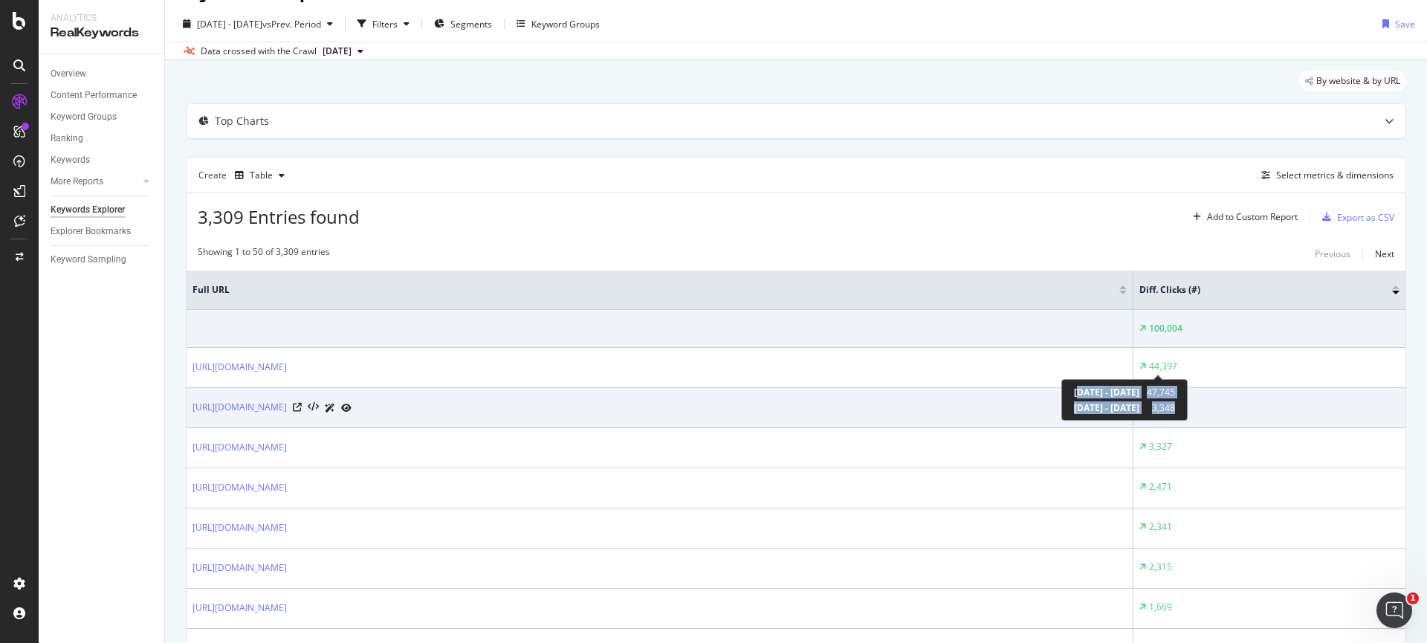
copy div "024 [DATE] - [DATE] 47,745 [DATE] - [DATE] 3,348"
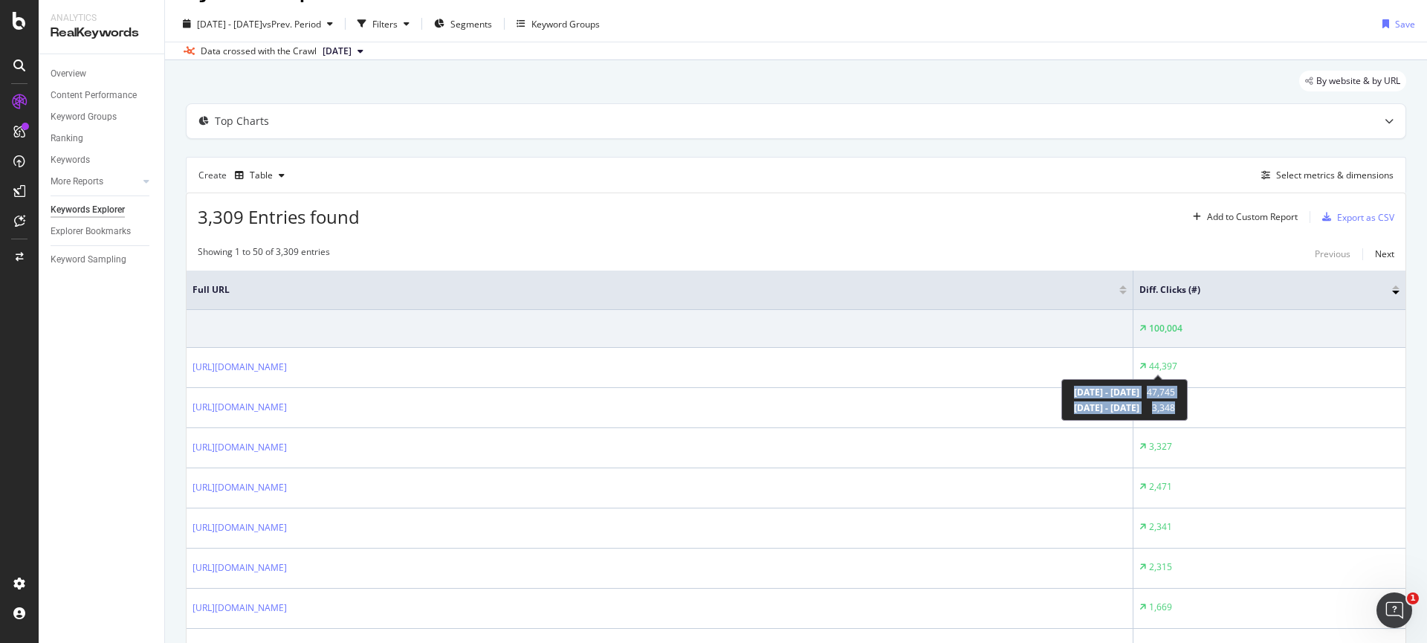
copy div "[DATE] - [DATE] 47,745 [DATE] - [DATE] 3,348"
drag, startPoint x: 1073, startPoint y: 391, endPoint x: 1241, endPoint y: 403, distance: 168.4
click at [1175, 403] on div "[DATE] - [DATE] 47,745 [DATE] - [DATE] 3,348" at bounding box center [1124, 400] width 101 height 28
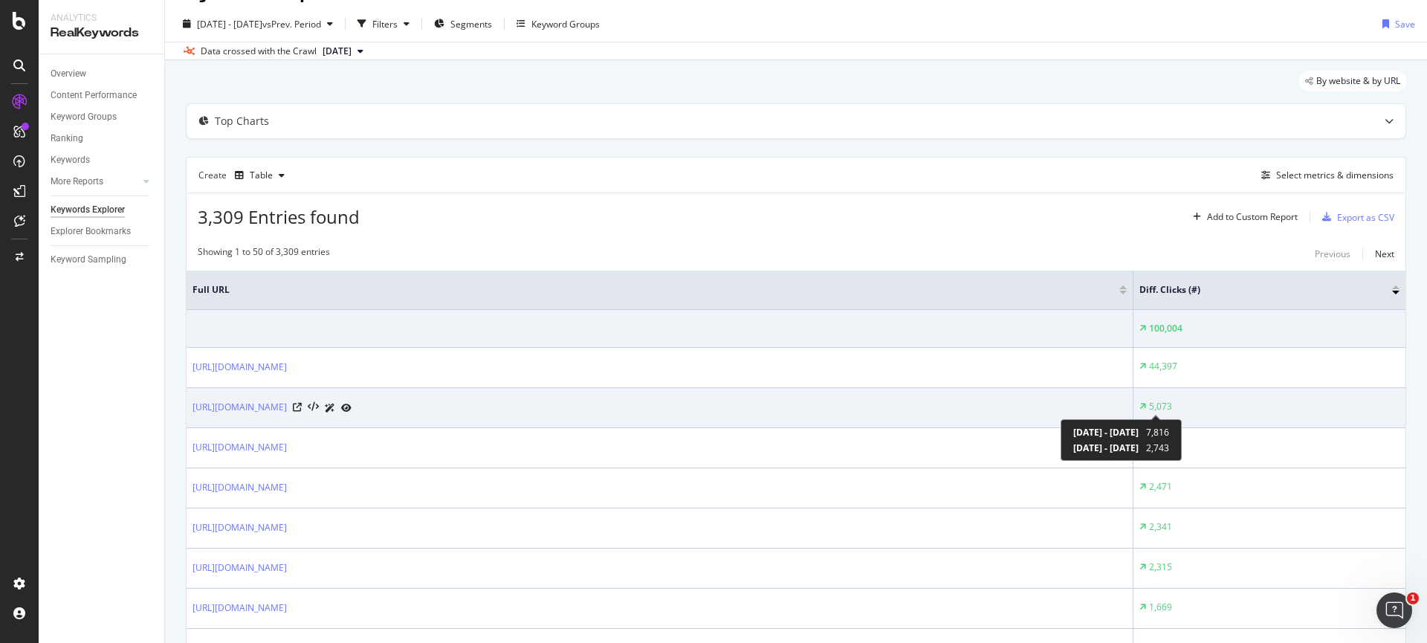
click at [1145, 404] on icon at bounding box center [1143, 406] width 7 height 9
click at [1152, 404] on div "5,073" at bounding box center [1160, 406] width 23 height 13
click at [1166, 401] on div "5,073" at bounding box center [1160, 406] width 23 height 13
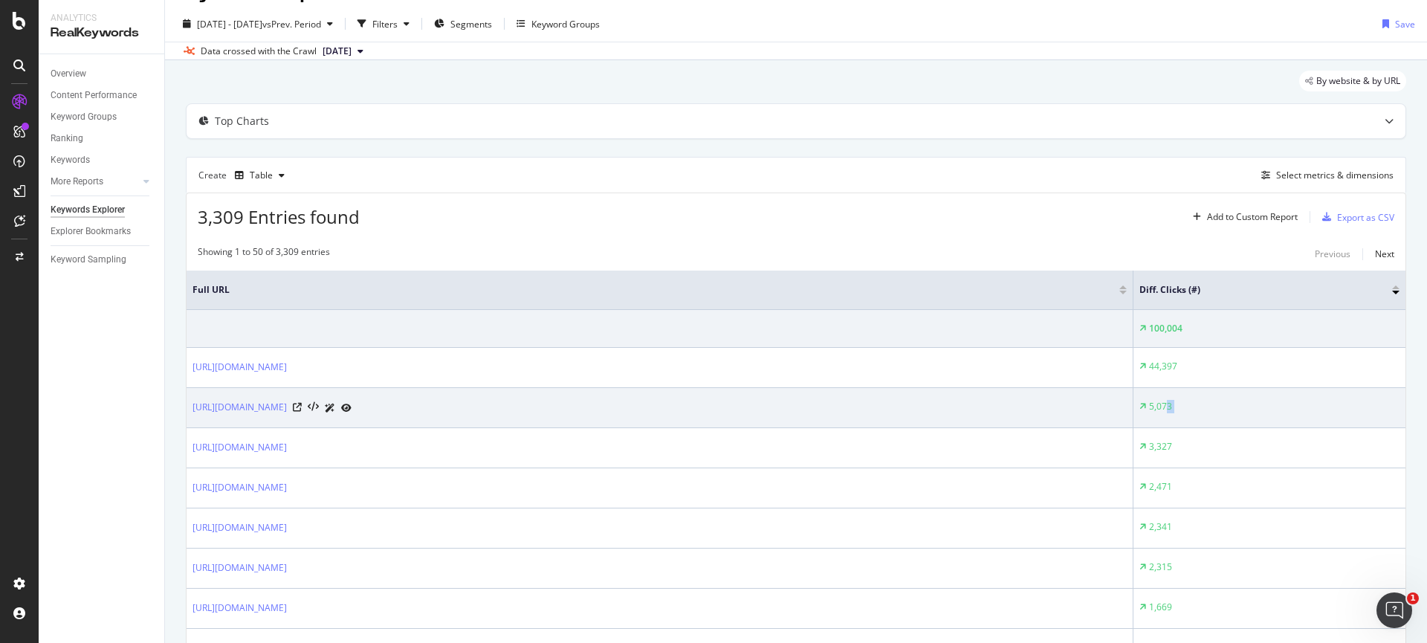
click at [1186, 402] on div "5,073" at bounding box center [1270, 406] width 260 height 13
click at [1146, 409] on div "5,073" at bounding box center [1156, 406] width 33 height 13
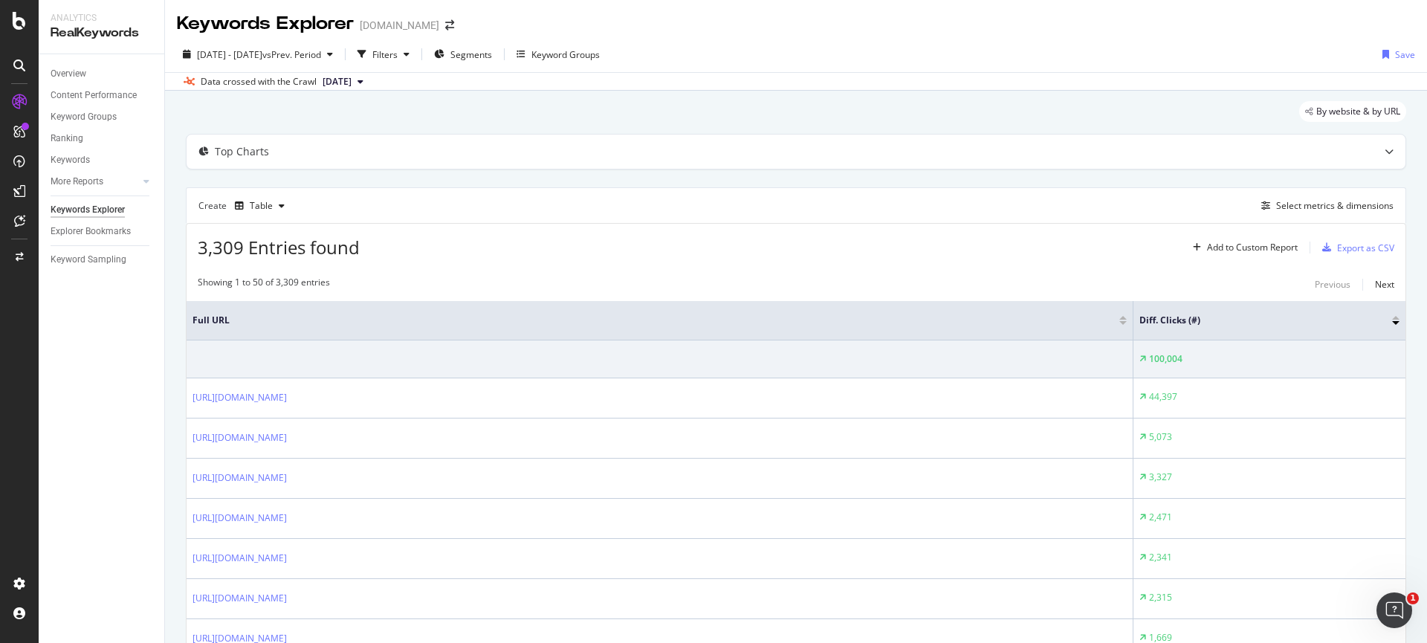
scroll to position [0, 0]
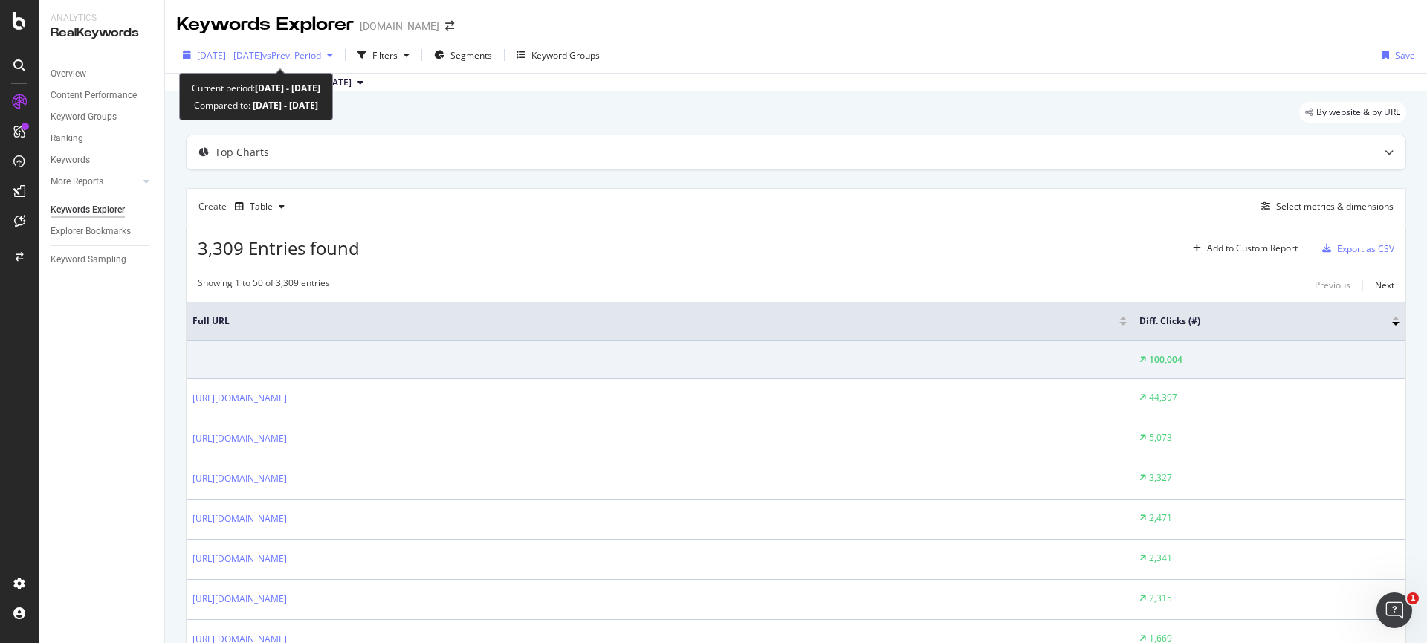
click at [301, 60] on span "vs Prev. Period" at bounding box center [291, 55] width 59 height 13
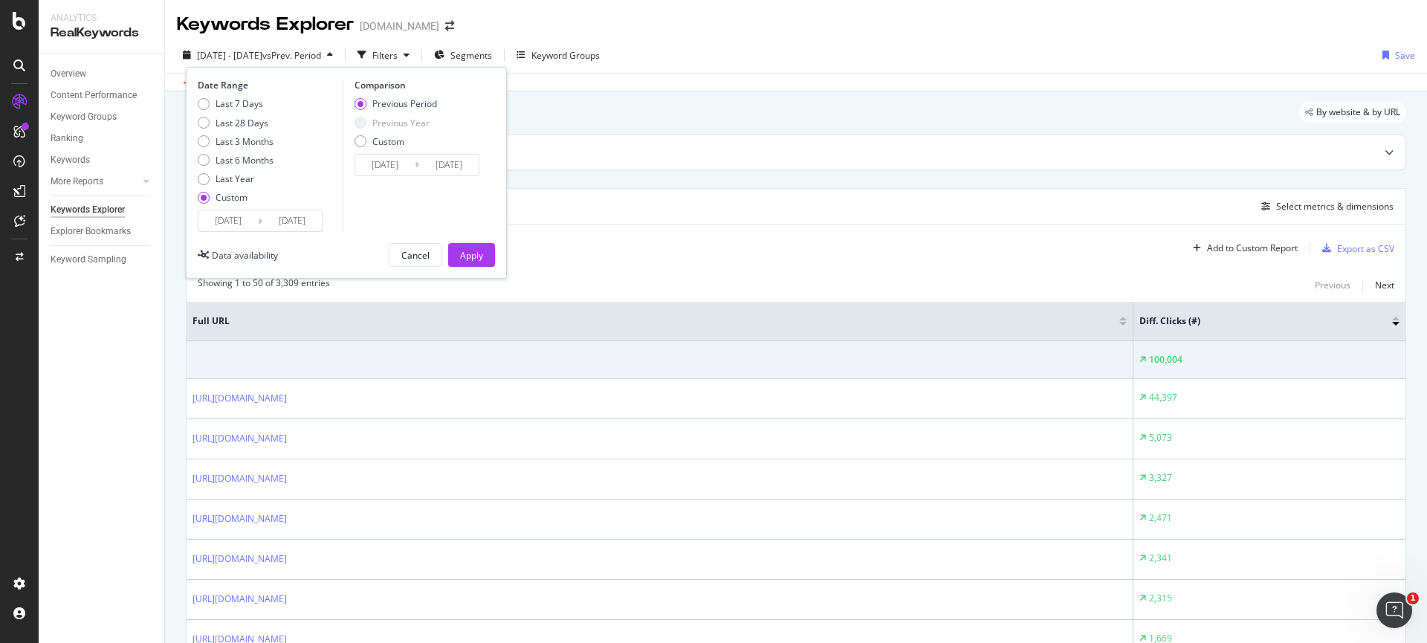
click at [256, 219] on input "[DATE]" at bounding box center [227, 220] width 59 height 21
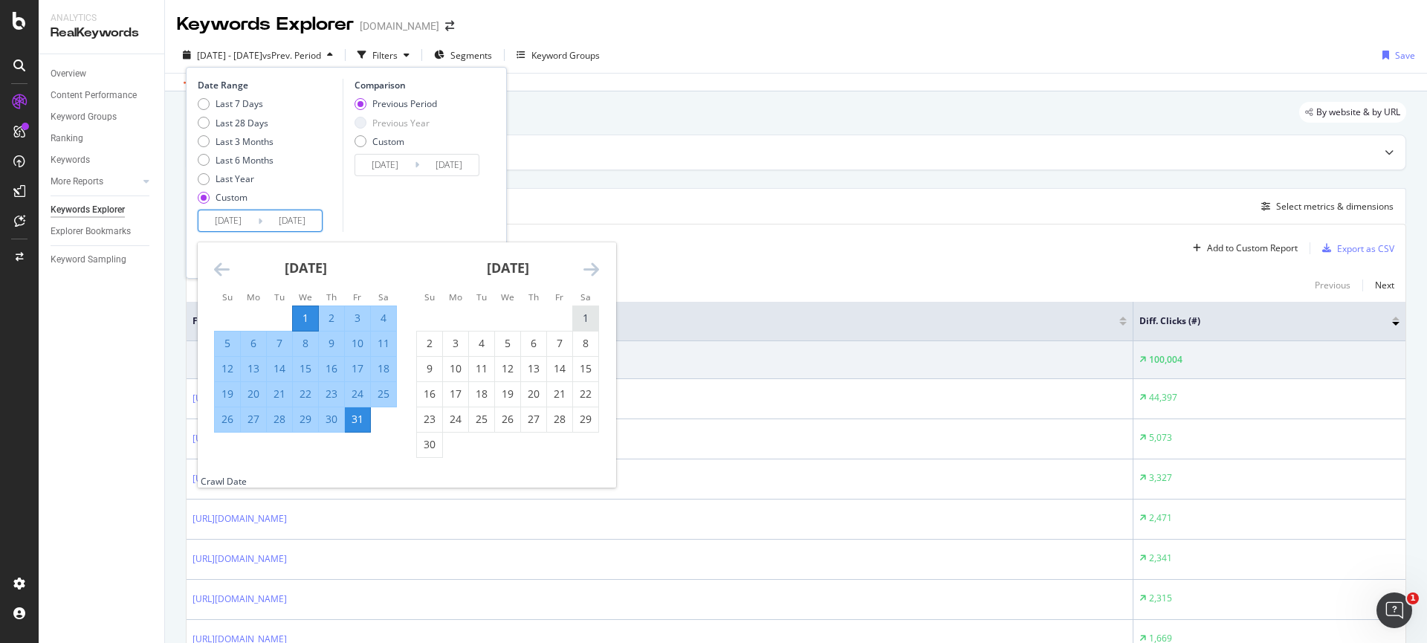
click at [584, 312] on div "1" at bounding box center [585, 318] width 25 height 15
type input "[DATE]"
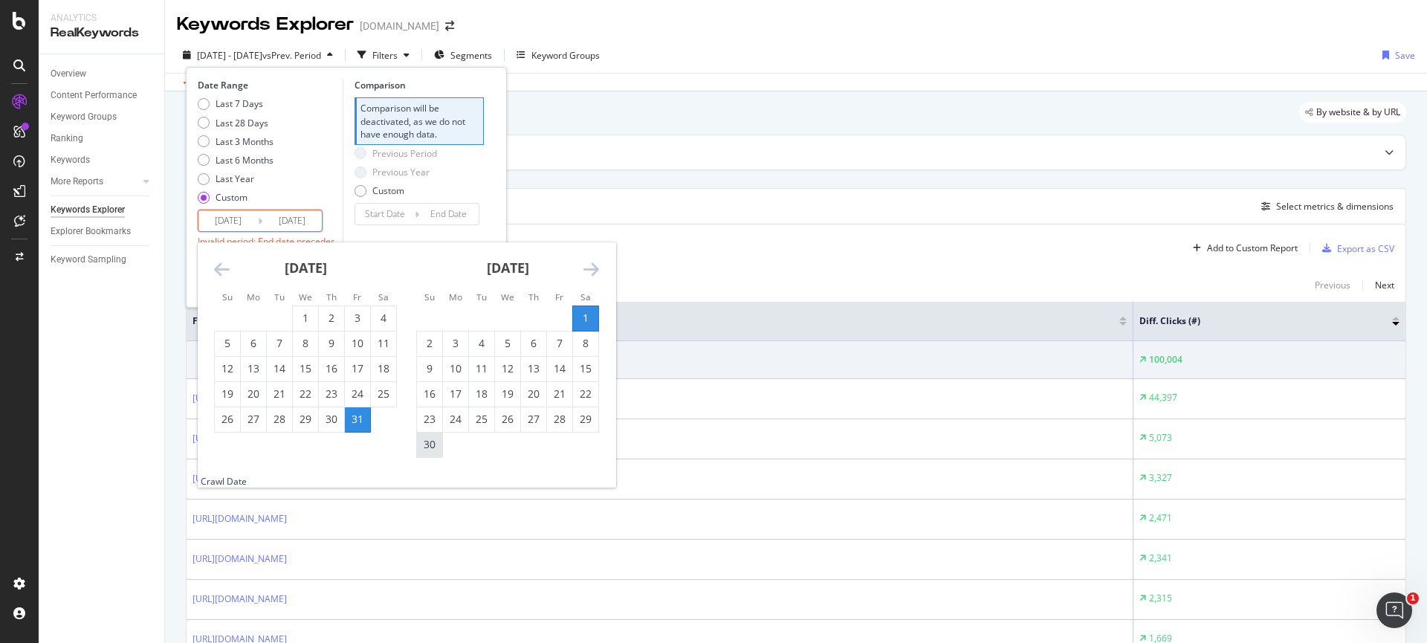
click at [430, 452] on div "30" at bounding box center [429, 444] width 25 height 15
type input "[DATE]"
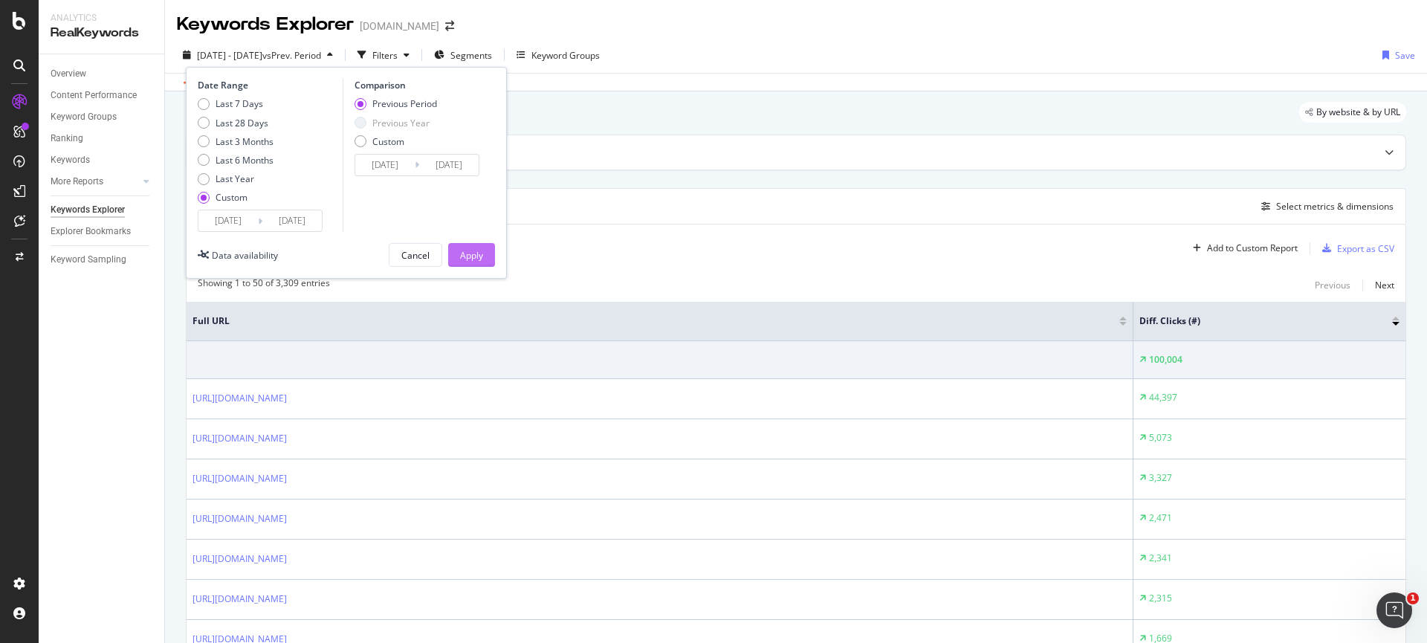
drag, startPoint x: 473, startPoint y: 239, endPoint x: 473, endPoint y: 248, distance: 8.9
click at [473, 239] on div "Date Range Last 7 Days Last 28 Days Last 3 Months Last 6 Months Last Year Custo…" at bounding box center [346, 173] width 321 height 212
click at [474, 249] on div "Apply" at bounding box center [471, 255] width 23 height 13
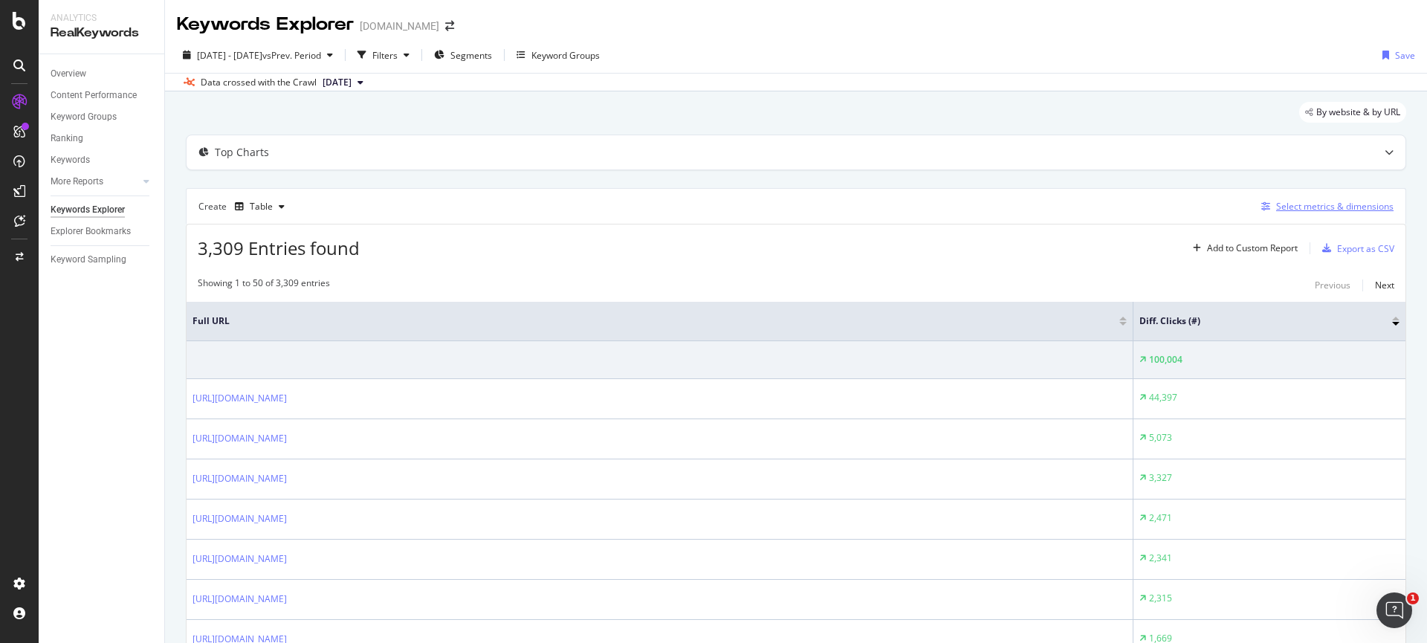
click at [1320, 200] on div "Select metrics & dimensions" at bounding box center [1334, 206] width 117 height 13
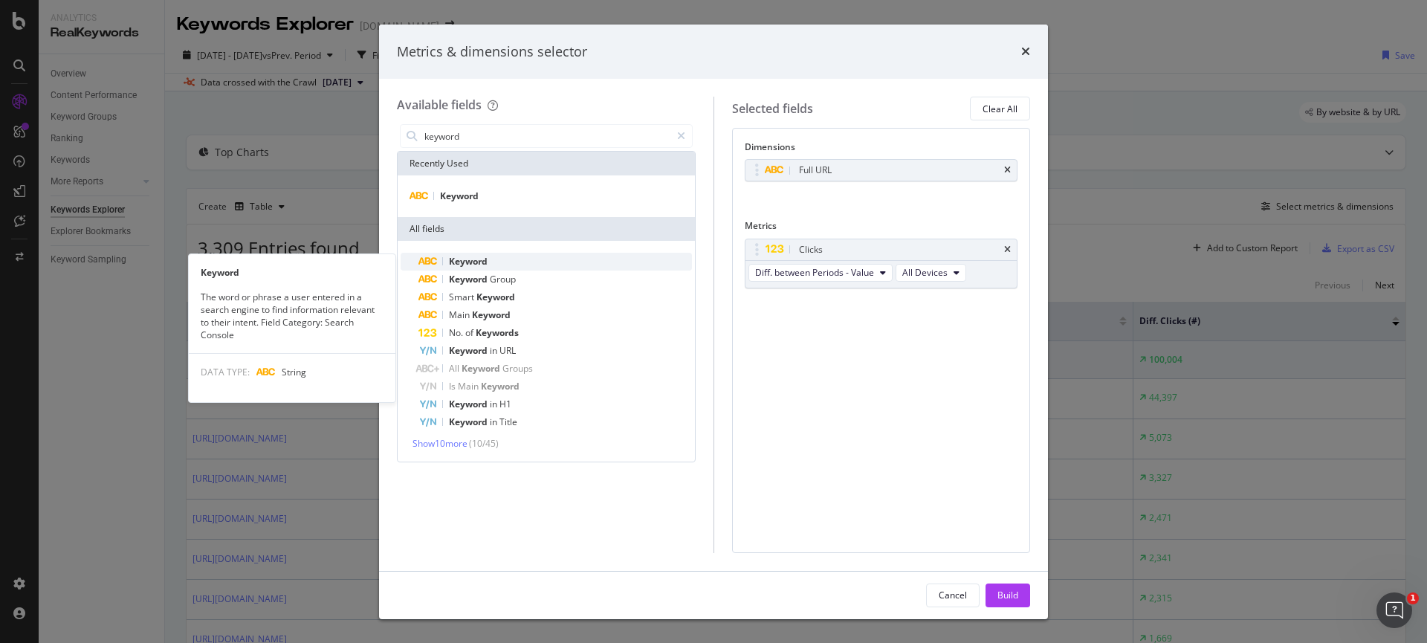
click at [567, 259] on div "Keyword" at bounding box center [556, 262] width 274 height 18
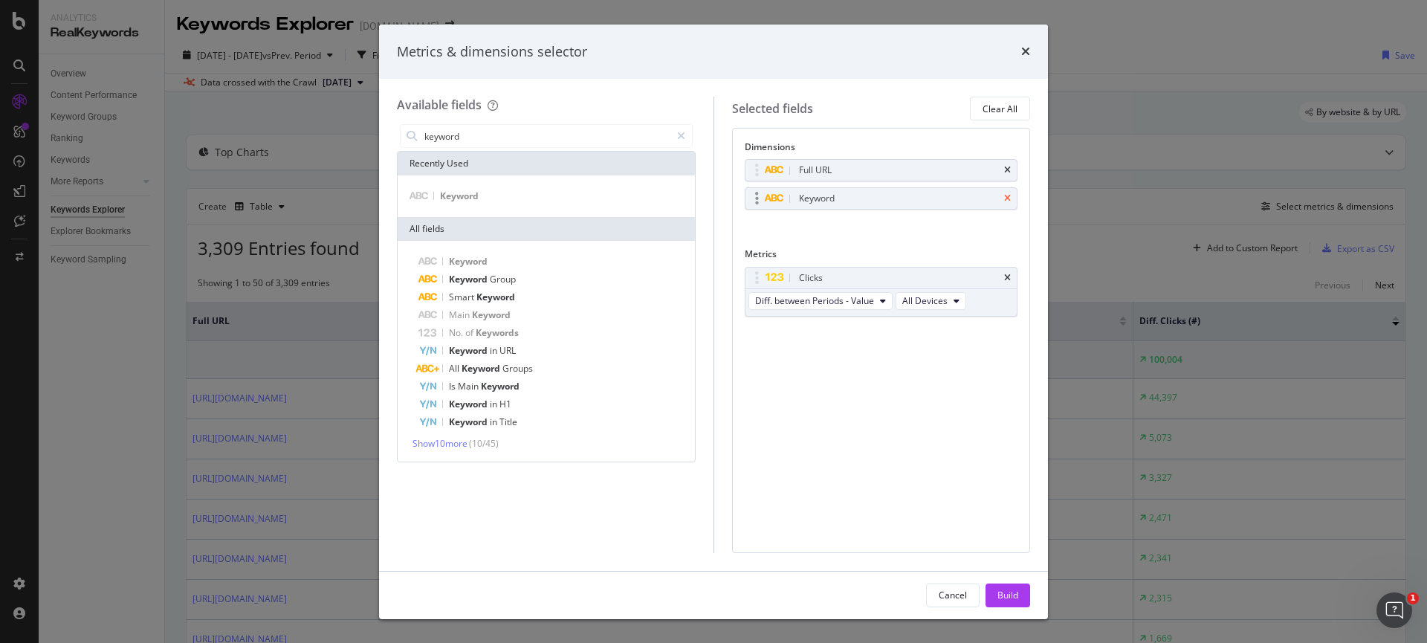
scroll to position [584, 0]
click at [1004, 196] on icon "times" at bounding box center [1007, 198] width 7 height 9
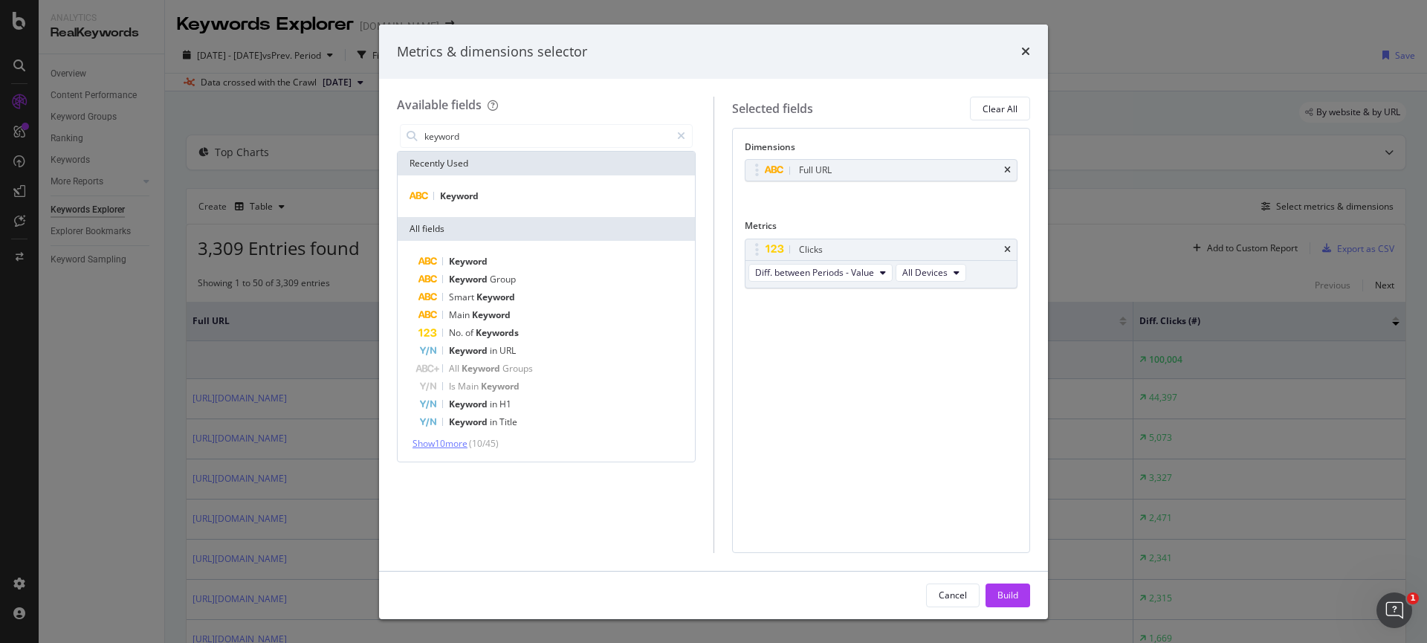
click at [449, 442] on span "Show 10 more" at bounding box center [440, 443] width 55 height 13
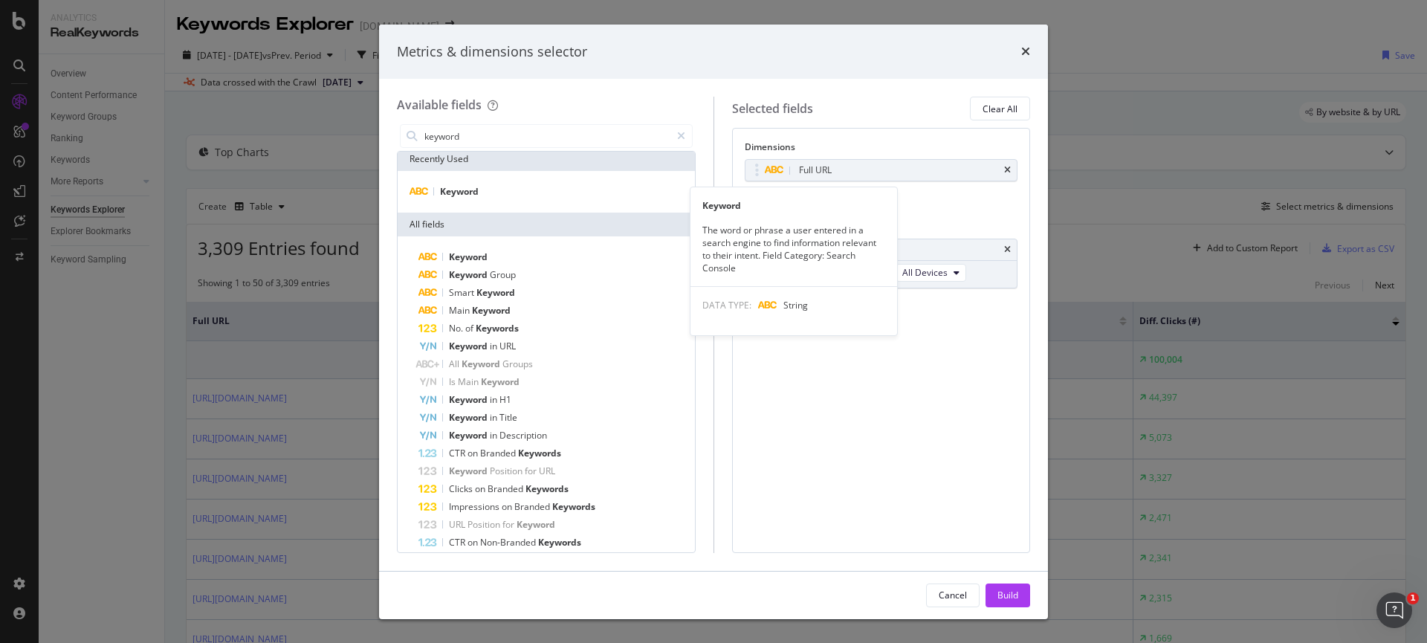
scroll to position [0, 0]
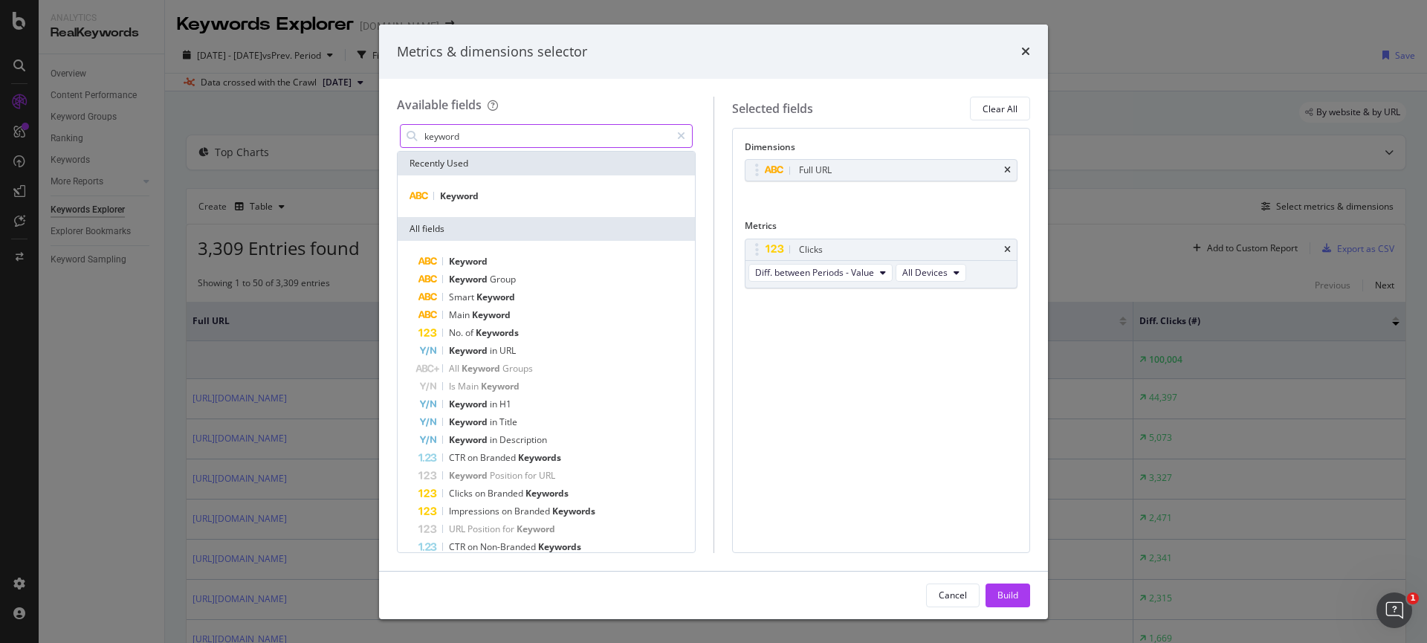
click at [482, 140] on input "keyword" at bounding box center [547, 136] width 248 height 22
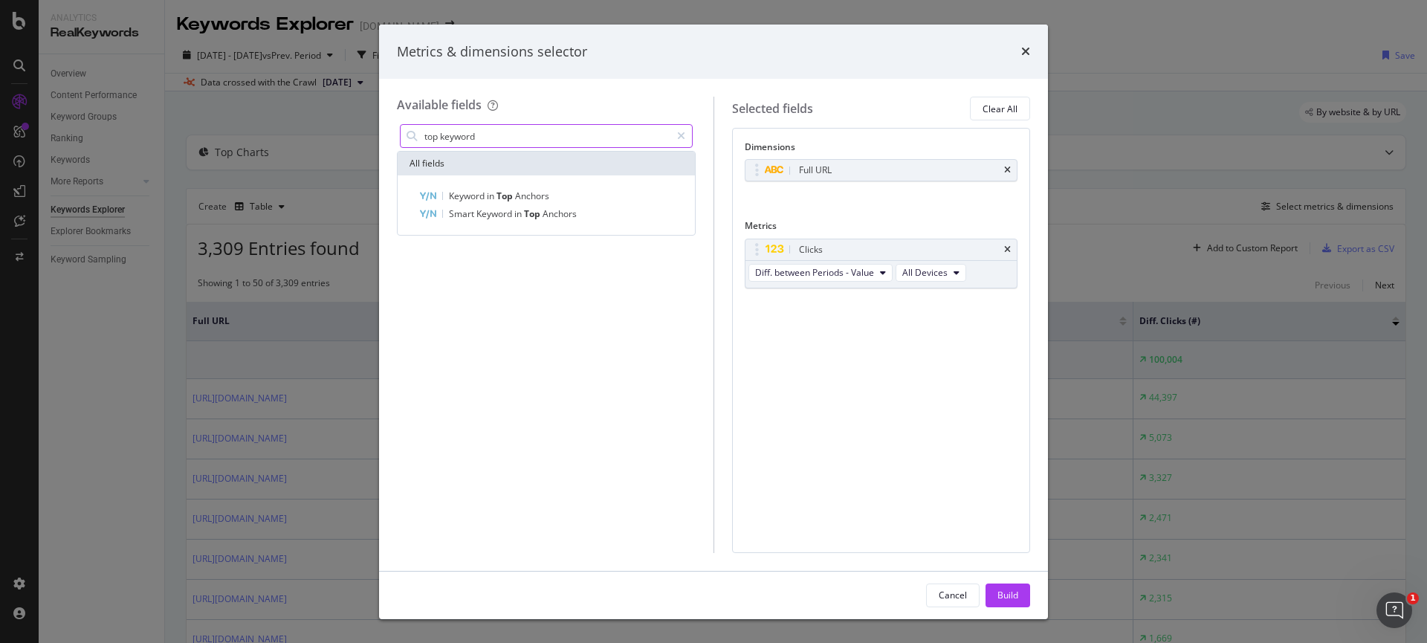
click at [436, 129] on input "top keyword" at bounding box center [547, 136] width 248 height 22
click at [432, 133] on input "top keyword" at bounding box center [547, 136] width 248 height 22
type input "keyword"
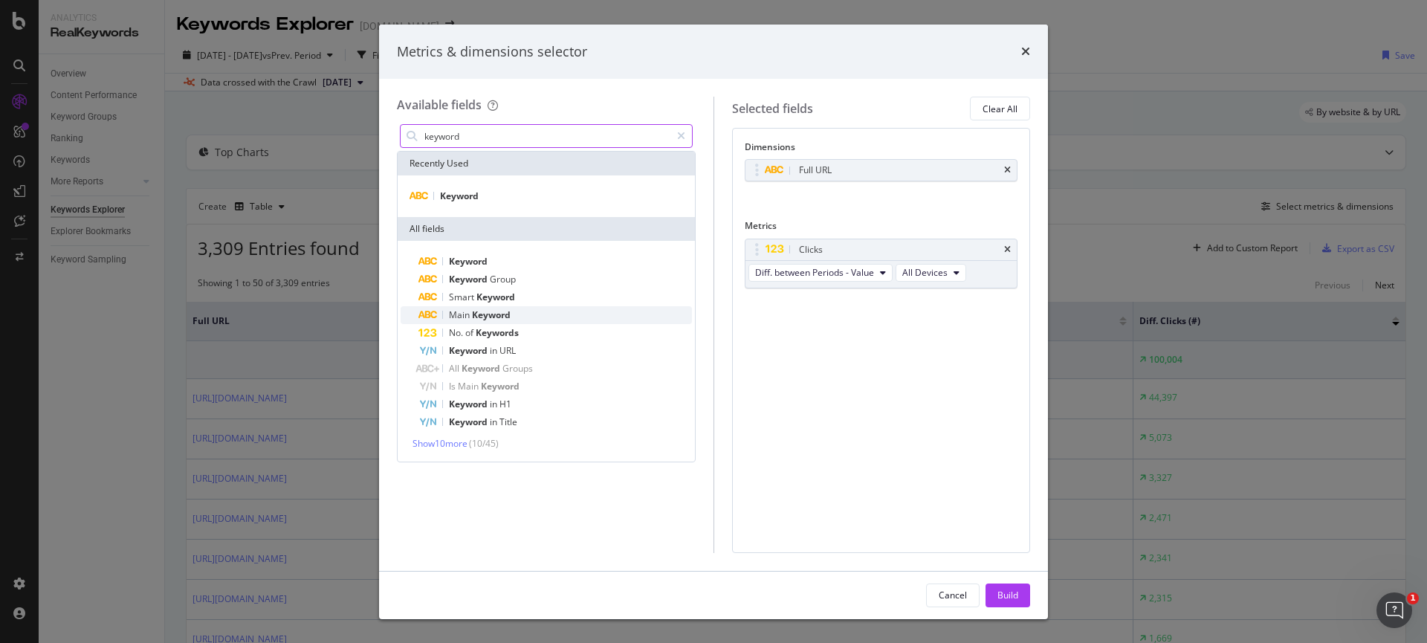
scroll to position [545, 0]
click at [459, 448] on span "Show 10 more" at bounding box center [440, 443] width 55 height 13
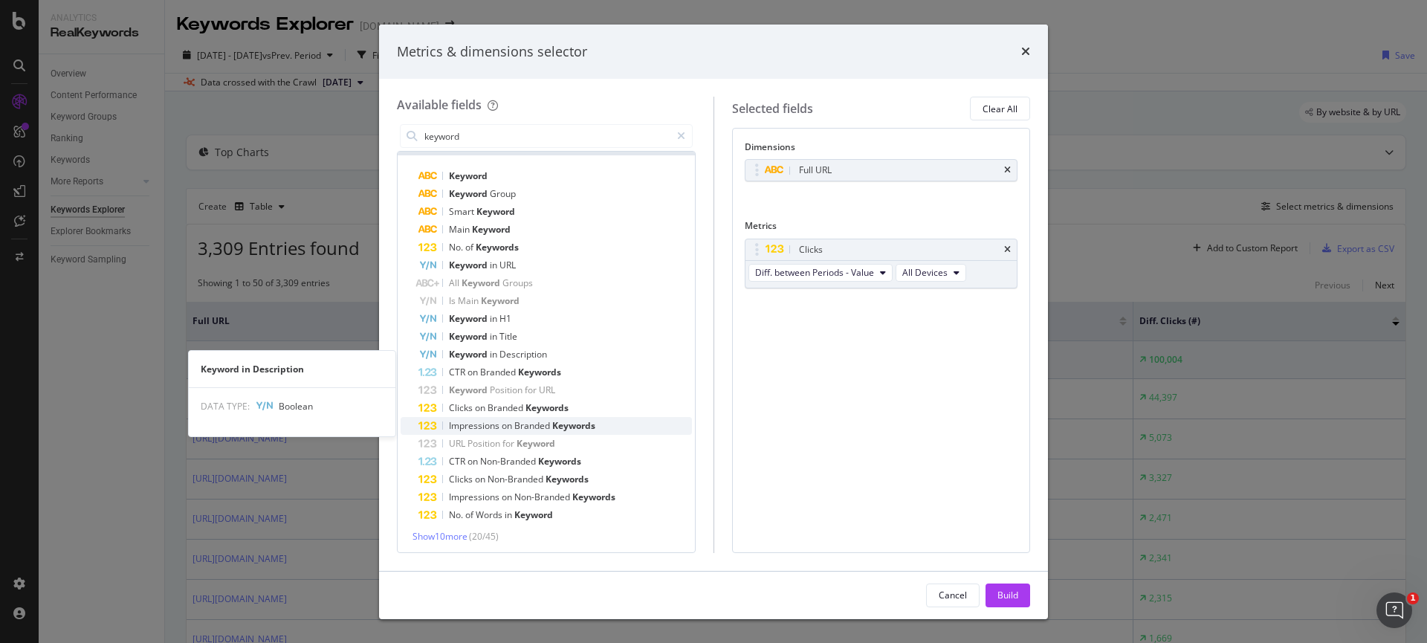
scroll to position [88, 0]
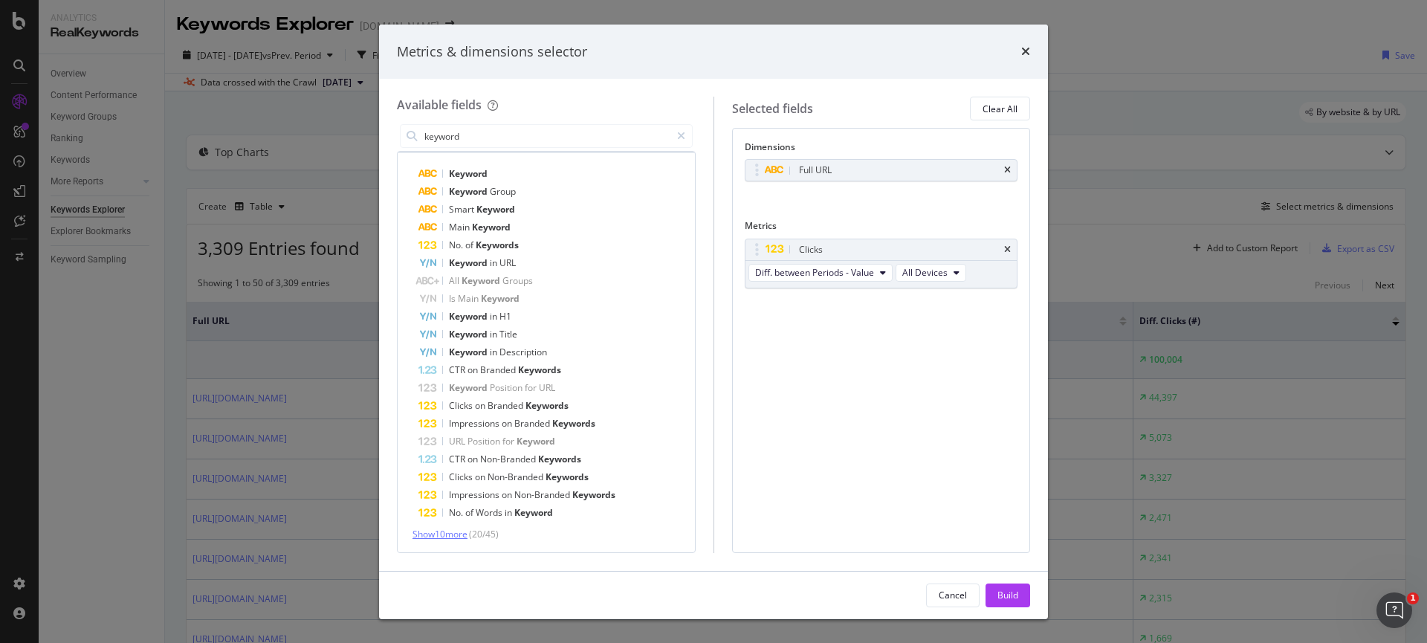
click at [463, 534] on span "Show 10 more" at bounding box center [440, 534] width 55 height 13
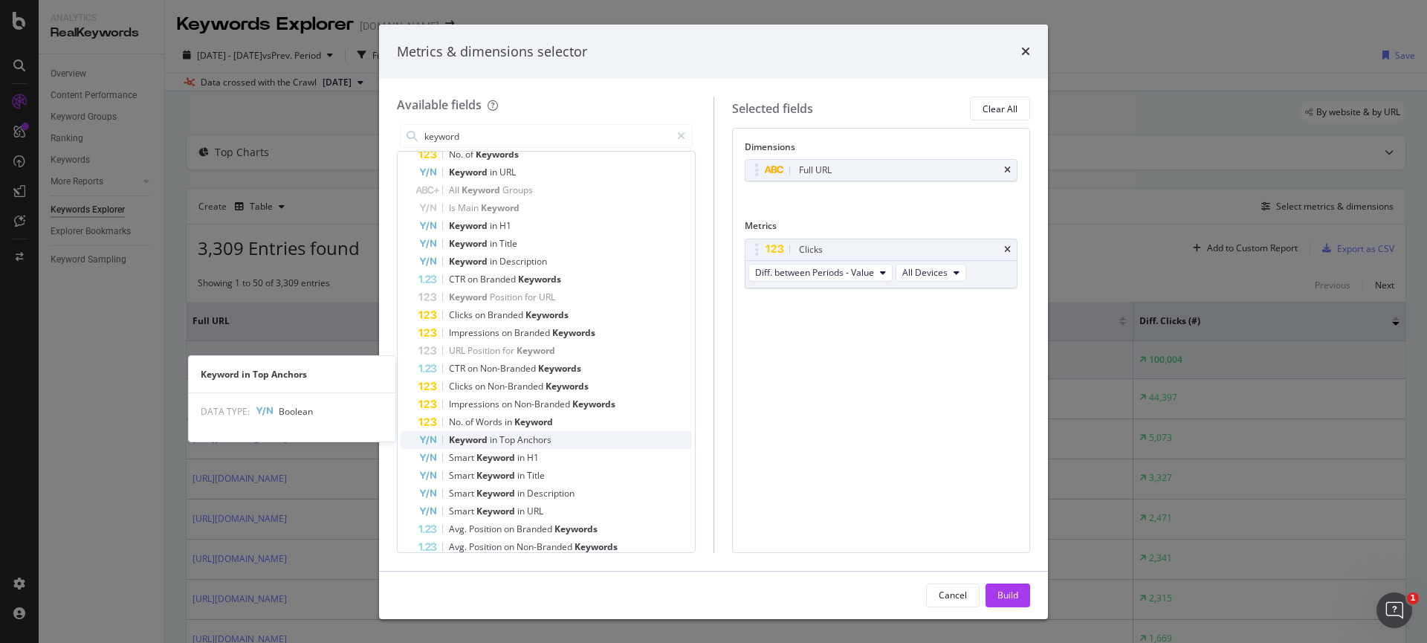
scroll to position [266, 0]
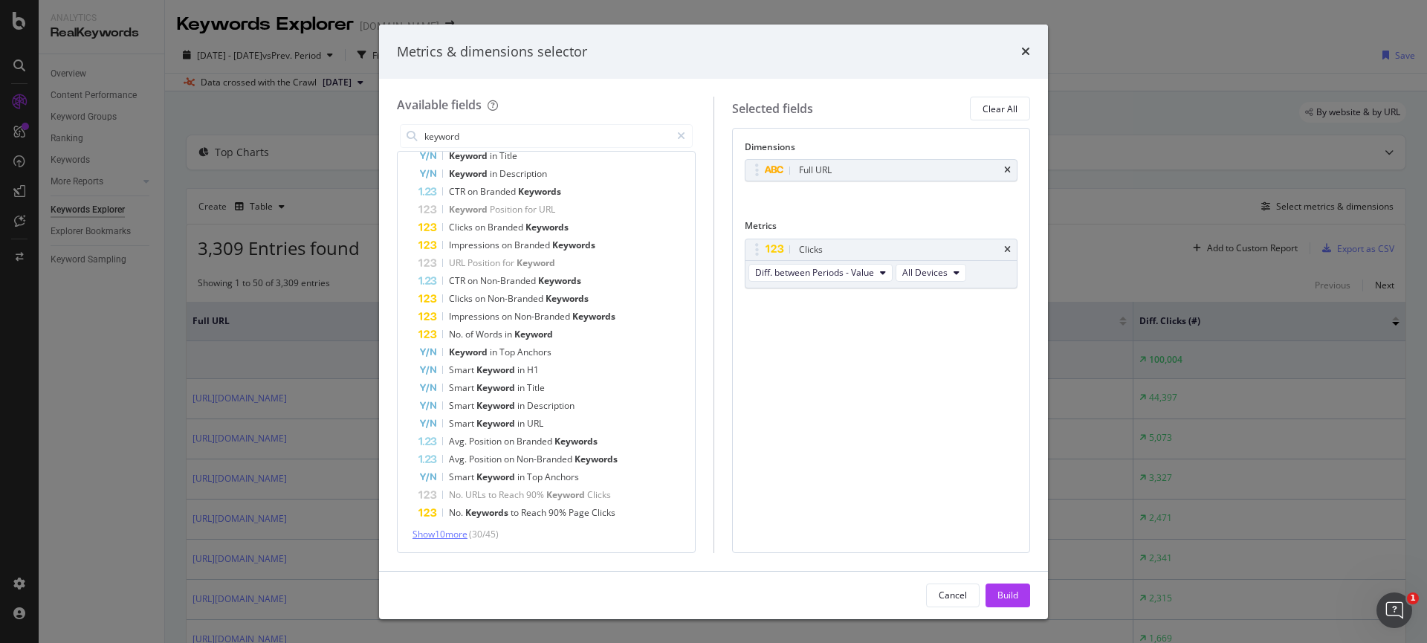
click at [468, 532] on span "Show 10 more" at bounding box center [440, 534] width 55 height 13
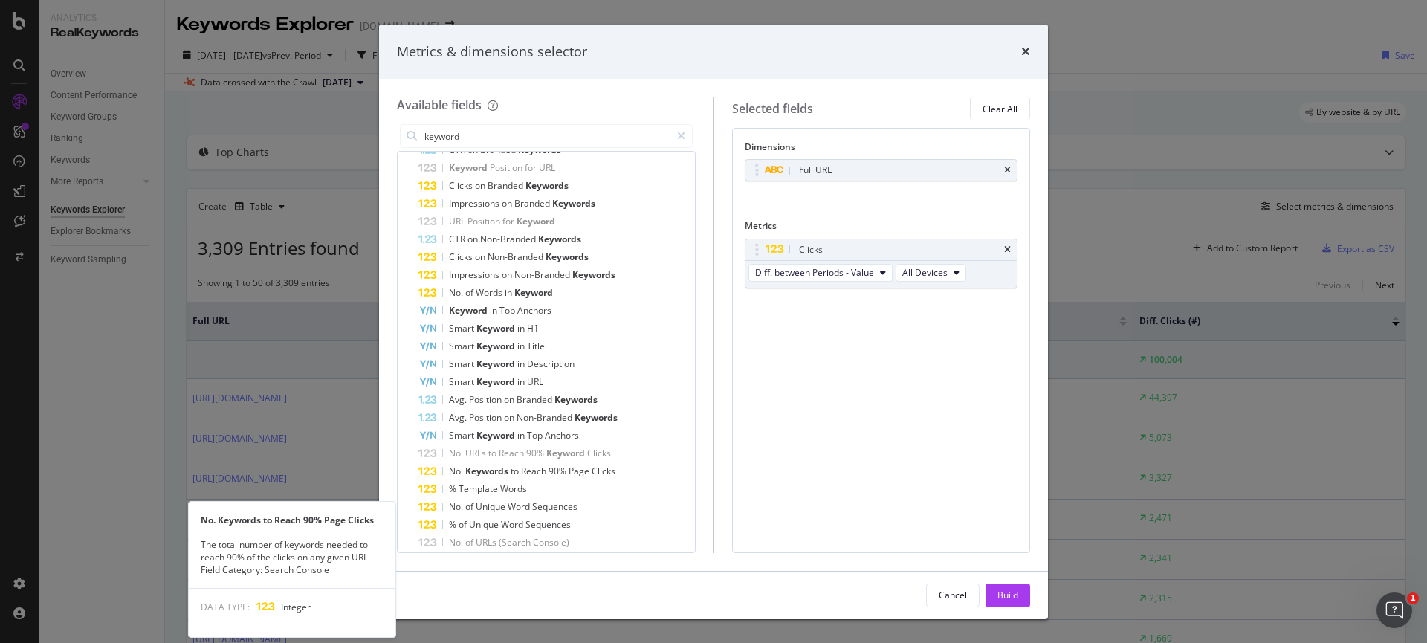
scroll to position [445, 0]
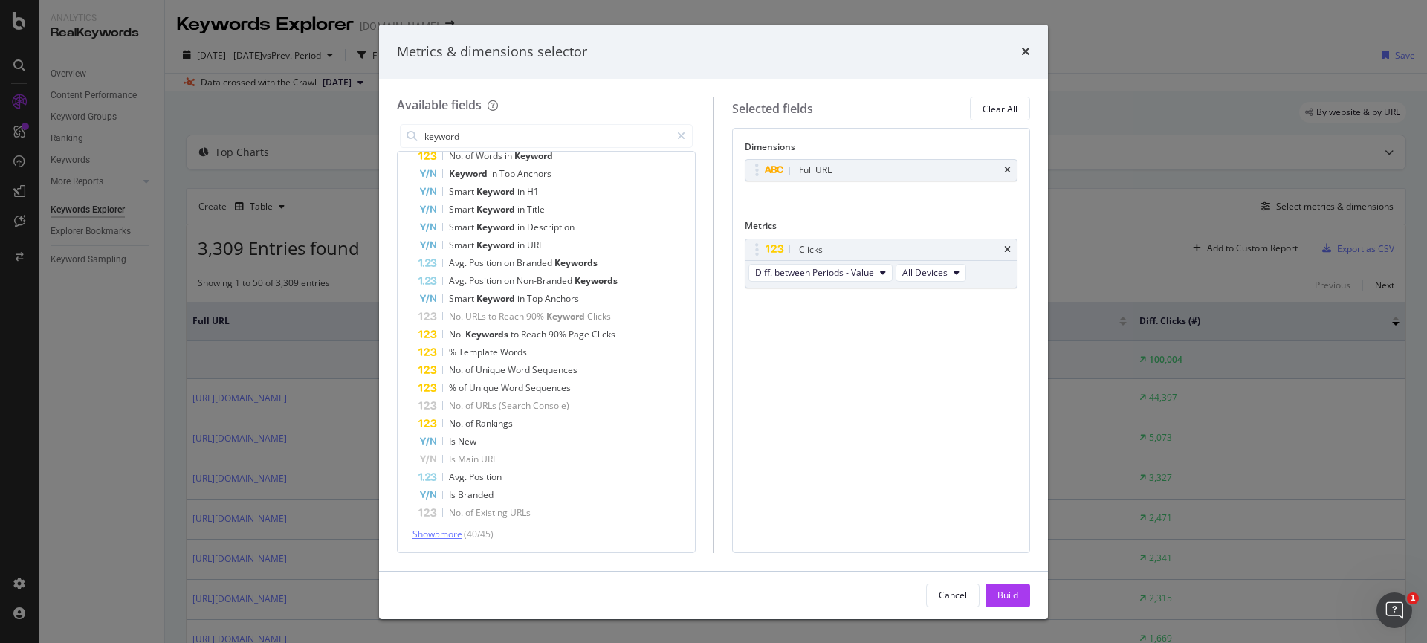
click at [462, 536] on span "Show 5 more" at bounding box center [438, 534] width 50 height 13
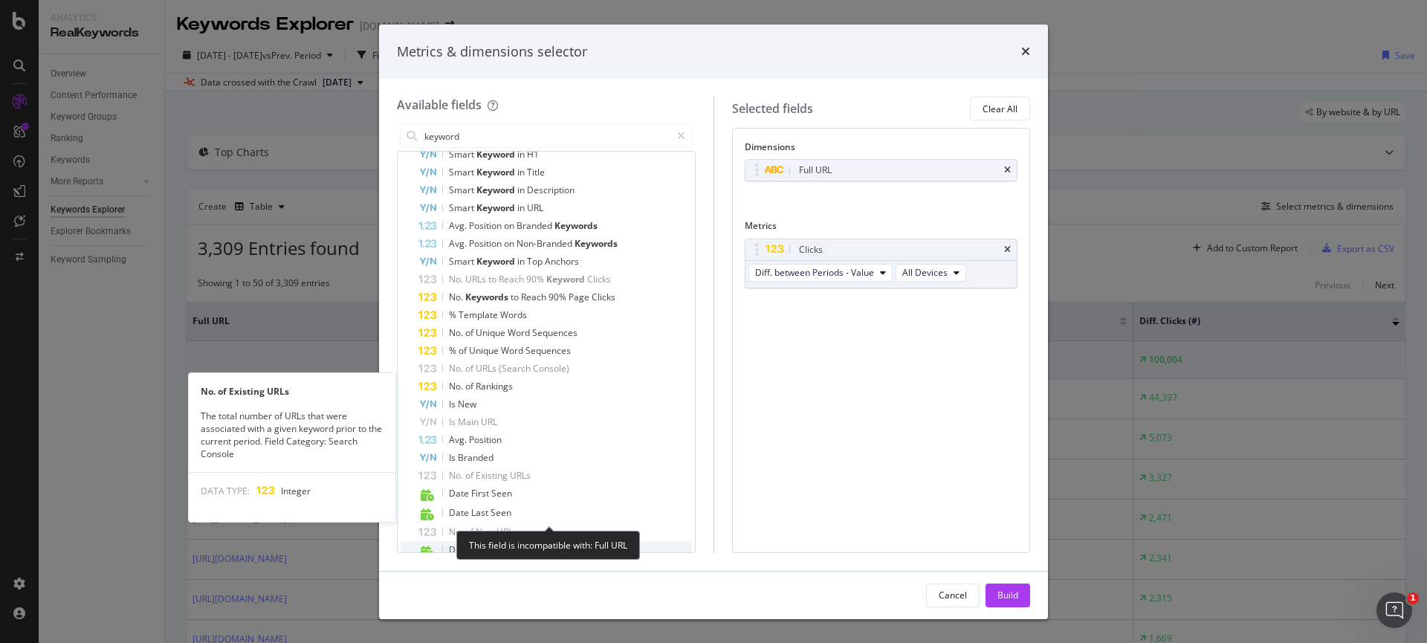
scroll to position [520, 0]
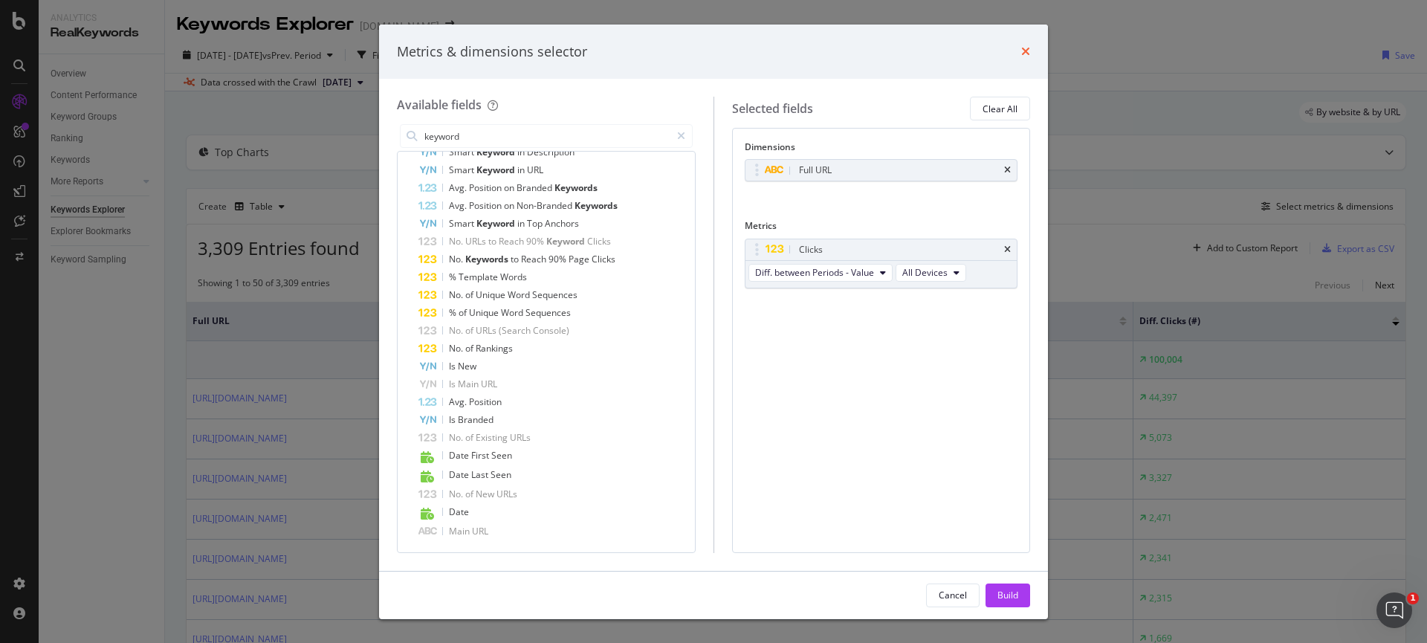
click at [1027, 55] on icon "times" at bounding box center [1025, 51] width 9 height 12
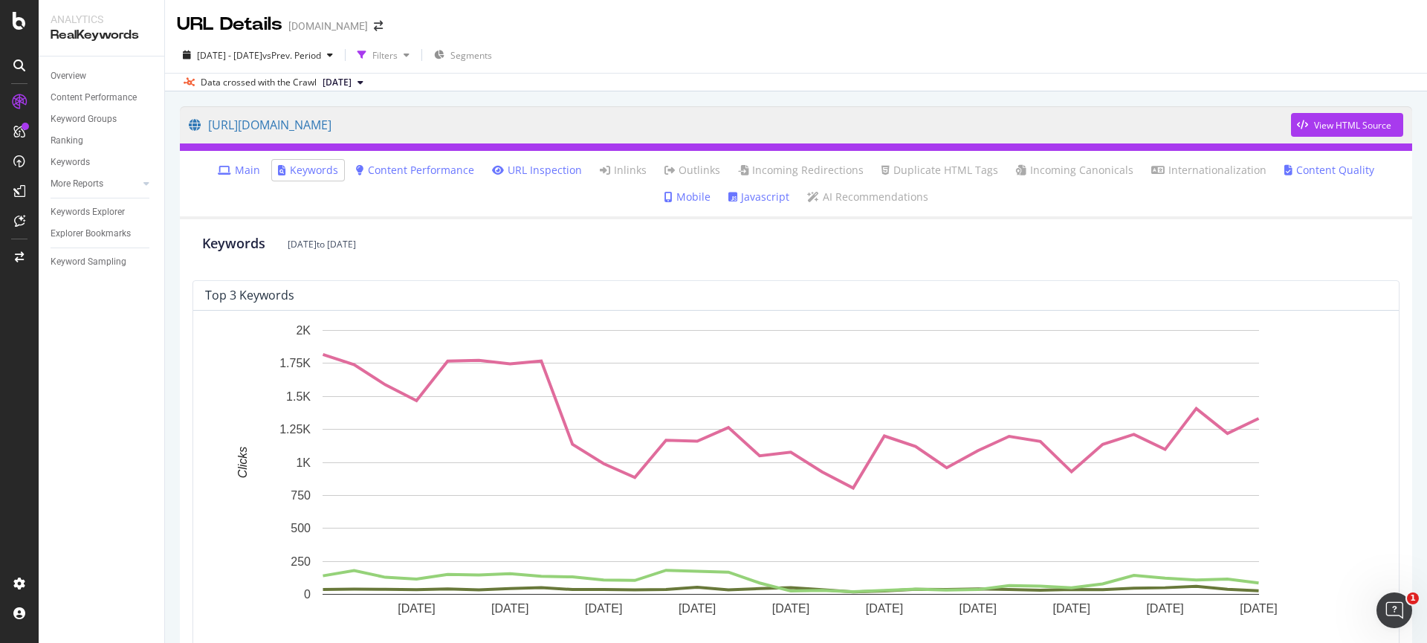
click at [221, 173] on link "Main" at bounding box center [239, 170] width 42 height 15
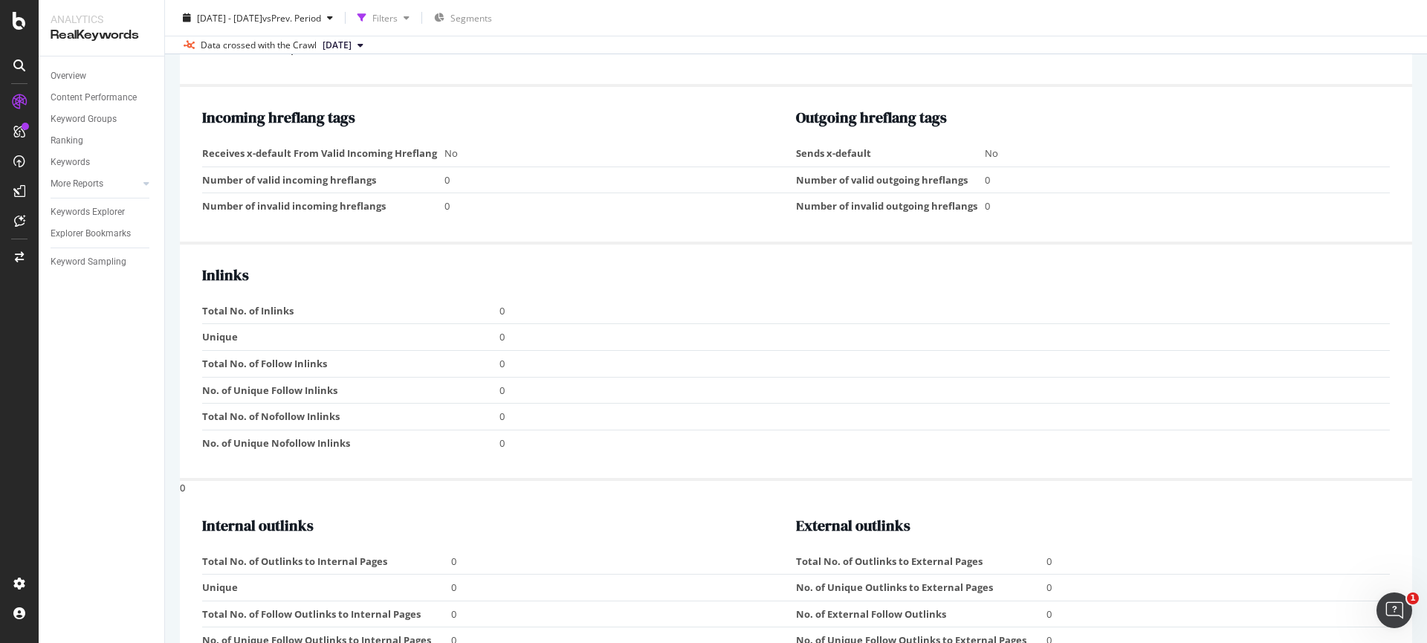
scroll to position [1041, 0]
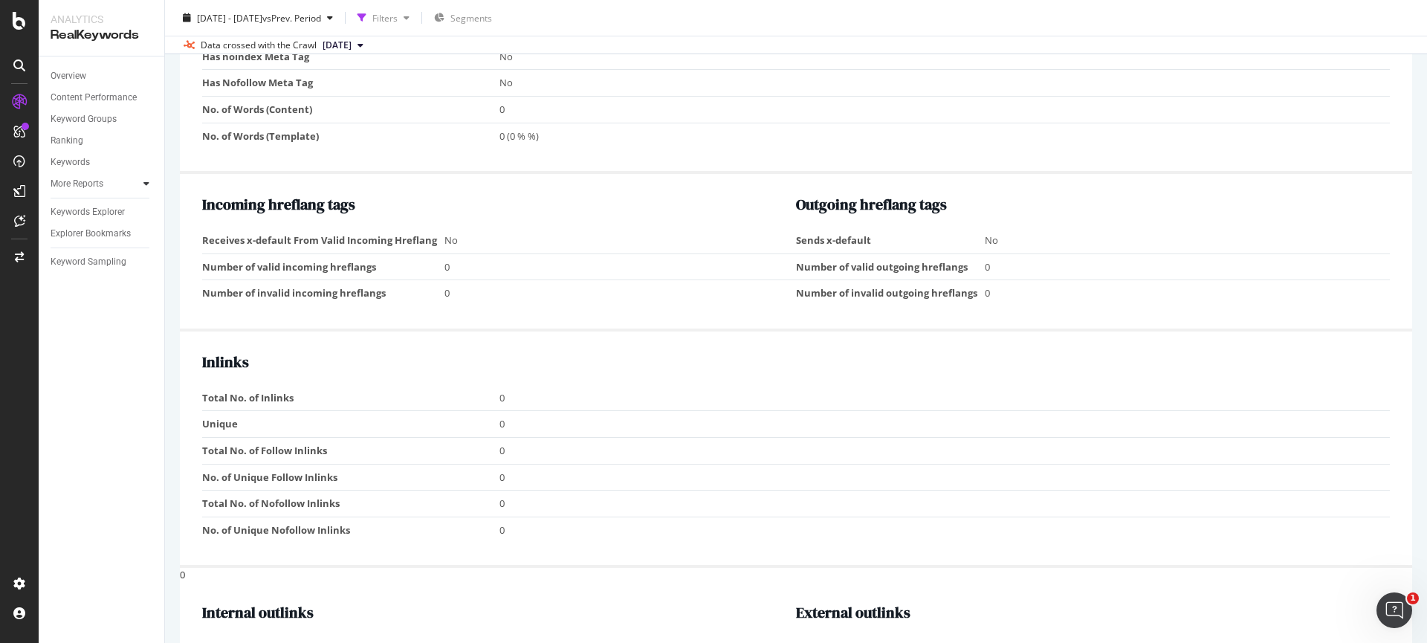
click at [141, 181] on div at bounding box center [146, 183] width 15 height 15
click at [74, 163] on div "Keywords" at bounding box center [70, 163] width 39 height 16
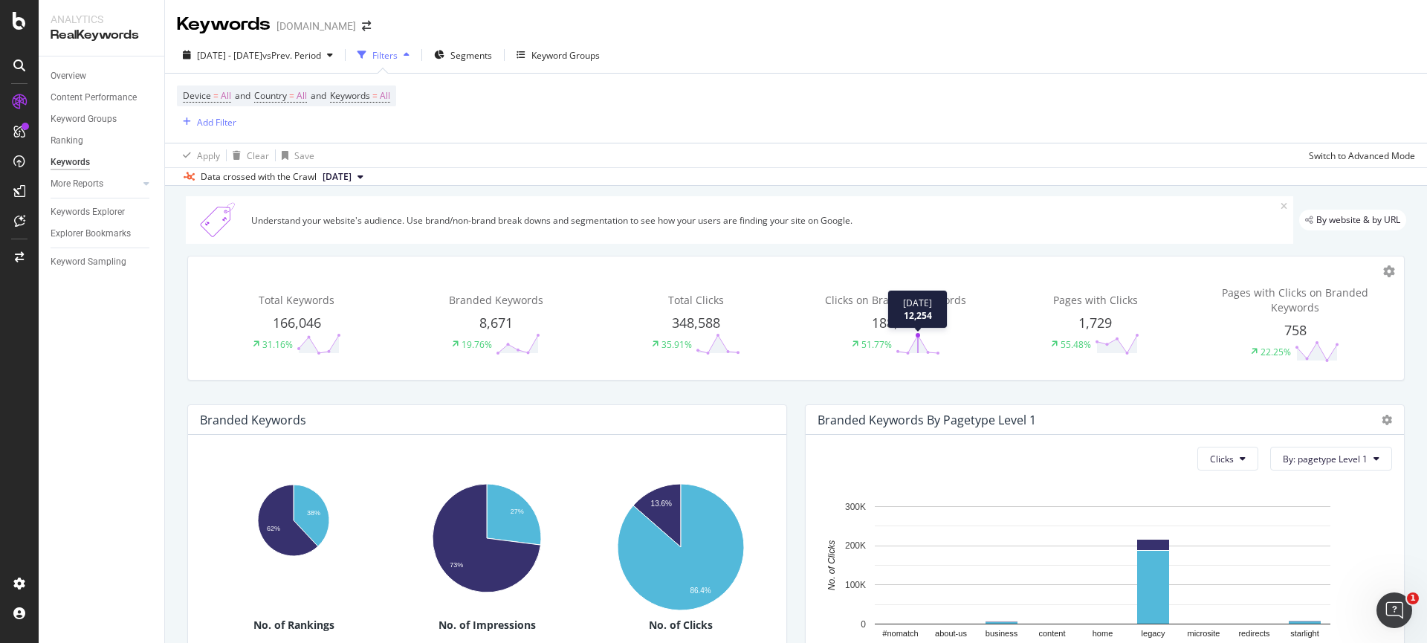
click at [908, 349] on polygon at bounding box center [918, 344] width 40 height 18
click at [1397, 271] on div "Total Keywords 166,046 31.16% Branded Keywords 8,671 19.76% Total Clicks 348,58…" at bounding box center [795, 318] width 1235 height 149
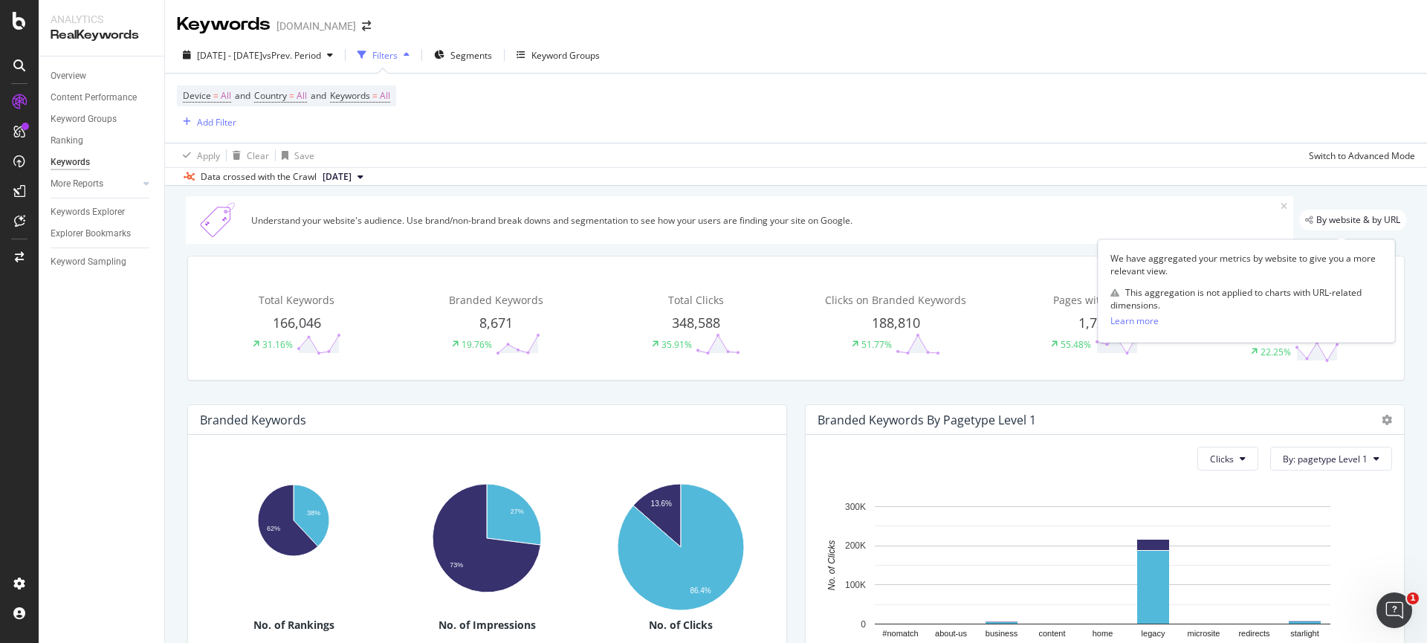
click at [1343, 221] on span "By website & by URL" at bounding box center [1359, 220] width 84 height 9
click at [1279, 219] on div "Understand your website's audience. Use brand/non-brand break downs and segment…" at bounding box center [740, 220] width 1108 height 48
click at [1281, 204] on icon at bounding box center [1284, 206] width 7 height 9
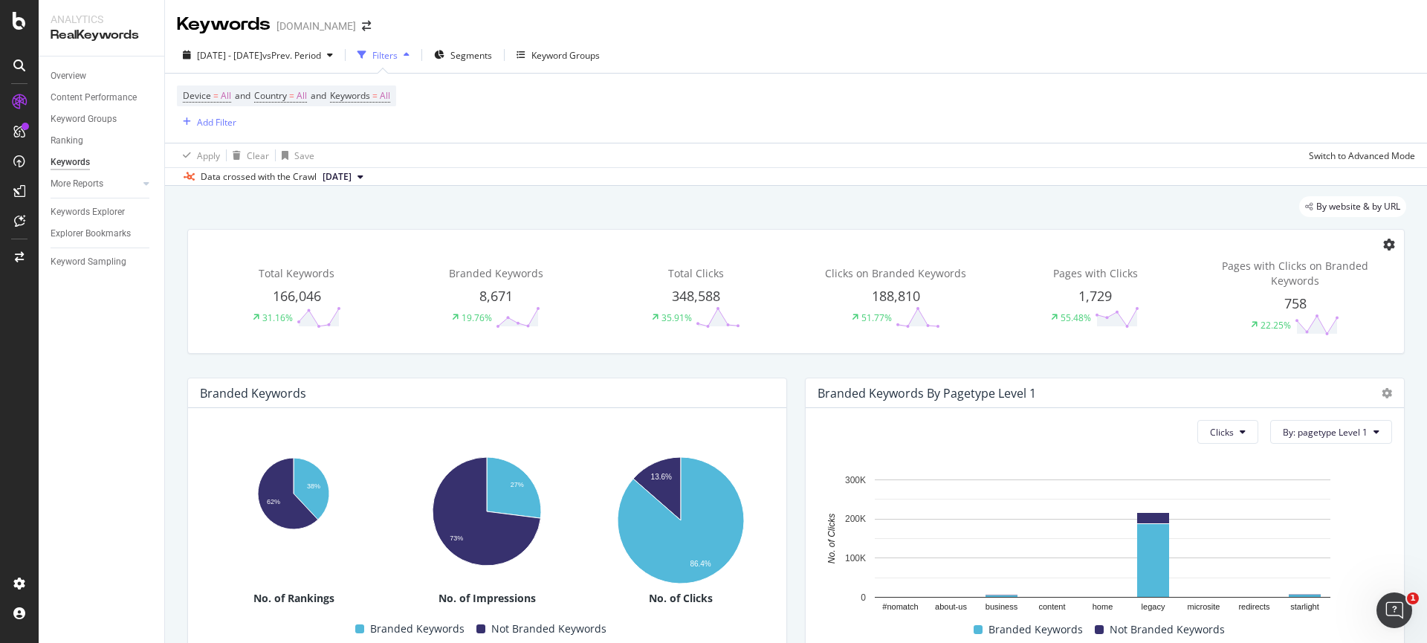
click at [1383, 250] on icon at bounding box center [1389, 245] width 12 height 12
click at [1383, 249] on icon at bounding box center [1389, 245] width 12 height 12
click at [384, 214] on div "By website & by URL" at bounding box center [796, 206] width 1221 height 21
click at [160, 182] on div "More Reports" at bounding box center [108, 184] width 114 height 22
click at [157, 182] on div "More Reports" at bounding box center [108, 184] width 114 height 22
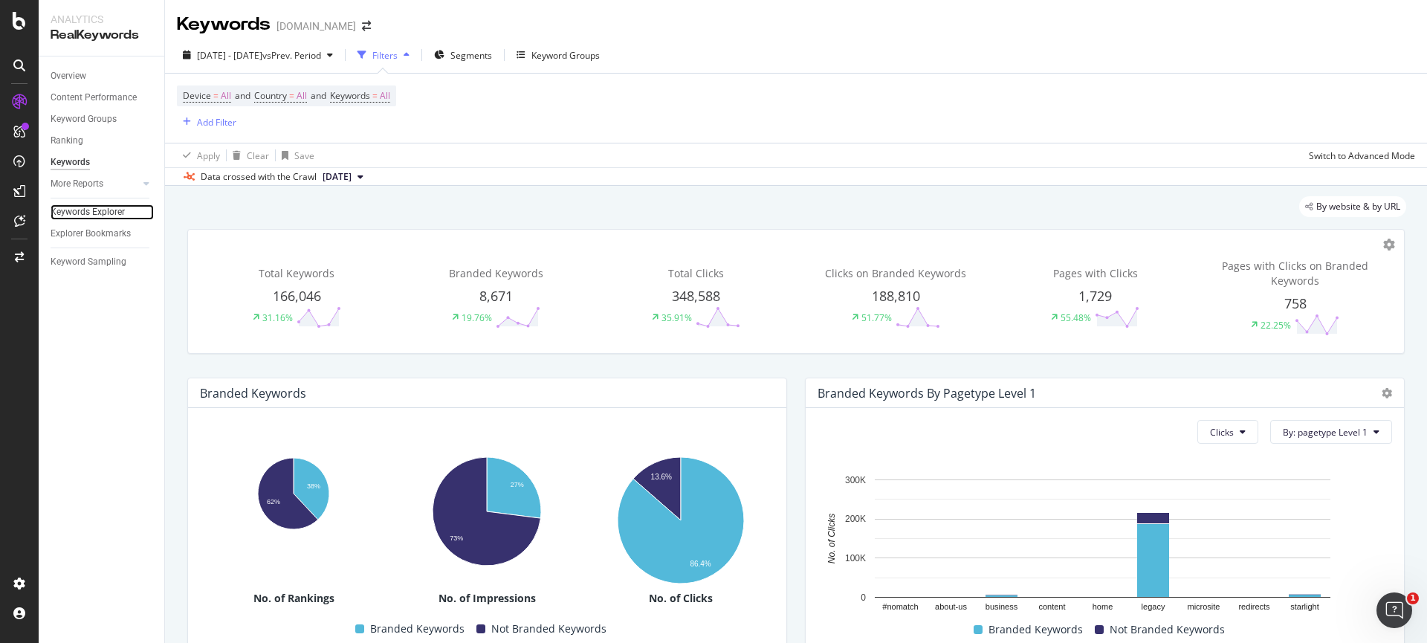
click at [133, 208] on link "Keywords Explorer" at bounding box center [102, 212] width 103 height 16
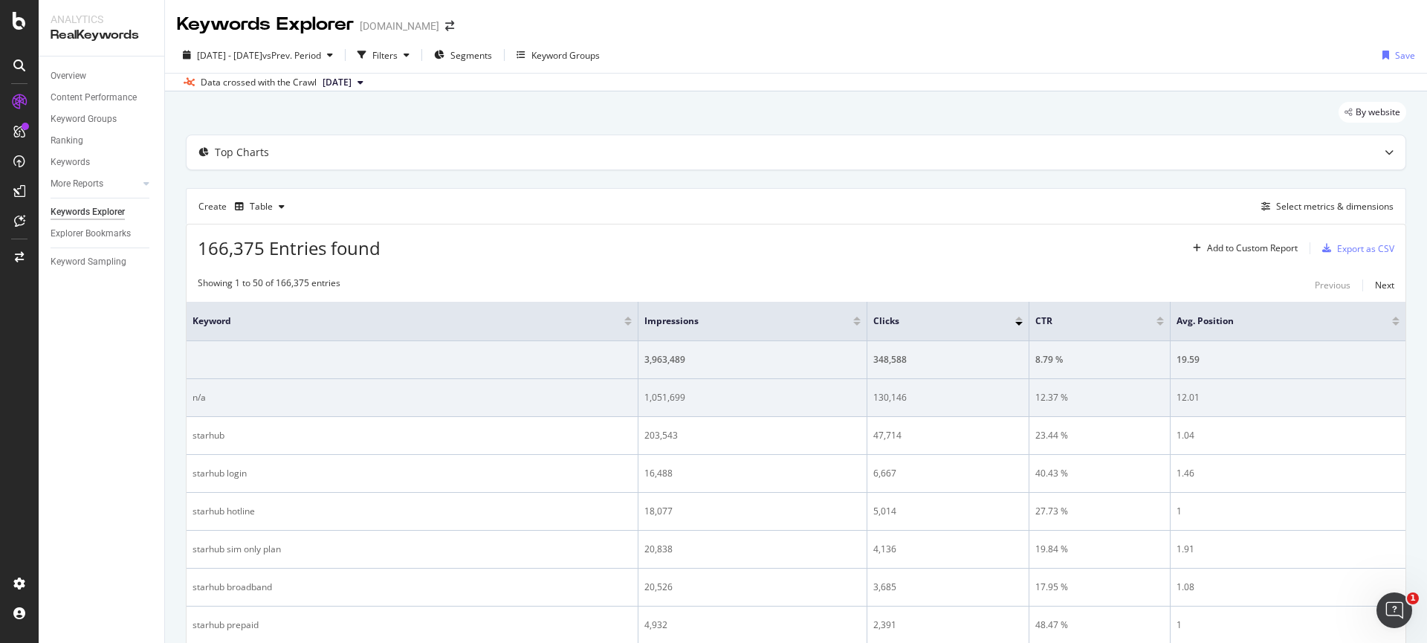
click at [365, 410] on td "n/a" at bounding box center [413, 398] width 452 height 38
click at [191, 398] on td "n/a" at bounding box center [413, 398] width 452 height 38
click at [193, 398] on div "n/a" at bounding box center [412, 397] width 439 height 13
click at [201, 397] on div "n/a" at bounding box center [412, 397] width 439 height 13
click at [528, 407] on td "n/a" at bounding box center [413, 398] width 452 height 38
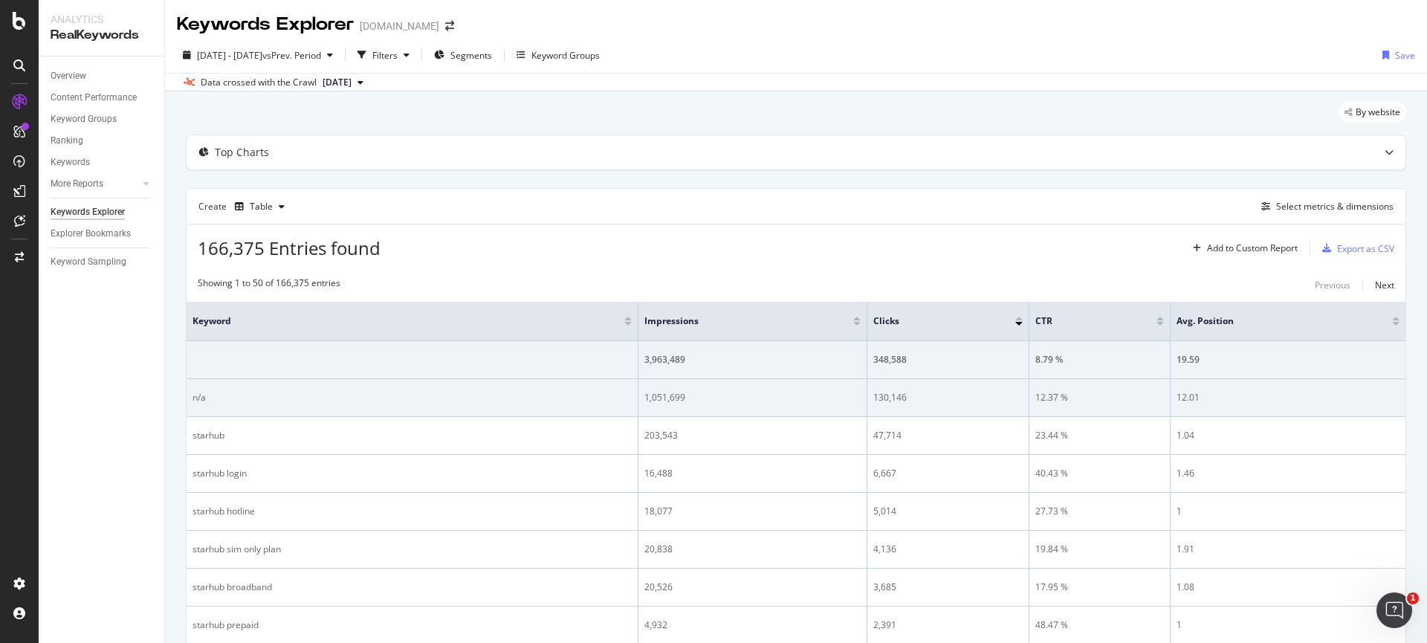
click at [528, 407] on td "n/a" at bounding box center [413, 398] width 452 height 38
click at [958, 404] on td "130,146" at bounding box center [949, 398] width 162 height 38
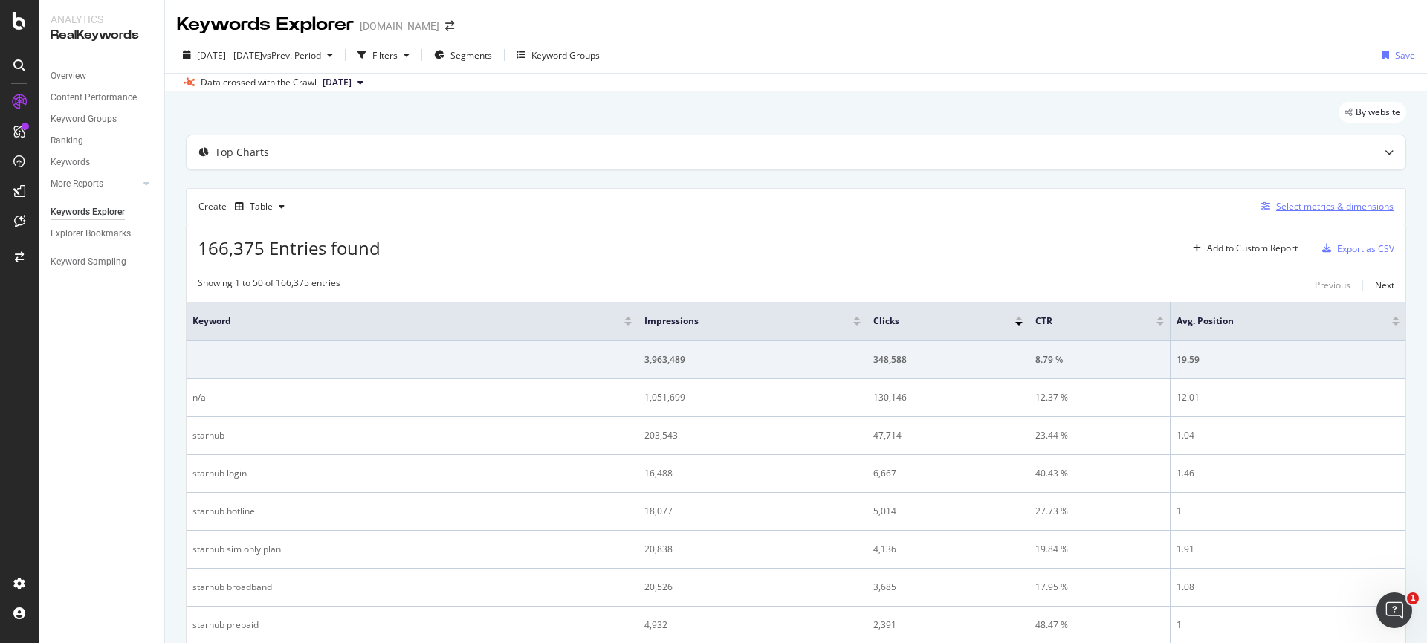
click at [1331, 204] on div "Select metrics & dimensions" at bounding box center [1334, 206] width 117 height 13
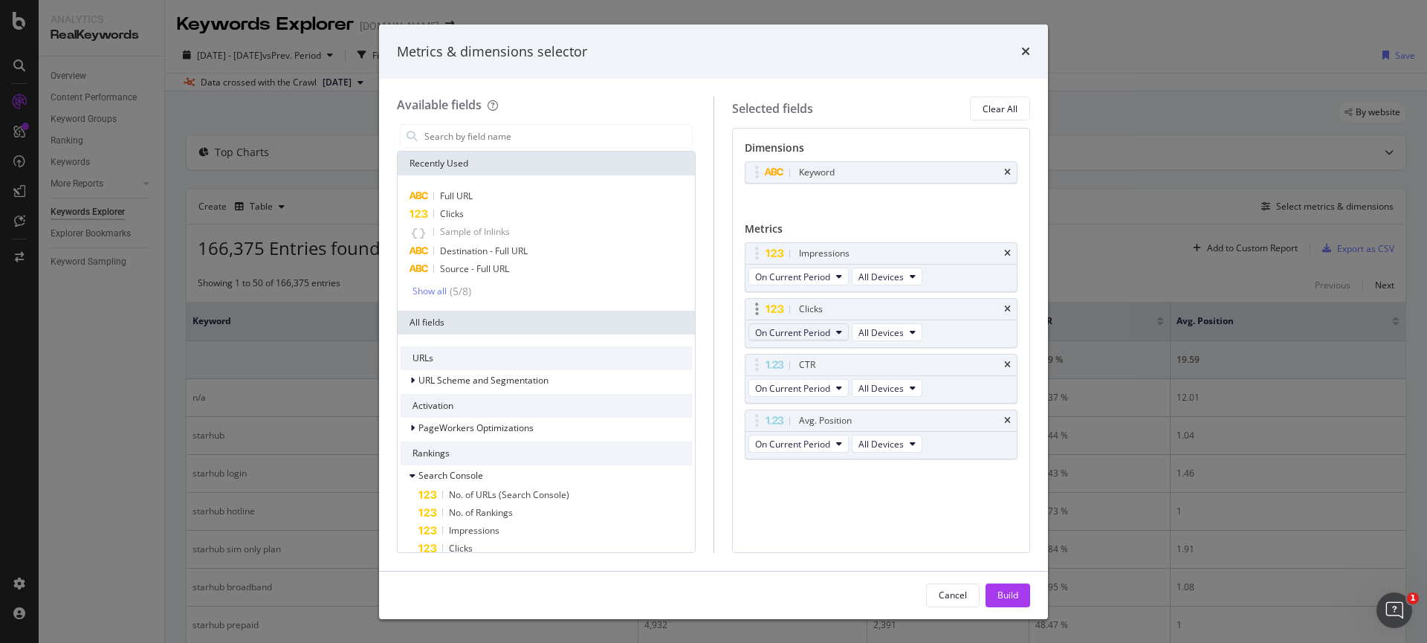
click at [813, 331] on span "On Current Period" at bounding box center [792, 332] width 75 height 13
click at [870, 436] on span "Diff. between Periods - Value" at bounding box center [832, 441] width 143 height 13
click at [1010, 367] on icon "times" at bounding box center [1007, 365] width 7 height 9
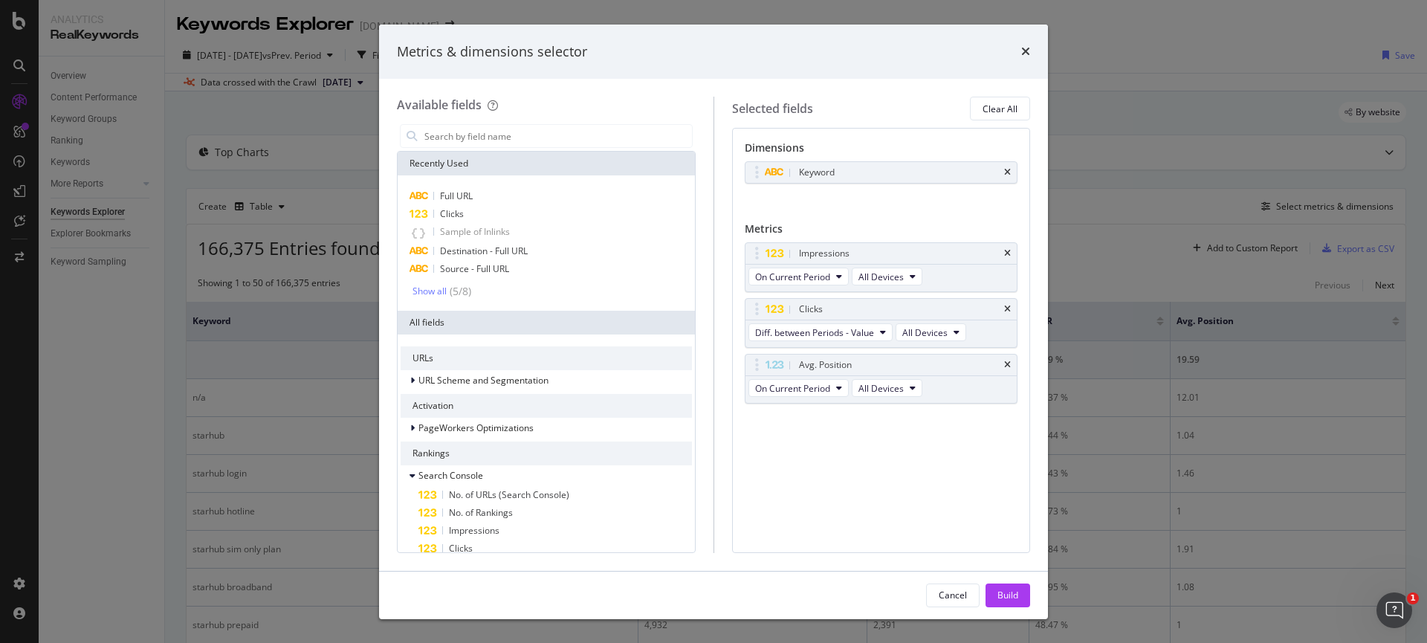
click at [1010, 367] on icon "times" at bounding box center [1007, 365] width 7 height 9
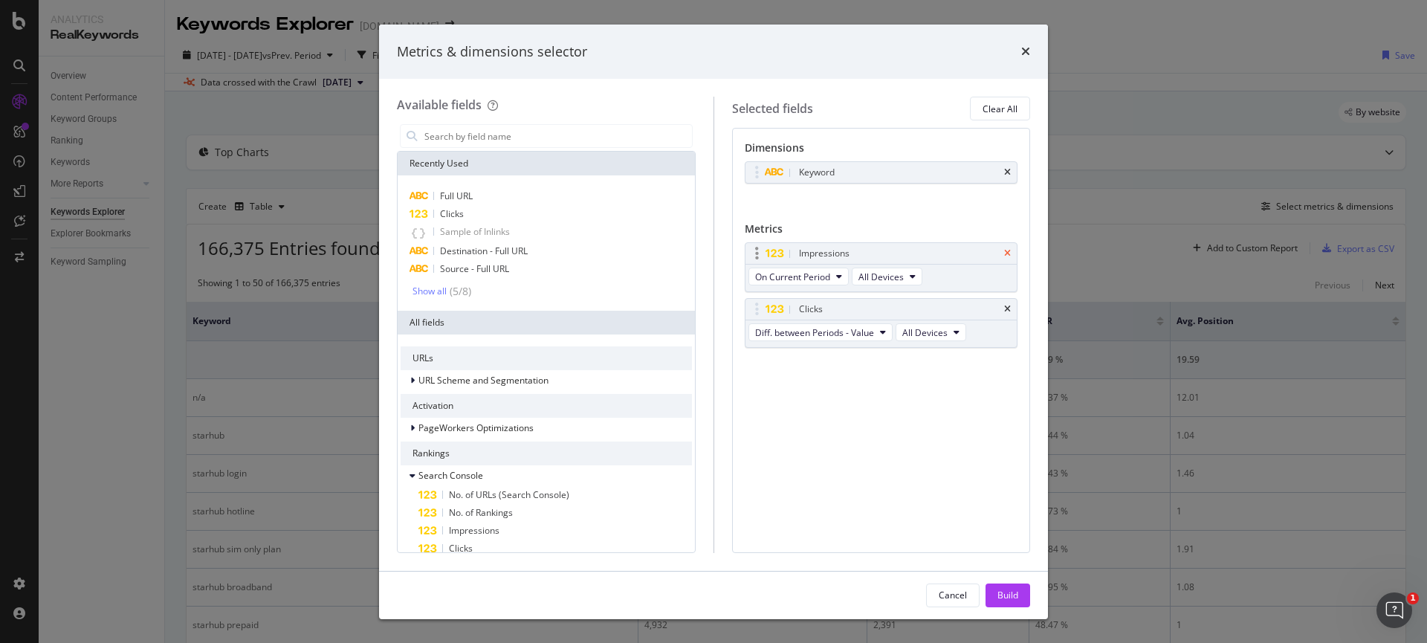
click at [1010, 254] on icon "times" at bounding box center [1007, 253] width 7 height 9
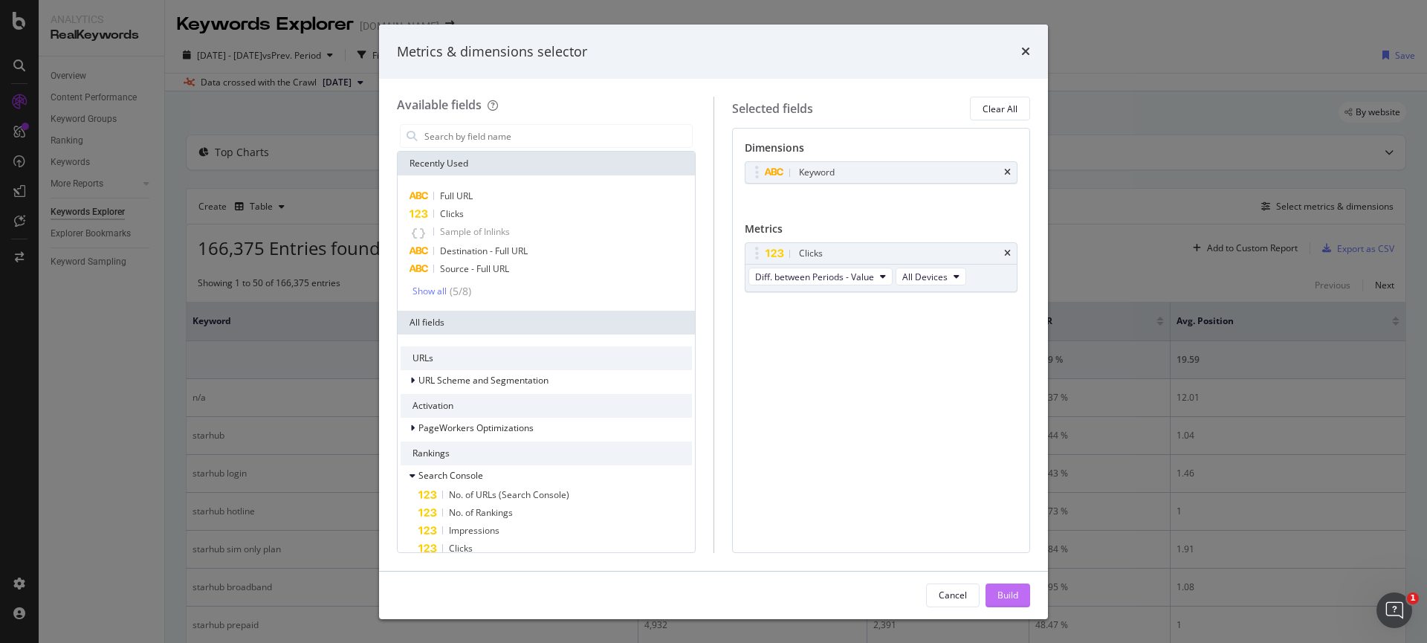
click at [1007, 590] on div "Build" at bounding box center [1008, 595] width 21 height 13
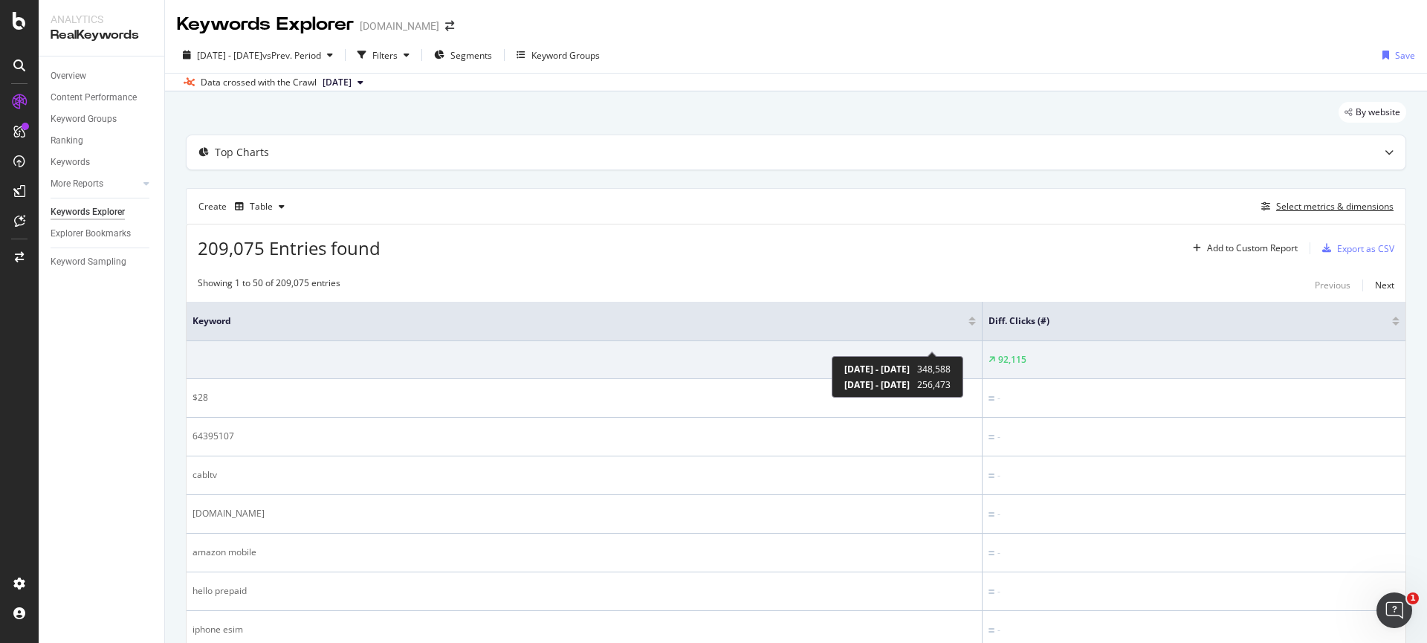
scroll to position [45, 0]
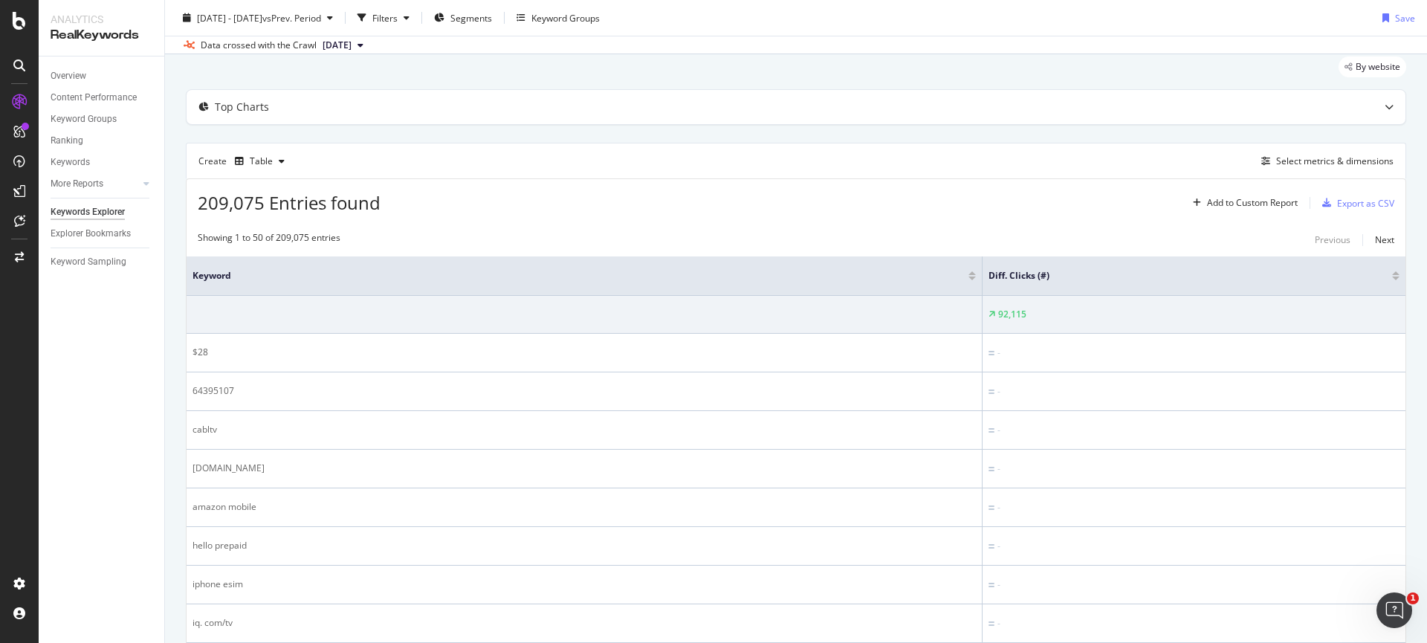
click at [1392, 277] on div at bounding box center [1395, 279] width 7 height 4
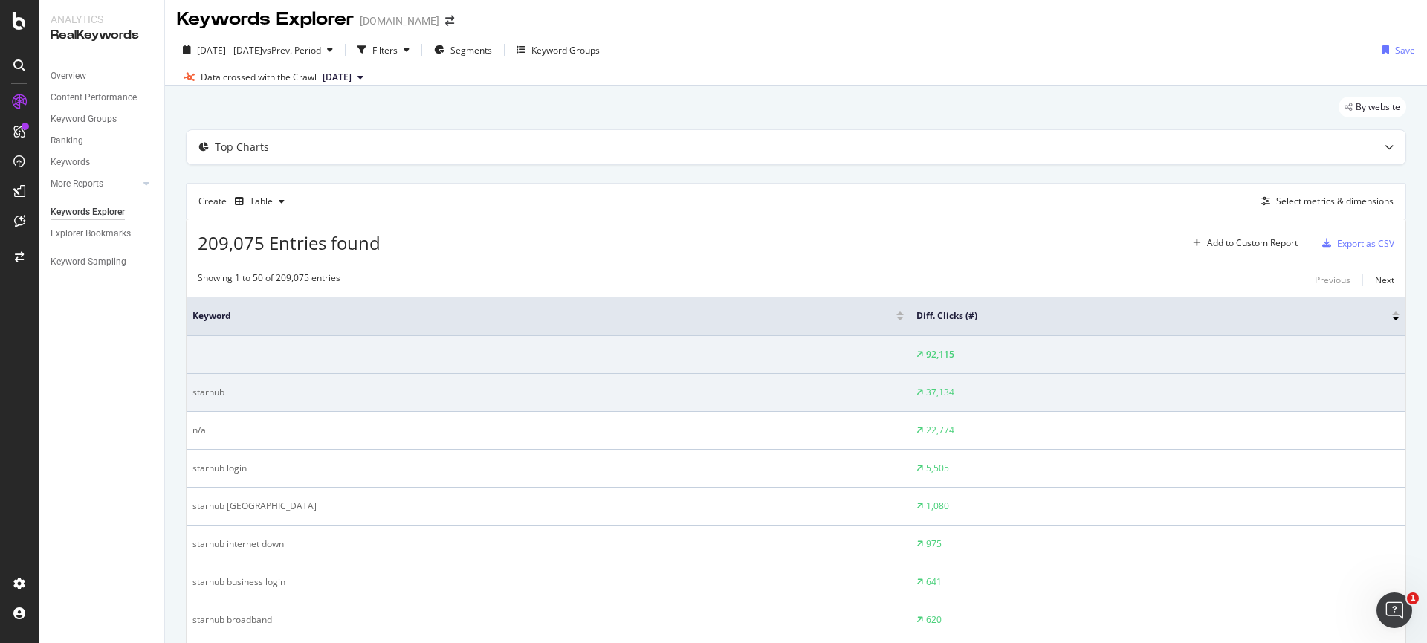
scroll to position [6, 0]
click at [213, 385] on div "starhub" at bounding box center [548, 391] width 711 height 13
click at [214, 385] on div "starhub" at bounding box center [548, 391] width 711 height 13
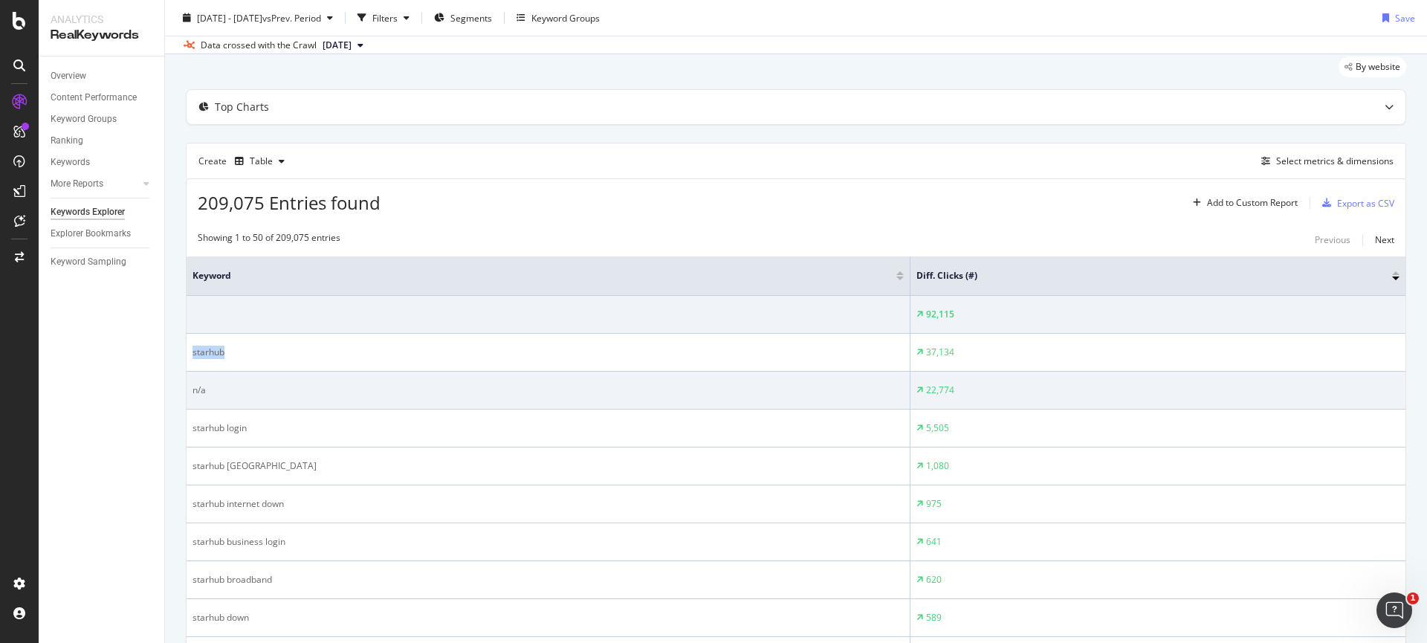
scroll to position [46, 0]
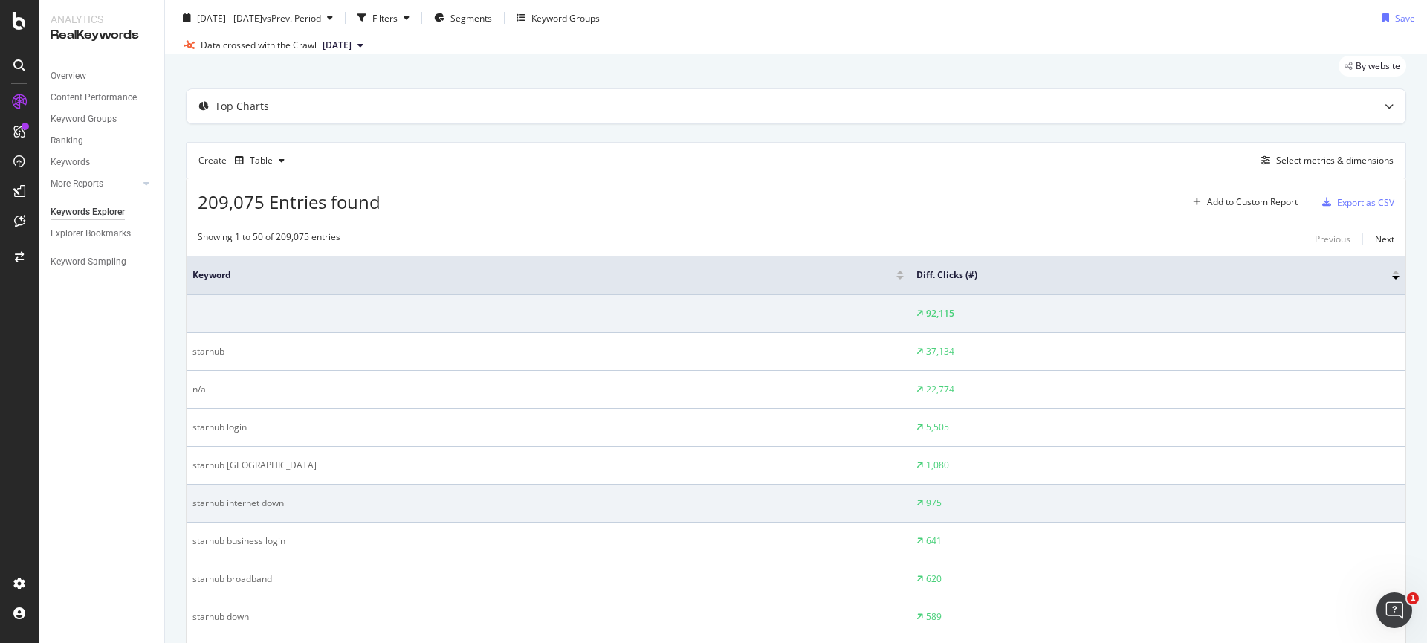
click at [256, 505] on div "starhub internet down" at bounding box center [548, 503] width 711 height 13
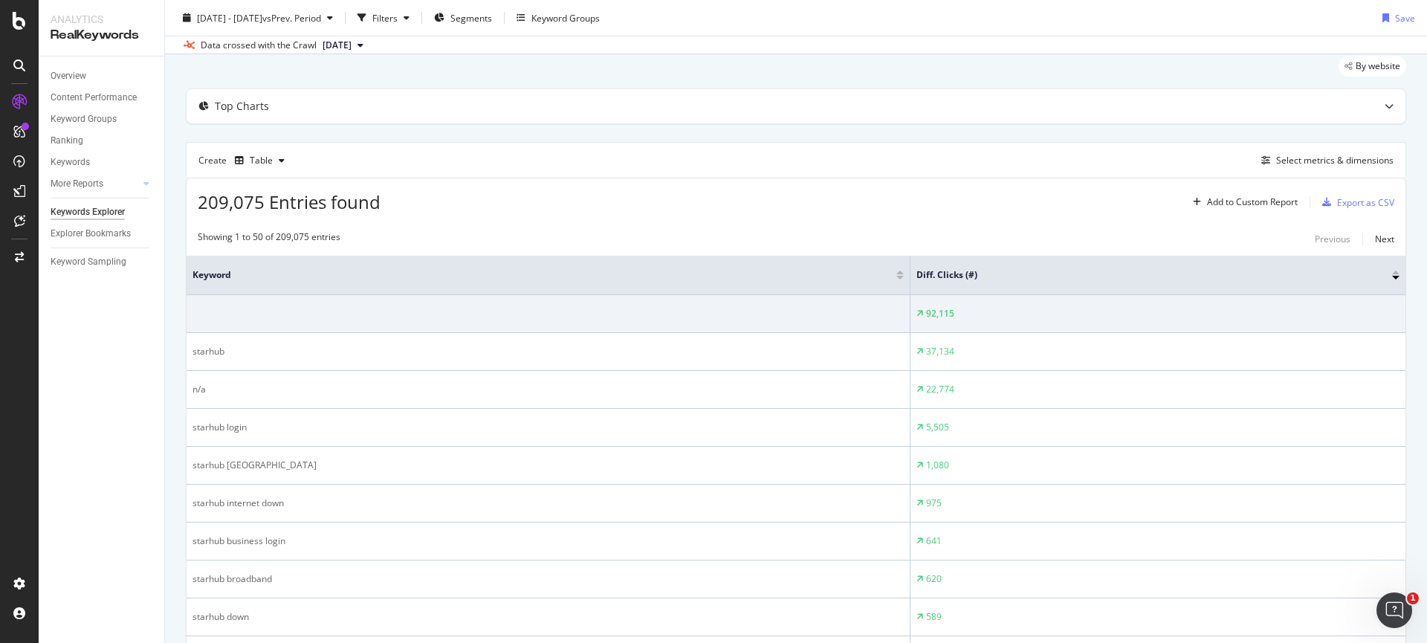
click at [122, 502] on div "Overview Content Performance Keyword Groups Ranking Keywords More Reports Count…" at bounding box center [102, 349] width 126 height 587
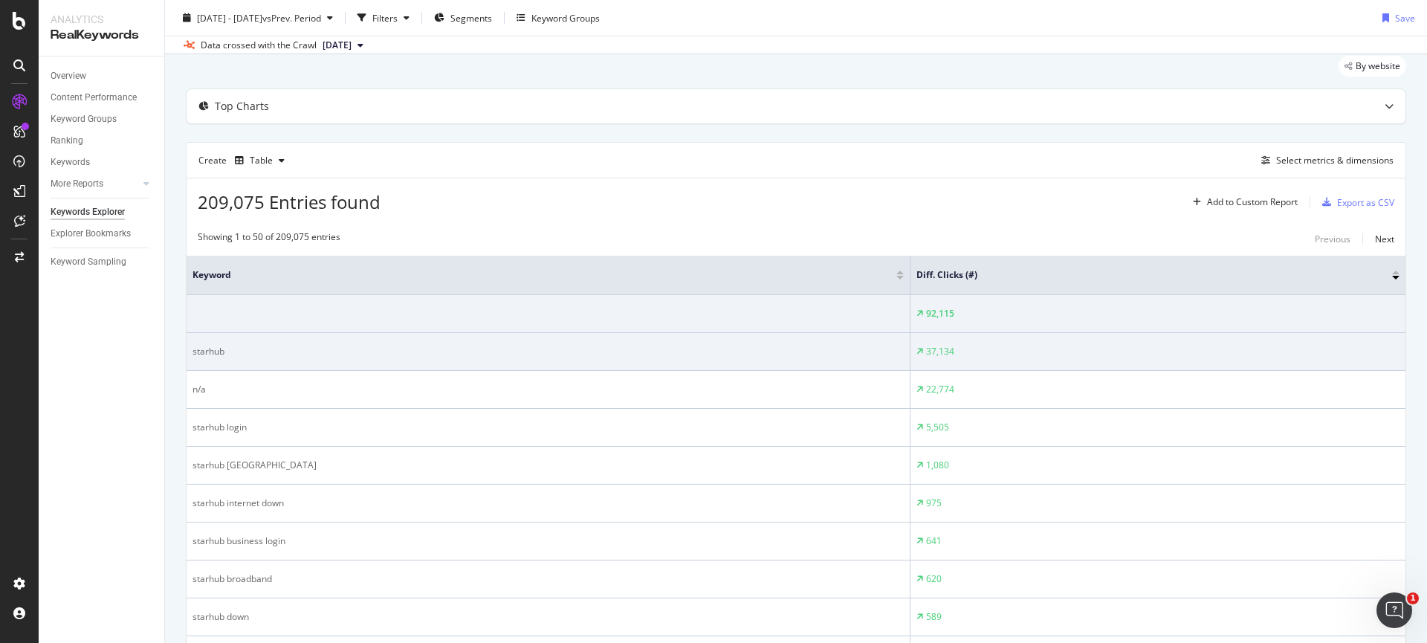
click at [206, 354] on div "starhub" at bounding box center [548, 351] width 711 height 13
click at [210, 354] on div "starhub" at bounding box center [548, 351] width 711 height 13
click at [213, 352] on div "starhub" at bounding box center [548, 351] width 711 height 13
click at [213, 351] on div "starhub" at bounding box center [548, 351] width 711 height 13
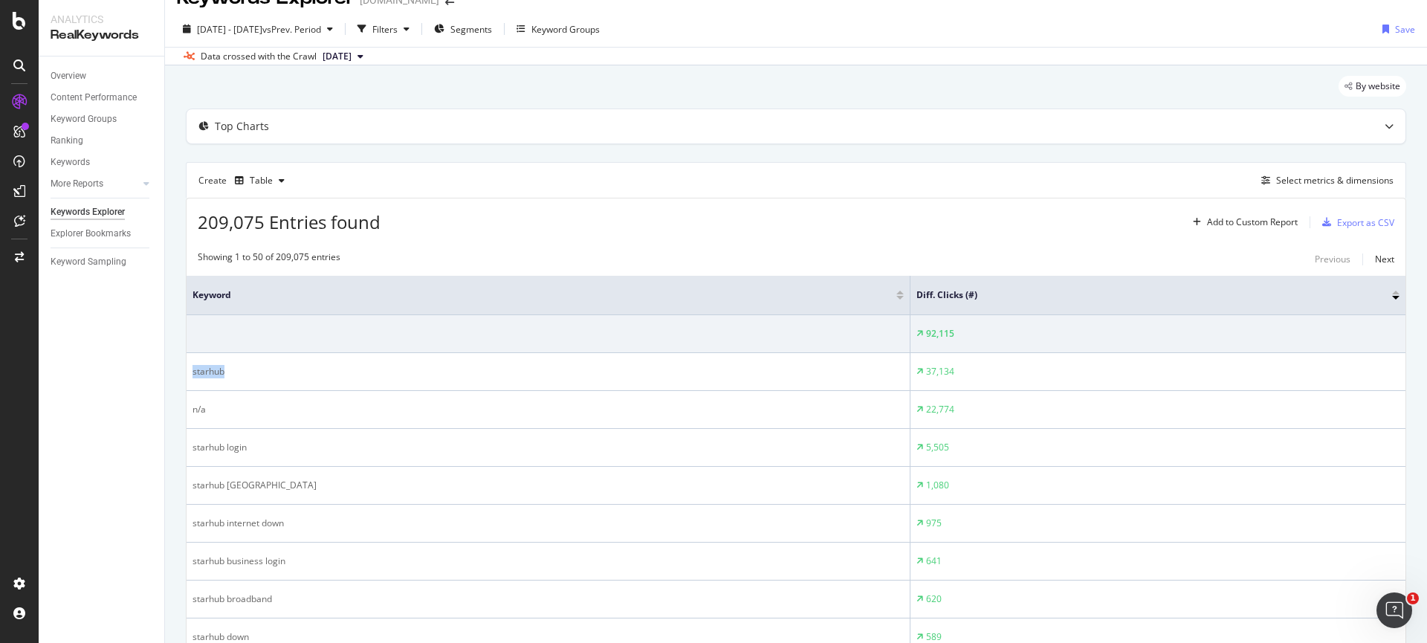
scroll to position [0, 0]
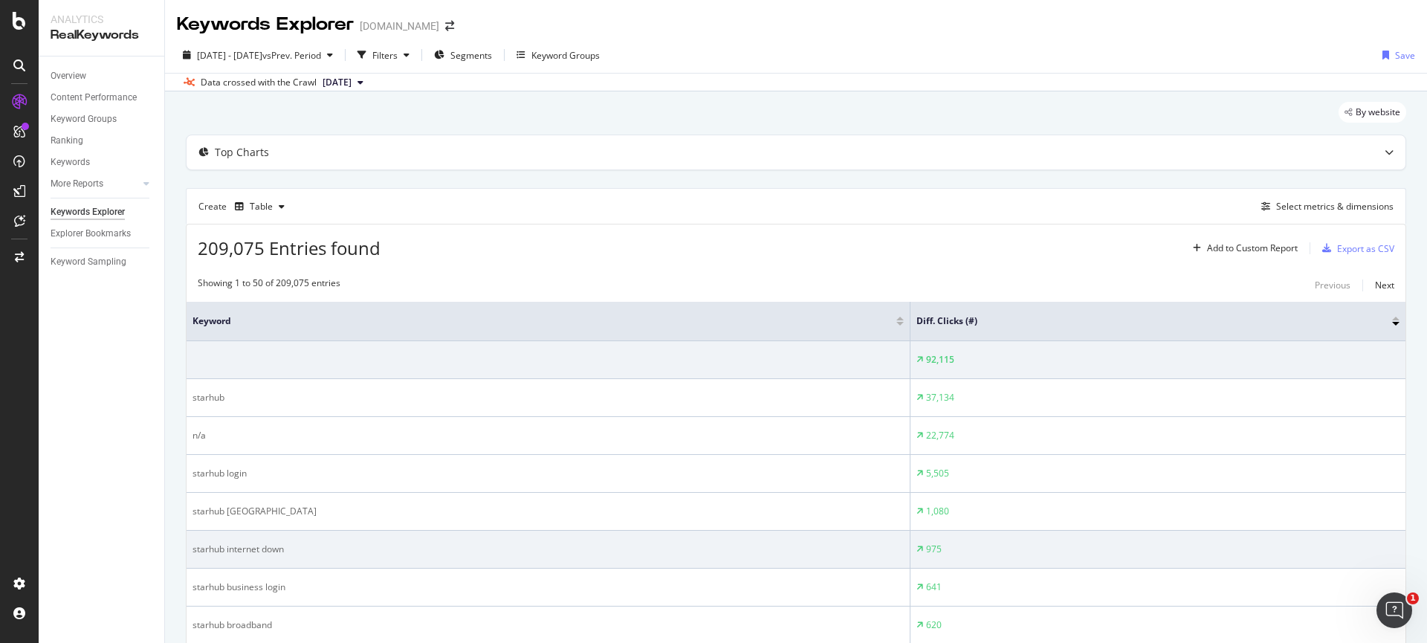
click at [262, 549] on div "starhub internet down" at bounding box center [548, 549] width 711 height 13
copy tr "starhub internet down"
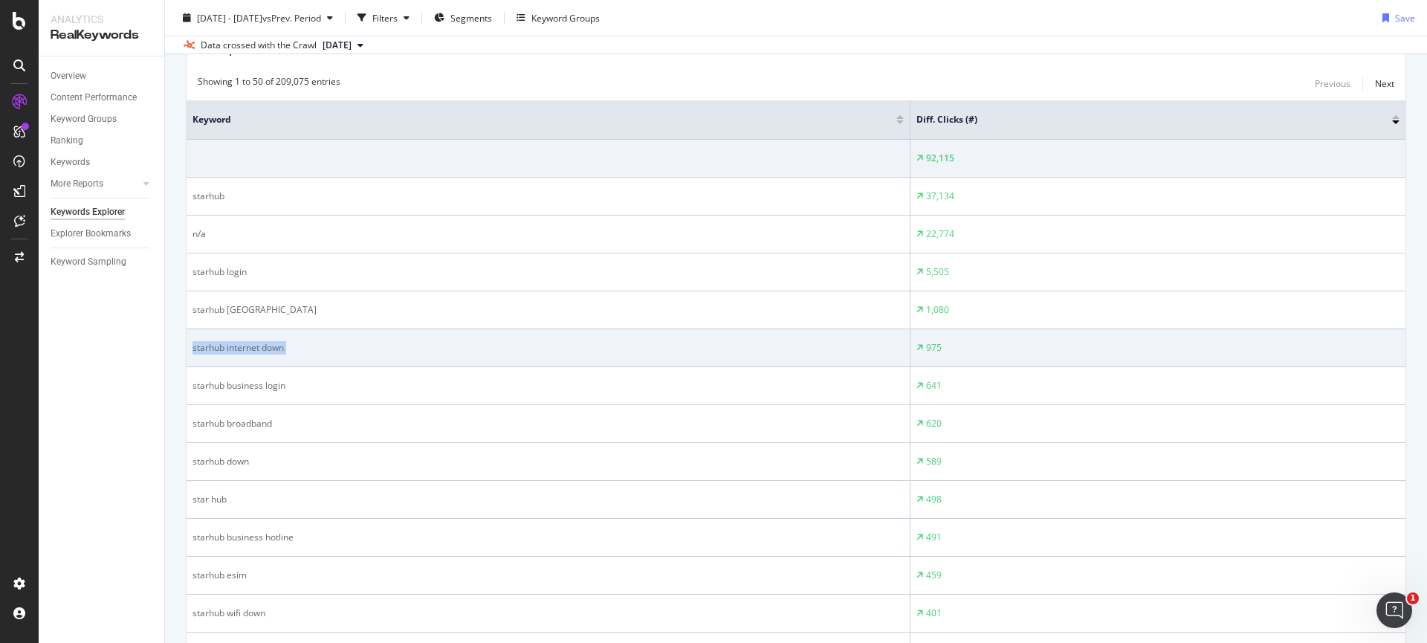
scroll to position [260, 0]
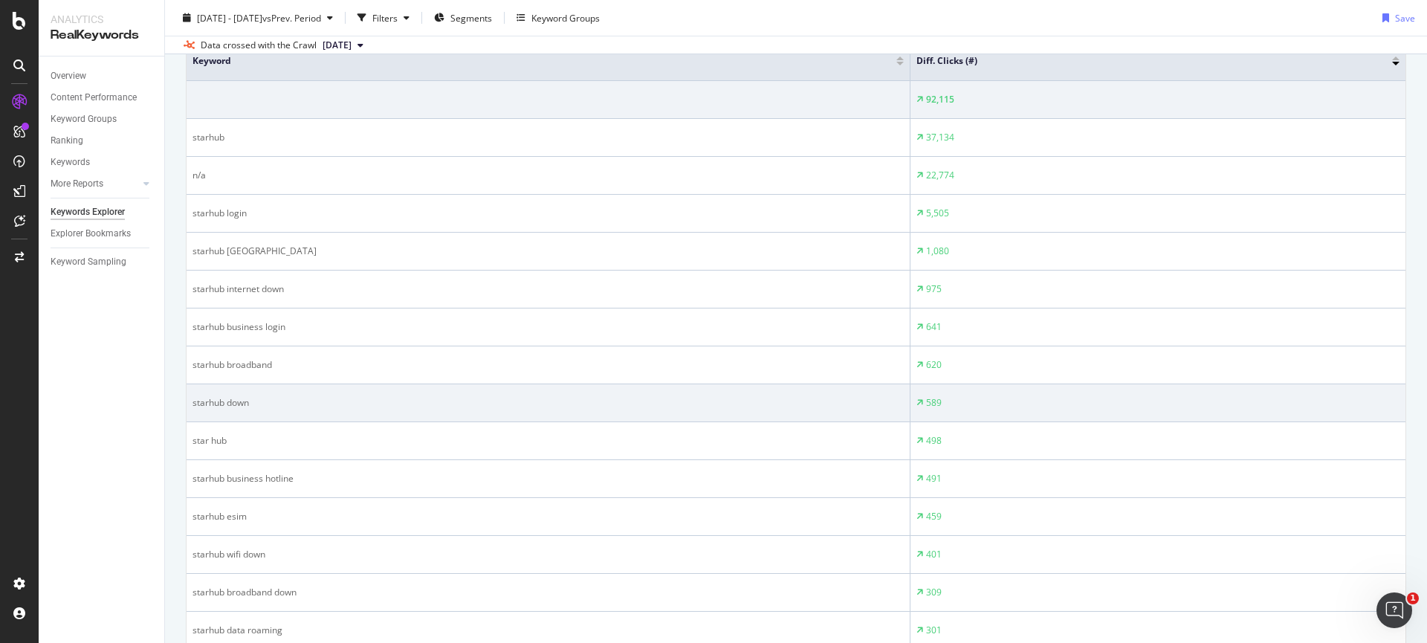
click at [236, 399] on div "starhub down" at bounding box center [548, 402] width 711 height 13
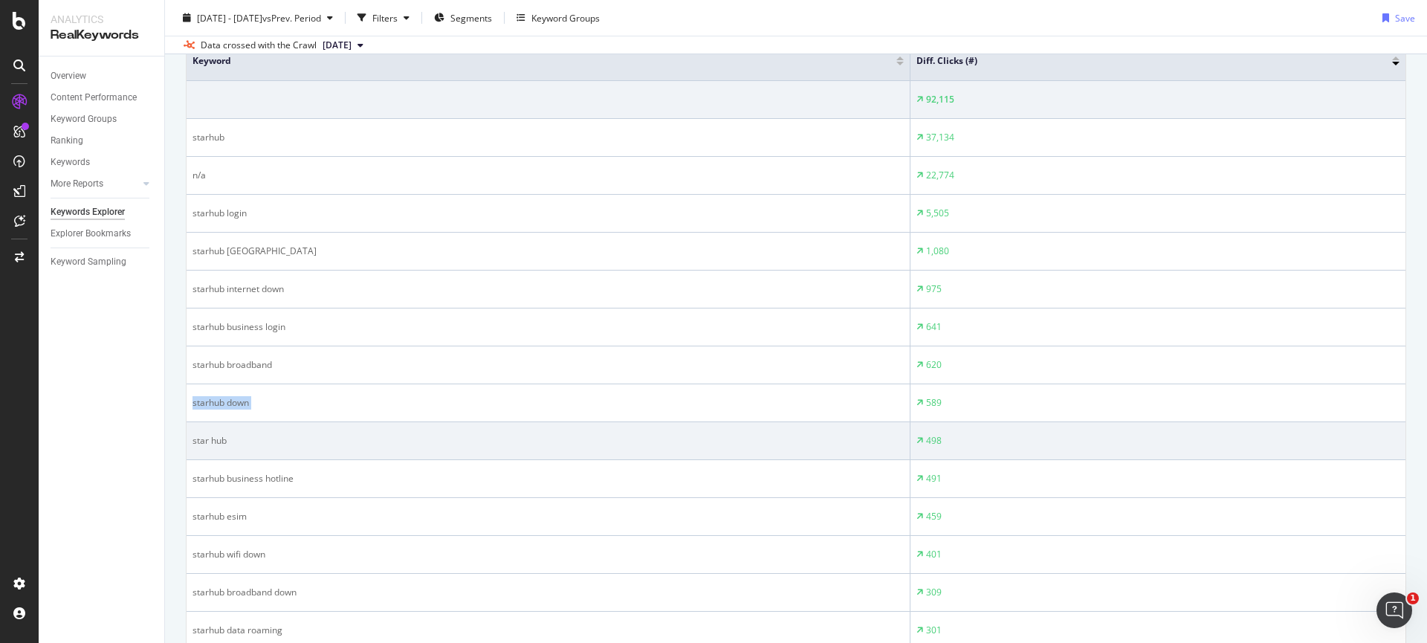
copy tr "starhub down"
